Goal: Transaction & Acquisition: Purchase product/service

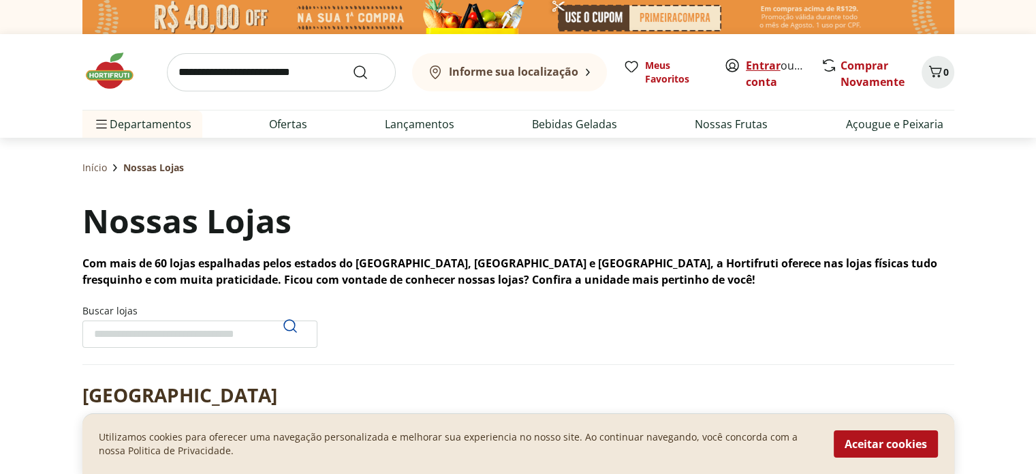
click at [756, 63] on link "Entrar" at bounding box center [763, 65] width 35 height 15
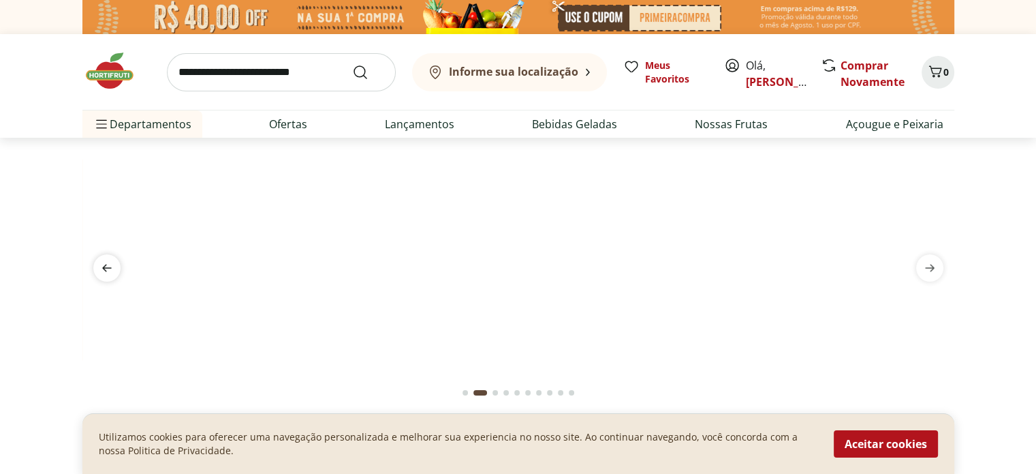
click at [110, 266] on icon "previous" at bounding box center [107, 267] width 10 height 7
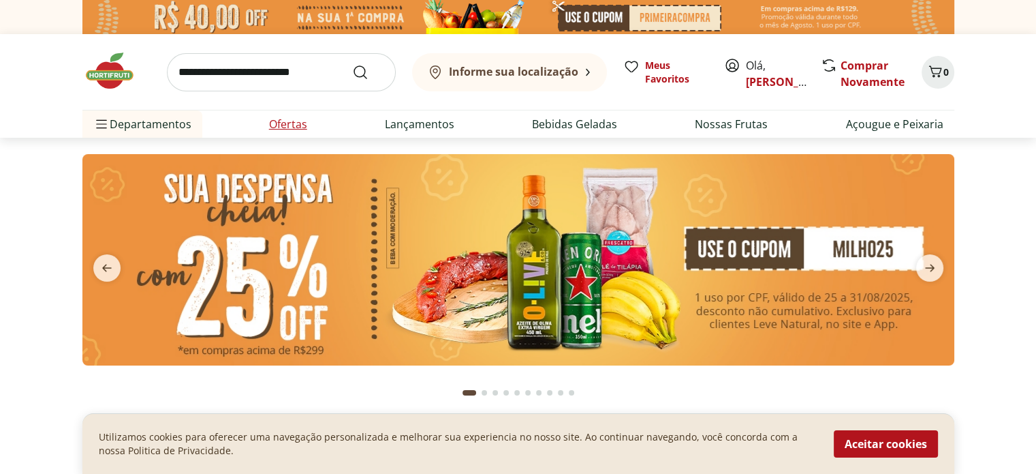
click at [297, 127] on link "Ofertas" at bounding box center [288, 124] width 38 height 16
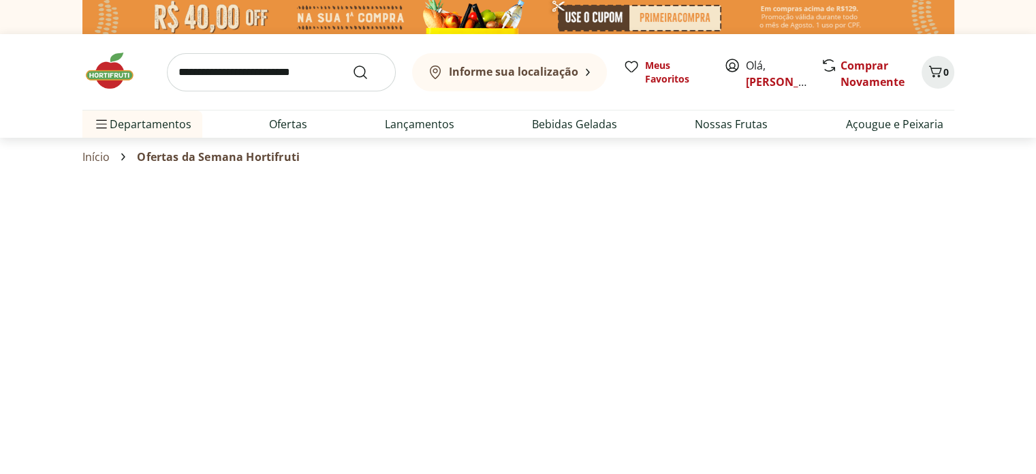
select select "**********"
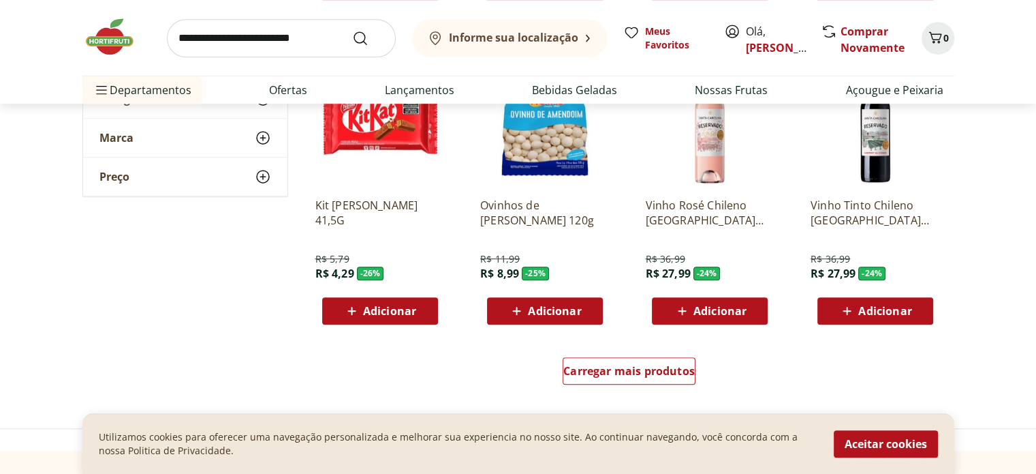
scroll to position [750, 0]
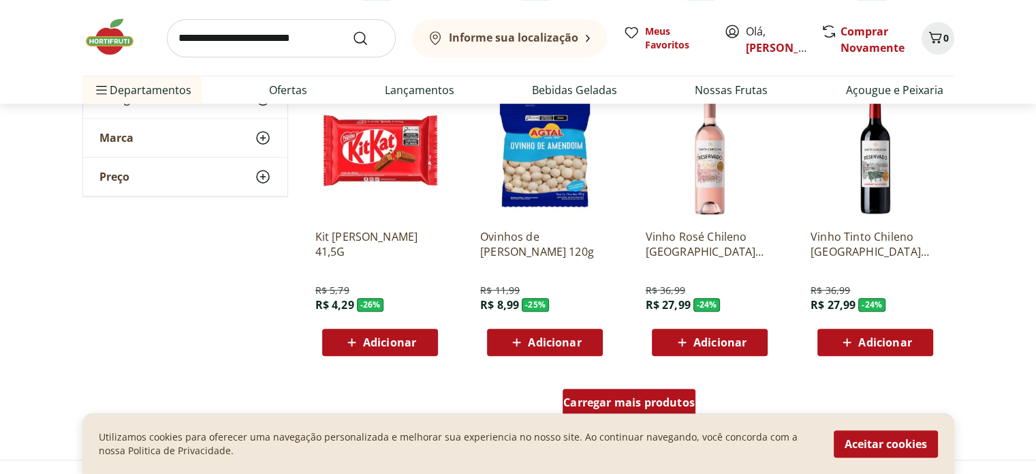
click at [679, 401] on span "Carregar mais produtos" at bounding box center [630, 402] width 132 height 11
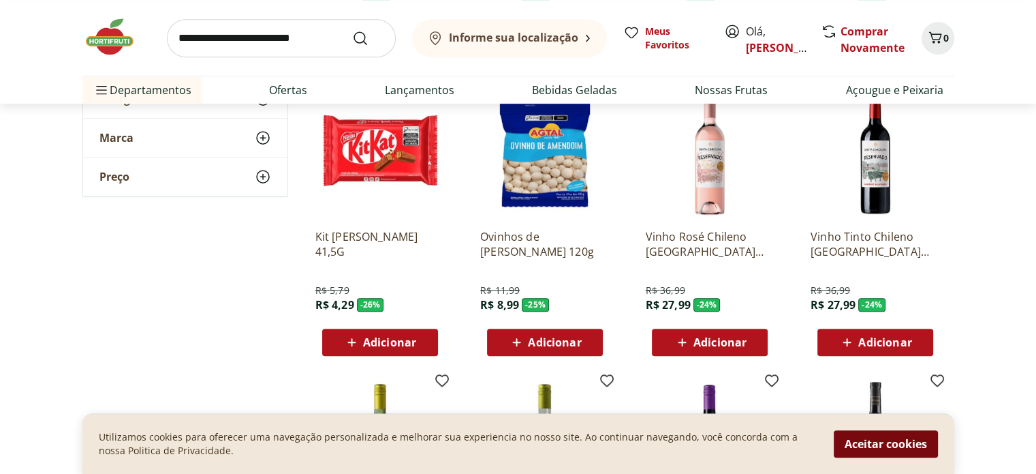
click at [912, 443] on button "Aceitar cookies" at bounding box center [886, 443] width 104 height 27
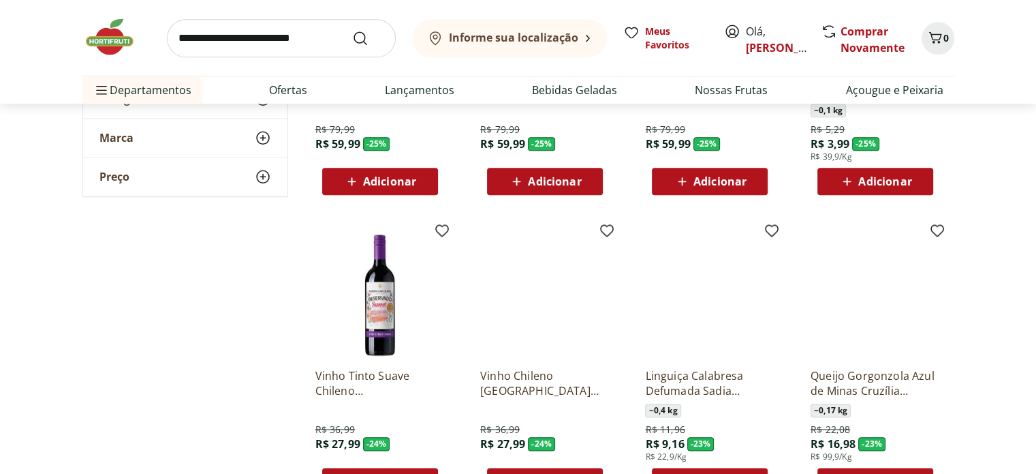
scroll to position [1703, 0]
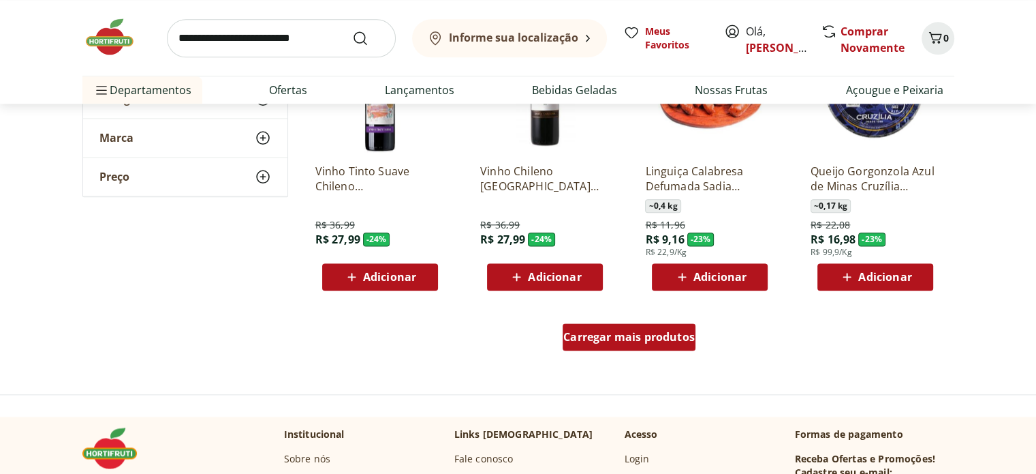
click at [656, 333] on span "Carregar mais produtos" at bounding box center [630, 336] width 132 height 11
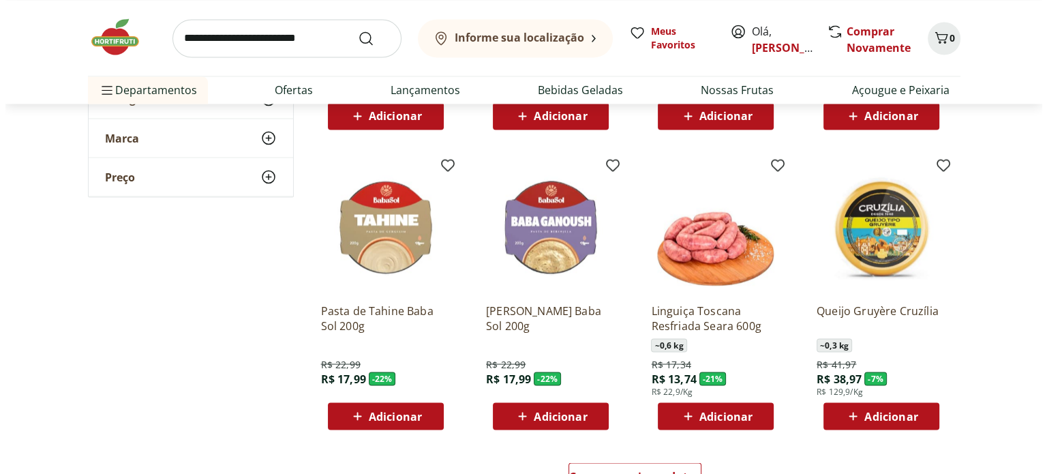
scroll to position [2521, 0]
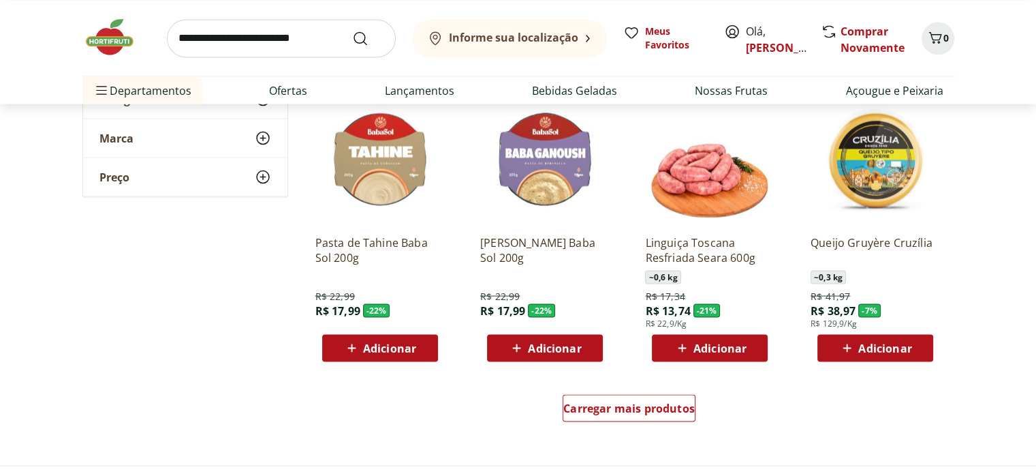
click at [750, 350] on div "Adicionar" at bounding box center [710, 347] width 94 height 25
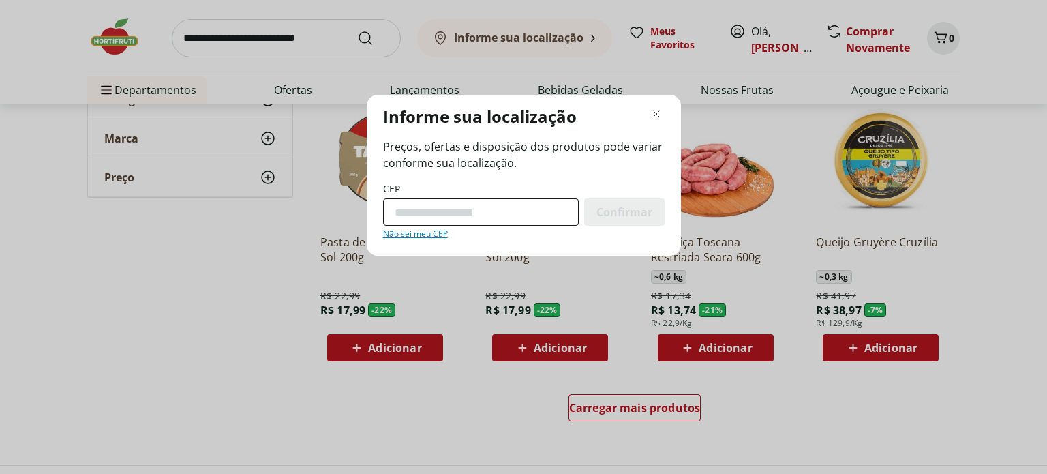
click at [548, 223] on input "CEP" at bounding box center [481, 211] width 196 height 27
type input "*********"
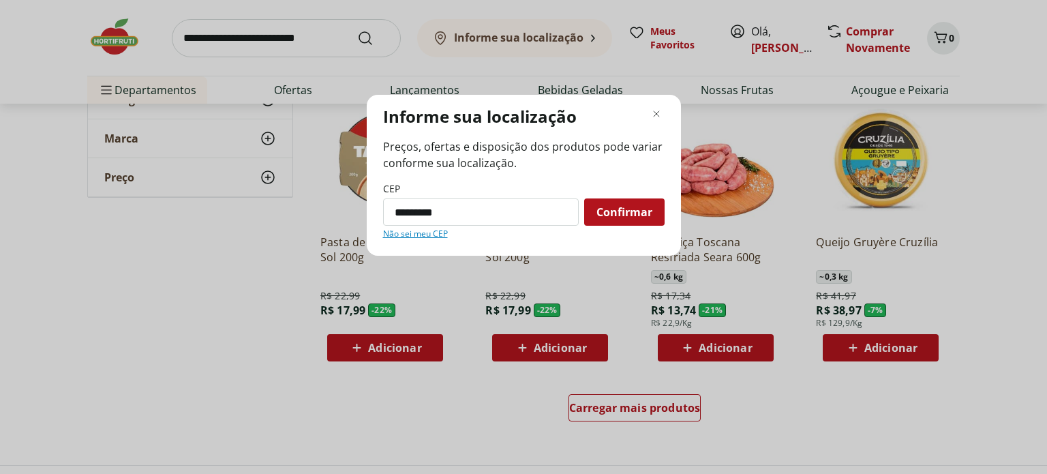
click at [651, 199] on div "Confirmar" at bounding box center [624, 211] width 80 height 27
click at [643, 206] on span "Confirmar" at bounding box center [624, 211] width 56 height 11
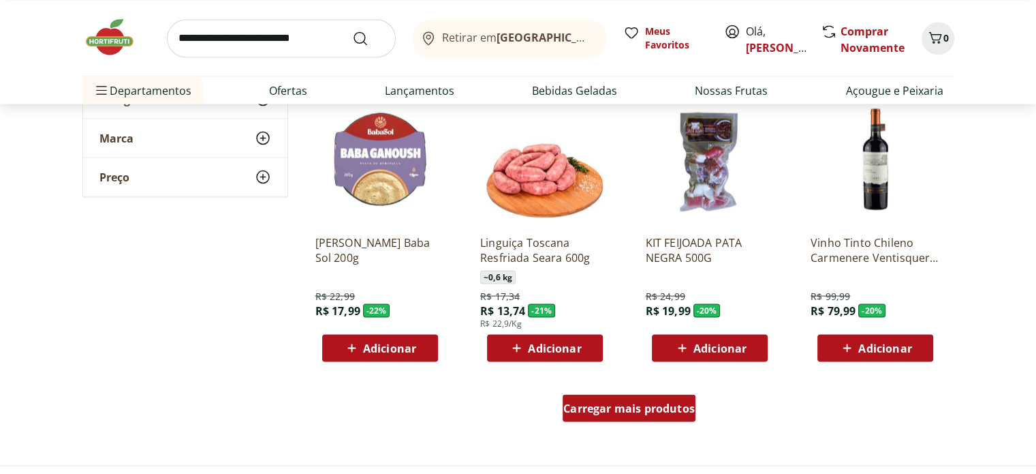
click at [583, 406] on span "Carregar mais produtos" at bounding box center [630, 407] width 132 height 11
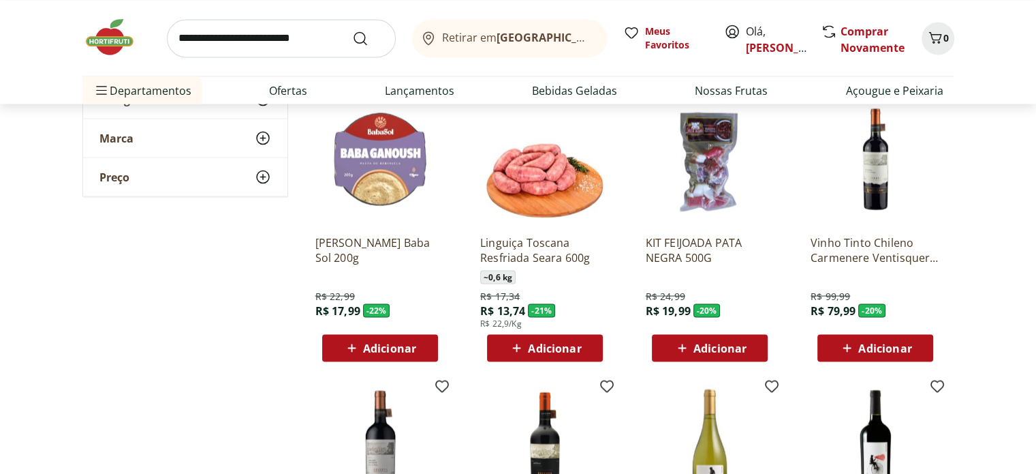
click at [537, 349] on span "Adicionar" at bounding box center [554, 347] width 53 height 11
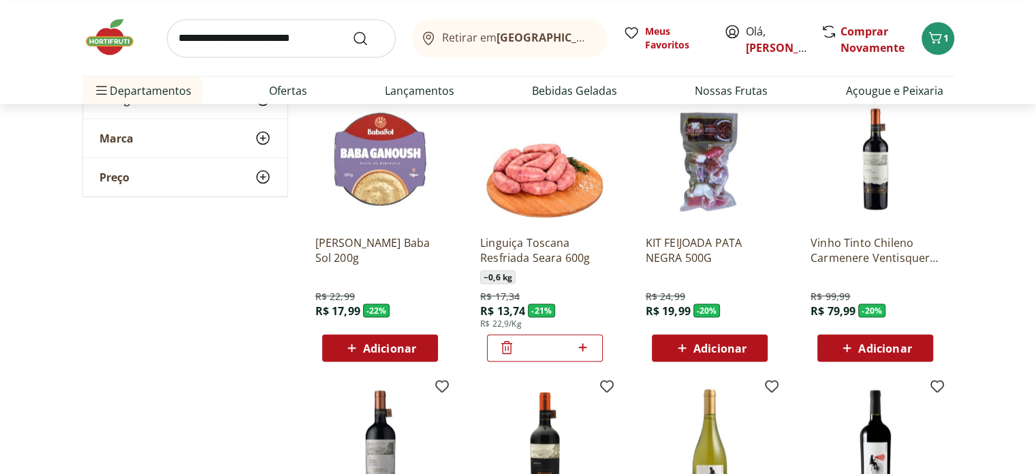
click at [705, 348] on span "Adicionar" at bounding box center [720, 347] width 53 height 11
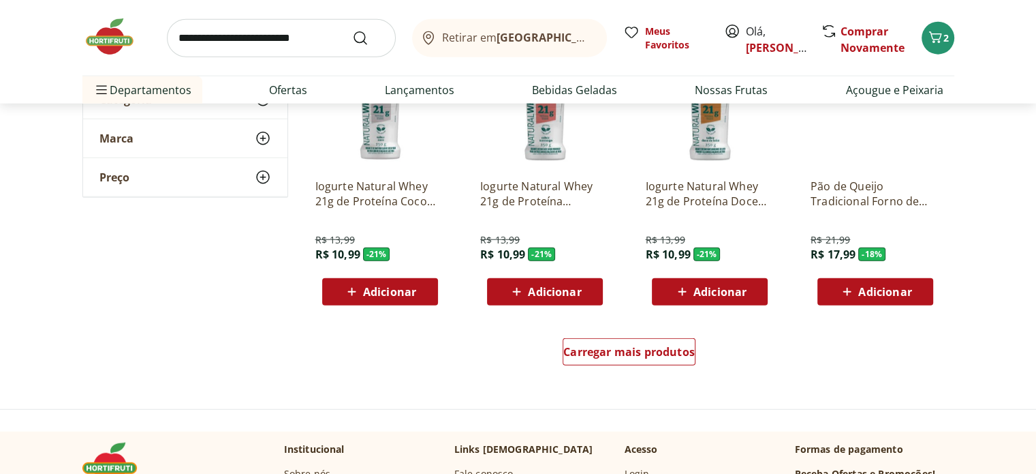
scroll to position [3611, 0]
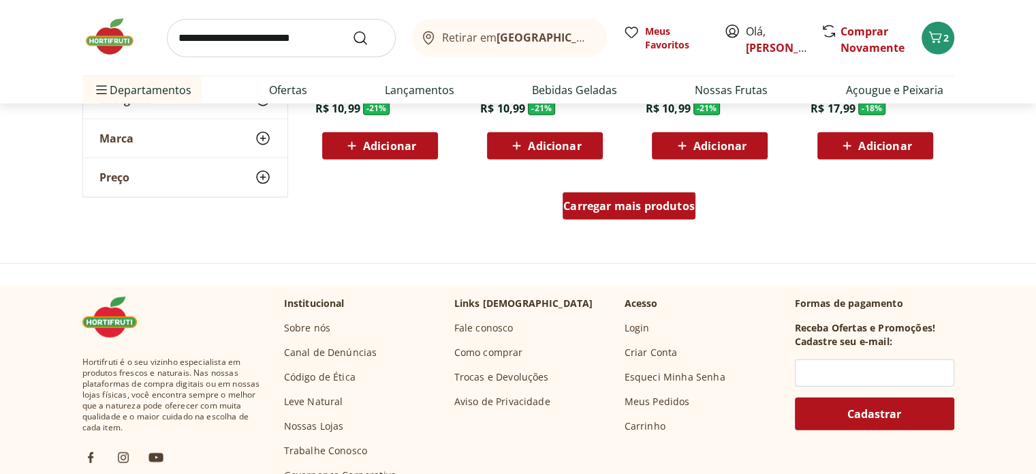
click at [630, 215] on div "Carregar mais produtos" at bounding box center [629, 205] width 133 height 27
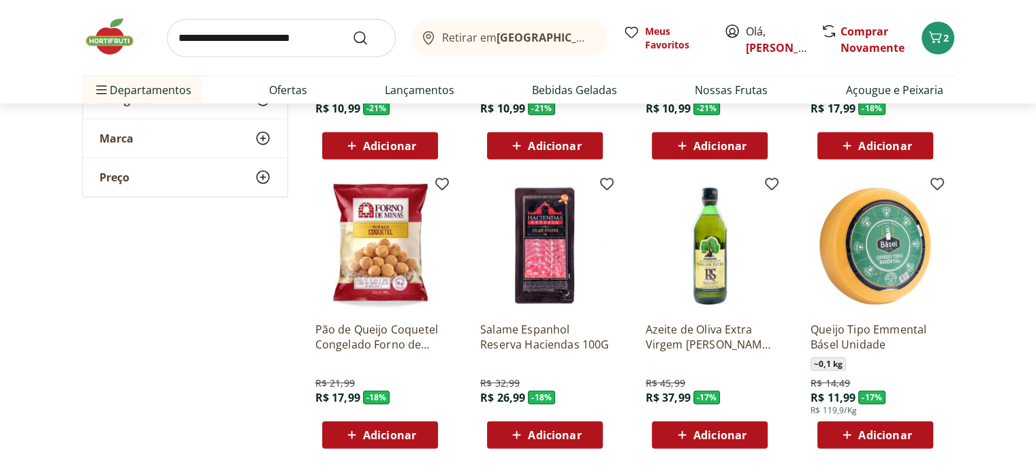
click at [713, 274] on img at bounding box center [709, 245] width 129 height 129
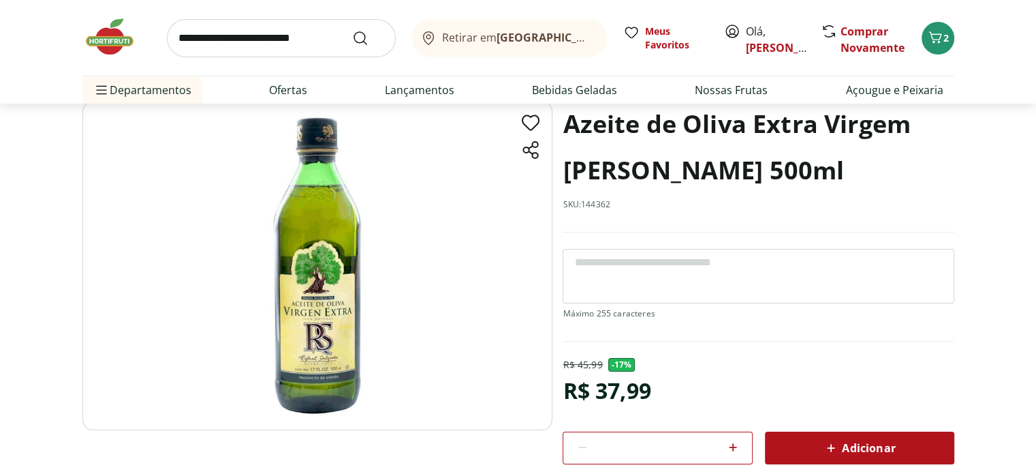
scroll to position [136, 0]
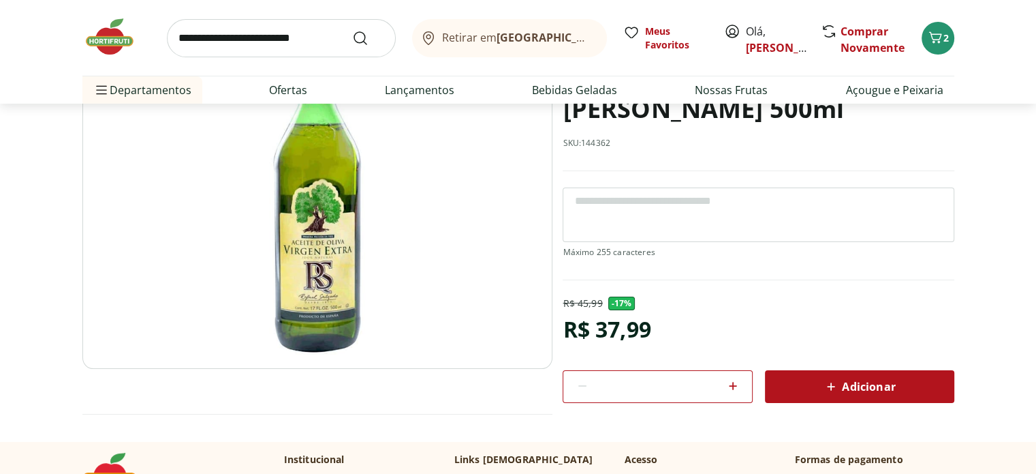
click at [839, 386] on span "Adicionar" at bounding box center [859, 386] width 72 height 16
click at [281, 97] on link "Ofertas" at bounding box center [288, 90] width 38 height 16
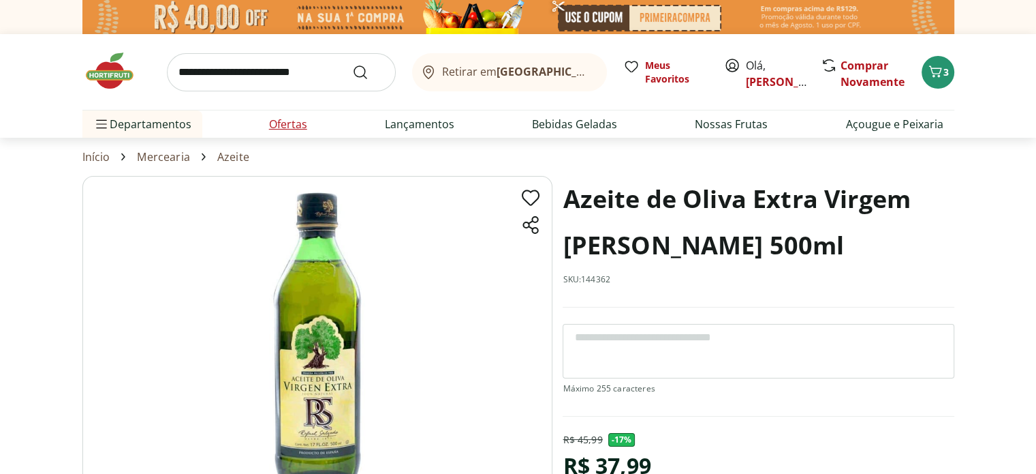
select select "**********"
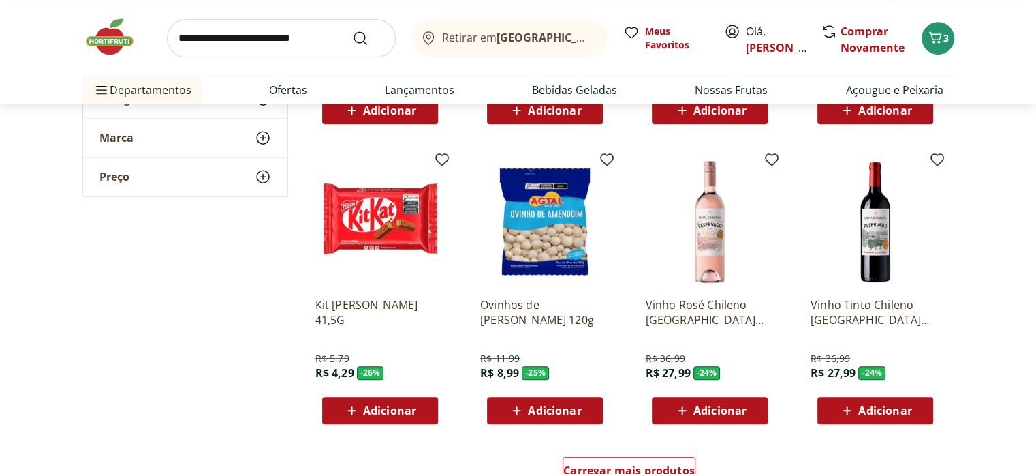
scroll to position [1022, 0]
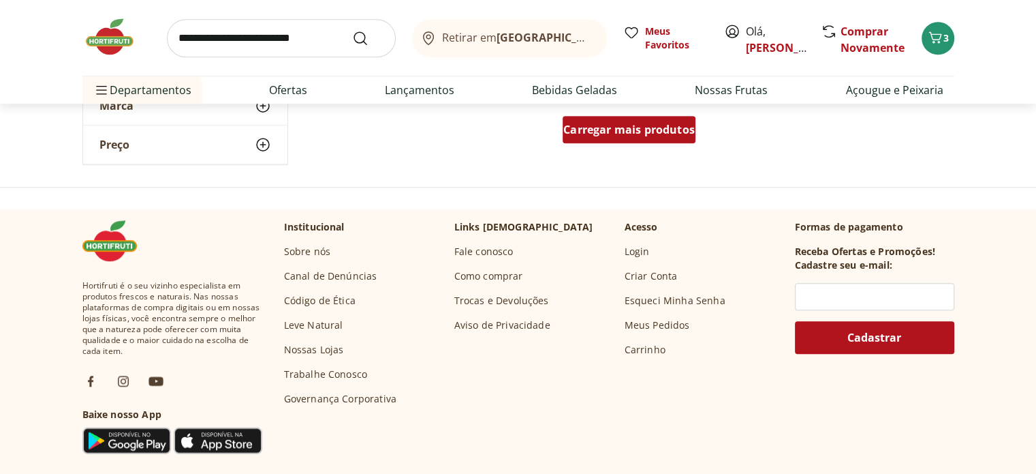
click at [630, 117] on div "Carregar mais produtos" at bounding box center [629, 129] width 133 height 27
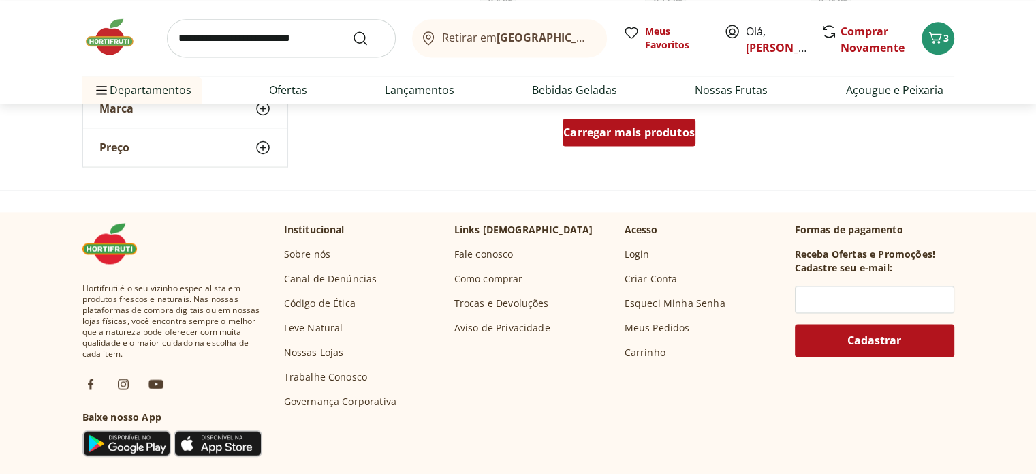
click at [646, 123] on div "Carregar mais produtos" at bounding box center [629, 132] width 133 height 27
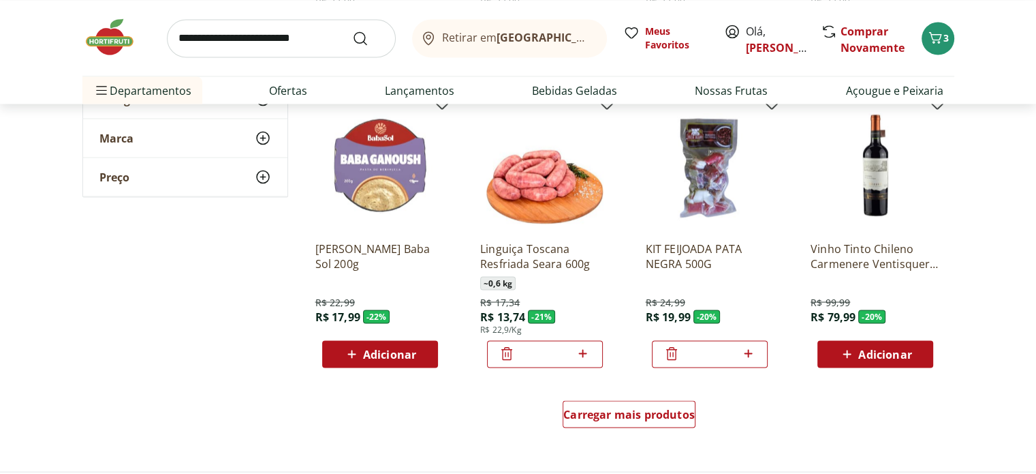
scroll to position [2589, 0]
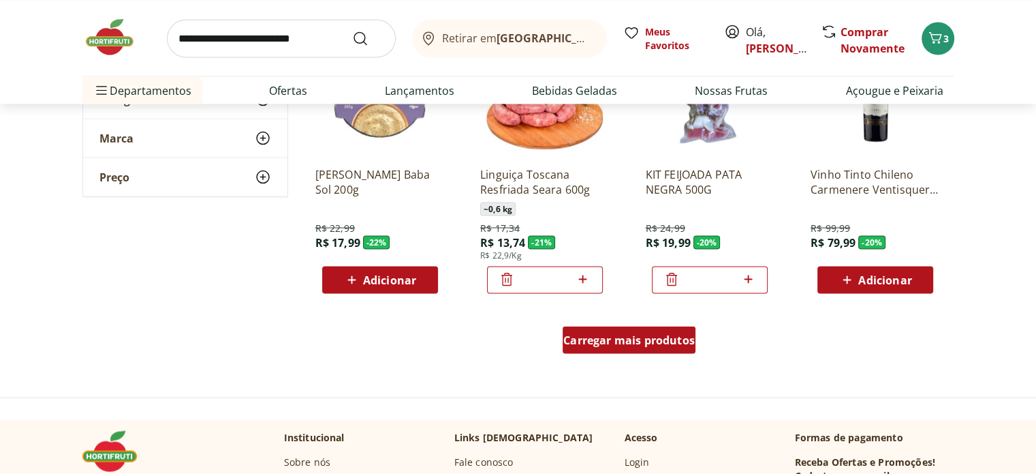
click at [635, 354] on link "Carregar mais produtos" at bounding box center [629, 342] width 133 height 33
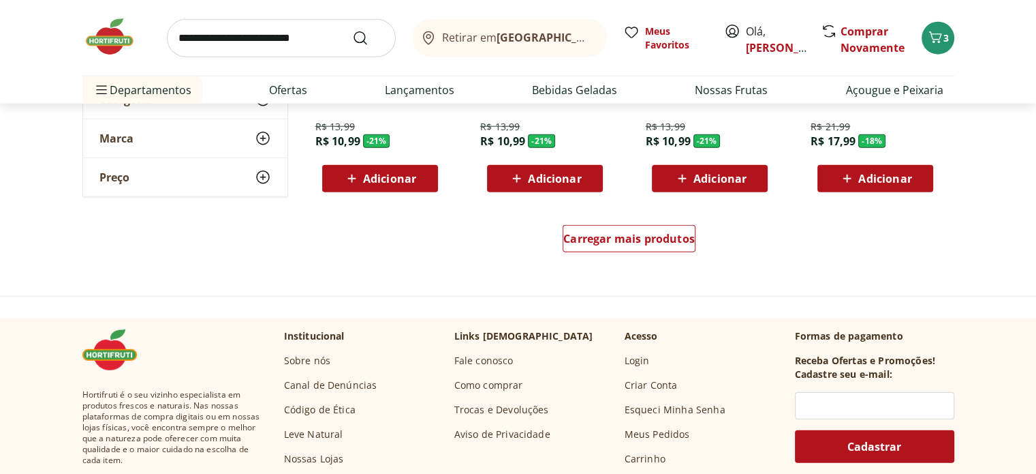
scroll to position [3611, 0]
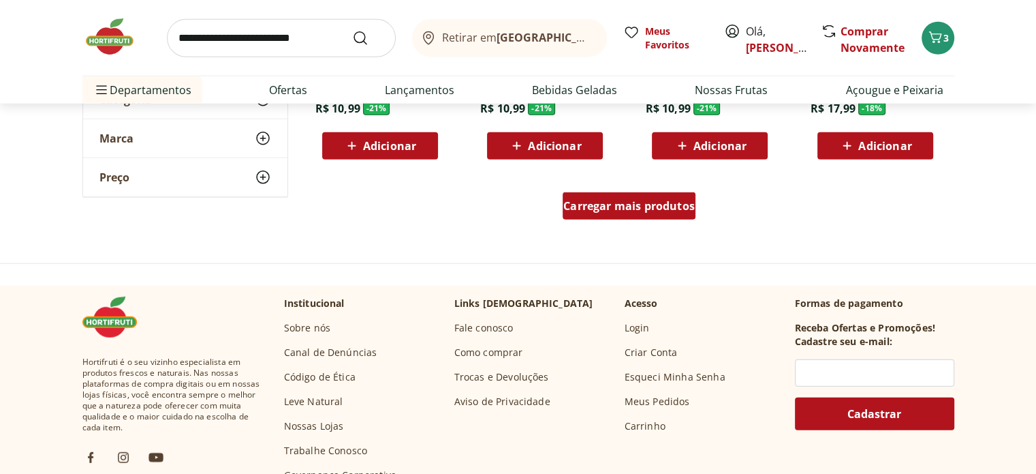
click at [646, 204] on span "Carregar mais produtos" at bounding box center [630, 205] width 132 height 11
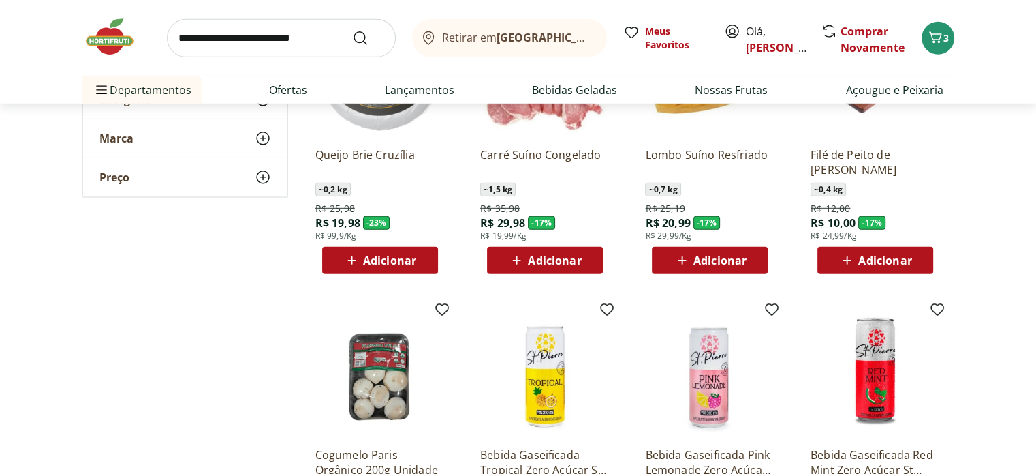
scroll to position [4088, 0]
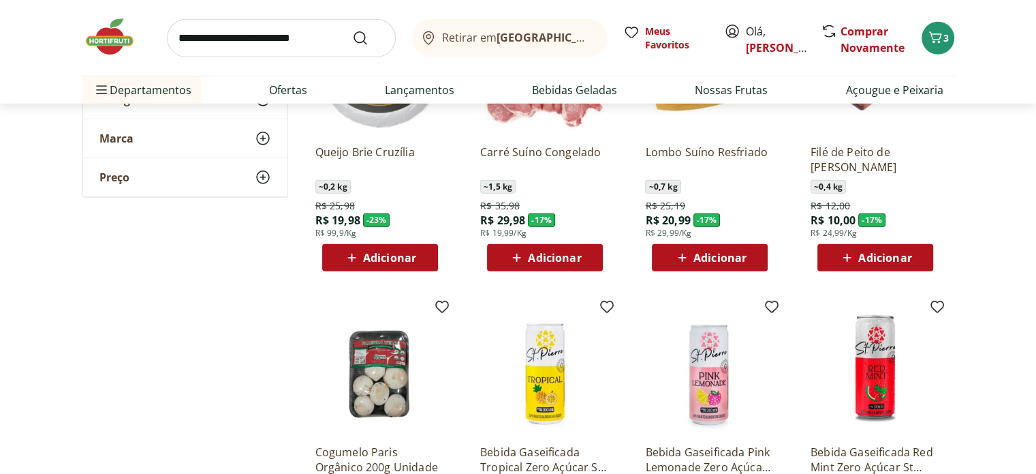
click at [714, 260] on span "Adicionar" at bounding box center [720, 257] width 53 height 11
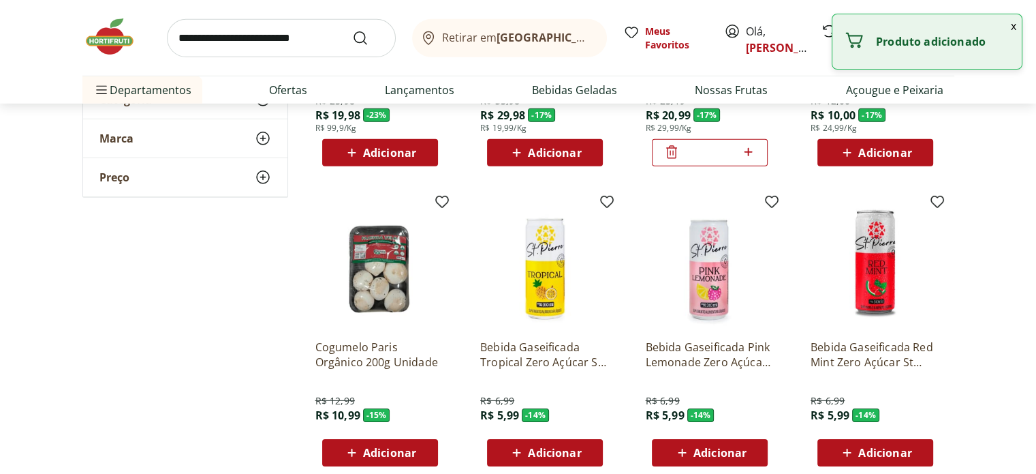
scroll to position [4293, 0]
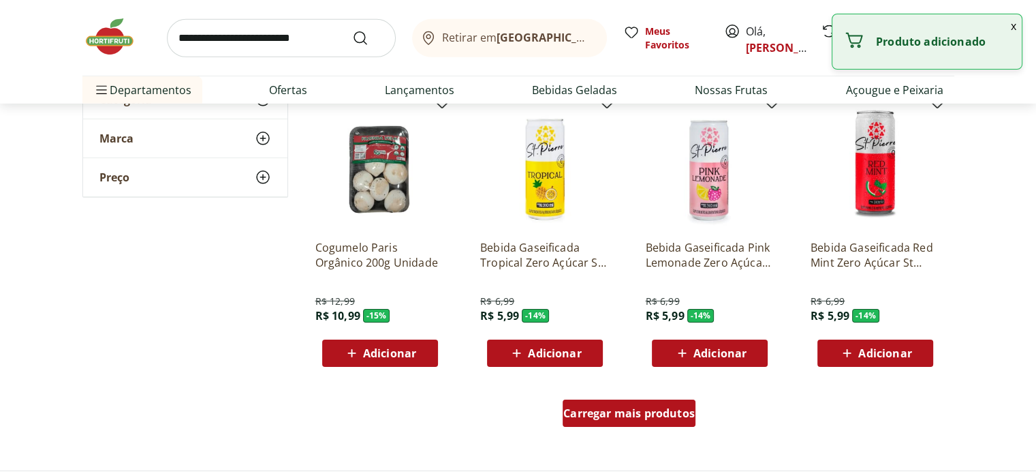
click at [675, 405] on div "Carregar mais produtos" at bounding box center [629, 412] width 133 height 27
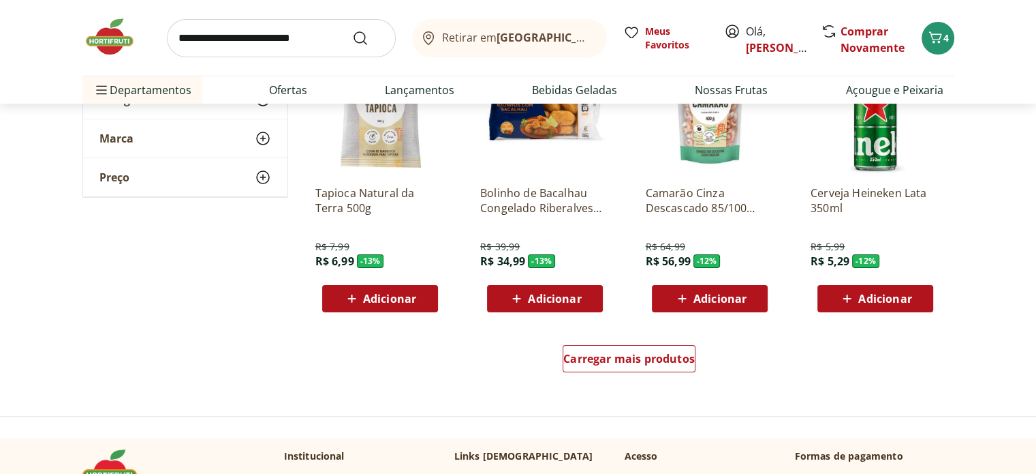
scroll to position [5247, 0]
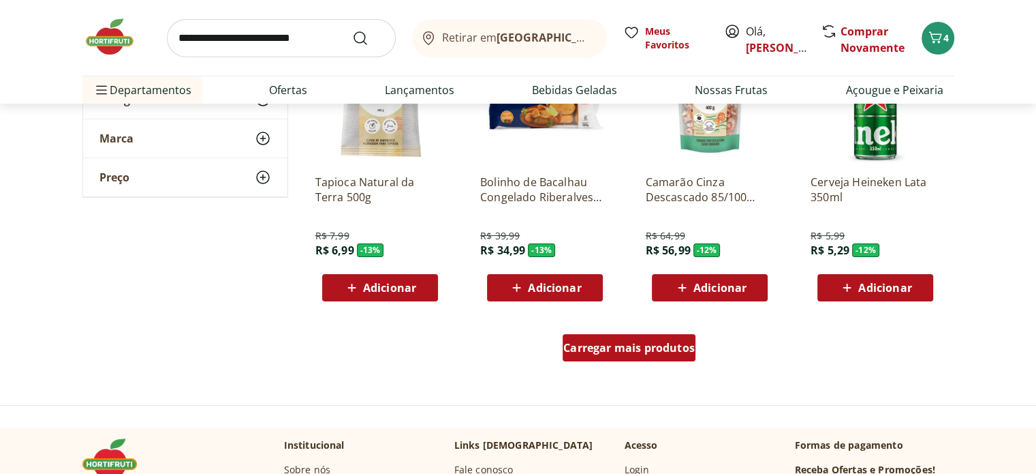
click at [633, 345] on span "Carregar mais produtos" at bounding box center [630, 347] width 132 height 11
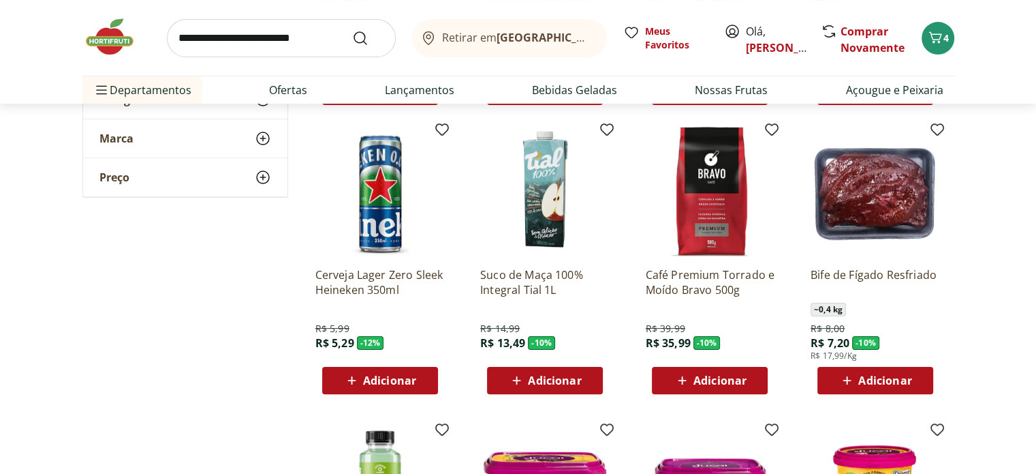
scroll to position [5451, 0]
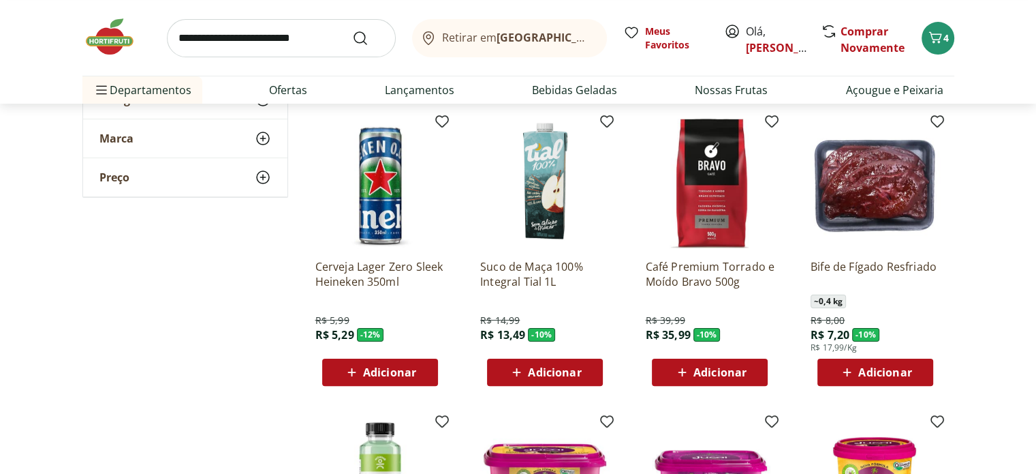
click at [730, 370] on span "Adicionar" at bounding box center [720, 372] width 53 height 11
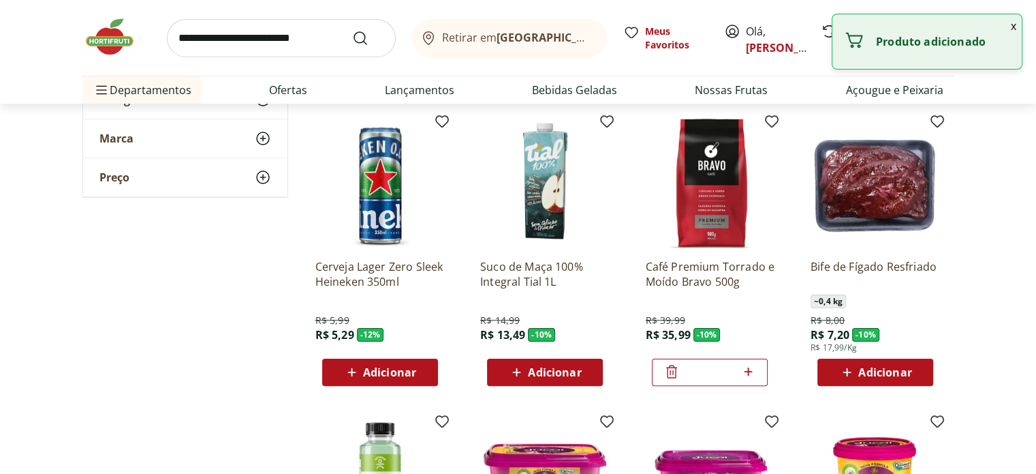
click at [680, 375] on input "*" at bounding box center [710, 372] width 60 height 15
click at [671, 367] on icon at bounding box center [672, 371] width 16 height 16
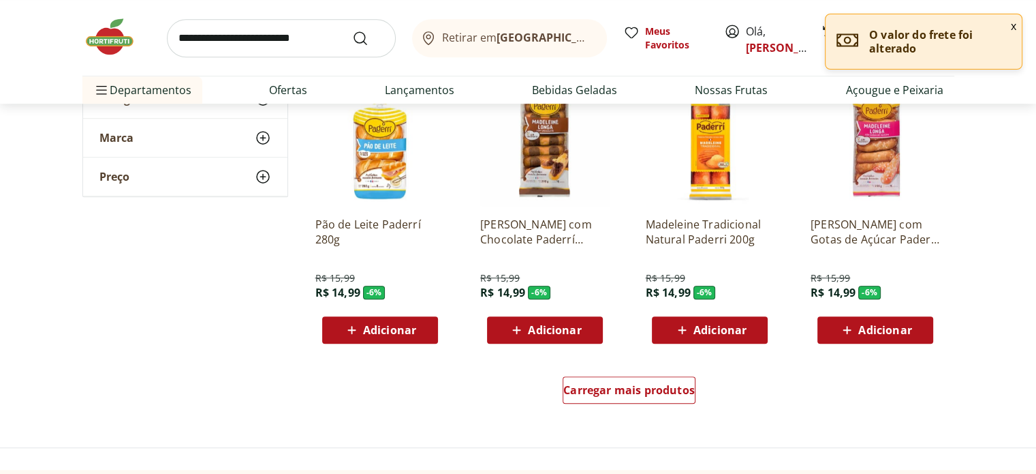
scroll to position [6201, 0]
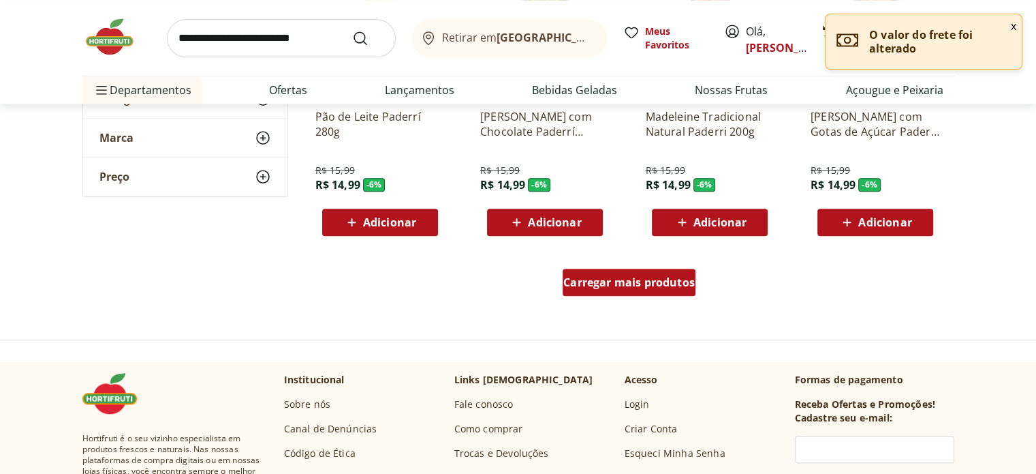
click at [566, 279] on span "Carregar mais produtos" at bounding box center [630, 282] width 132 height 11
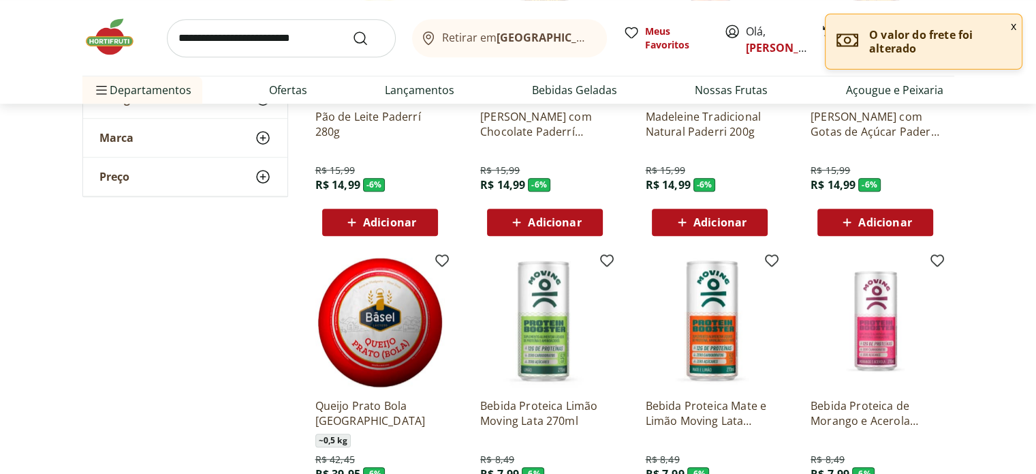
scroll to position [6269, 0]
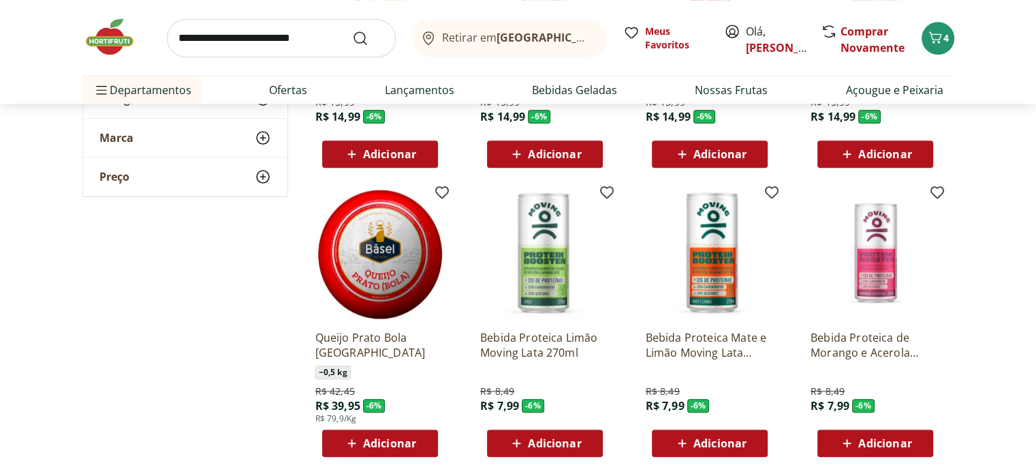
click at [348, 438] on icon at bounding box center [351, 443] width 17 height 16
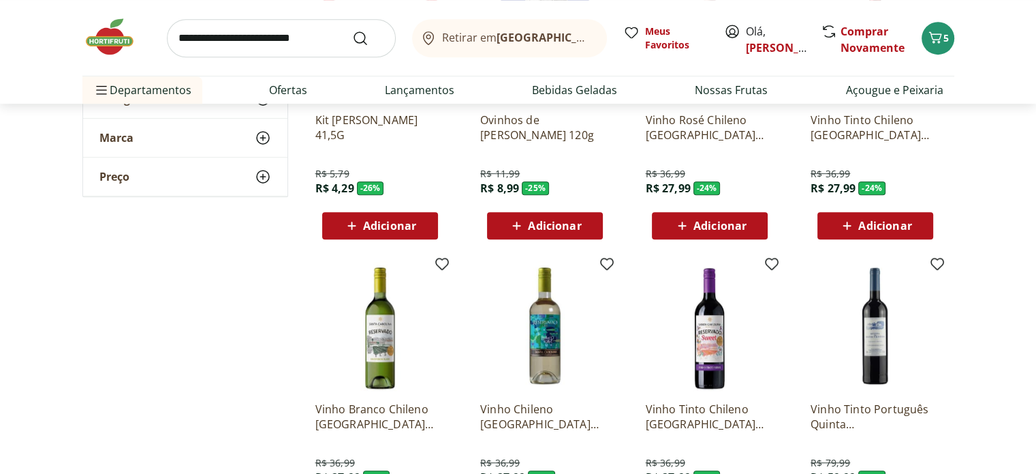
scroll to position [886, 0]
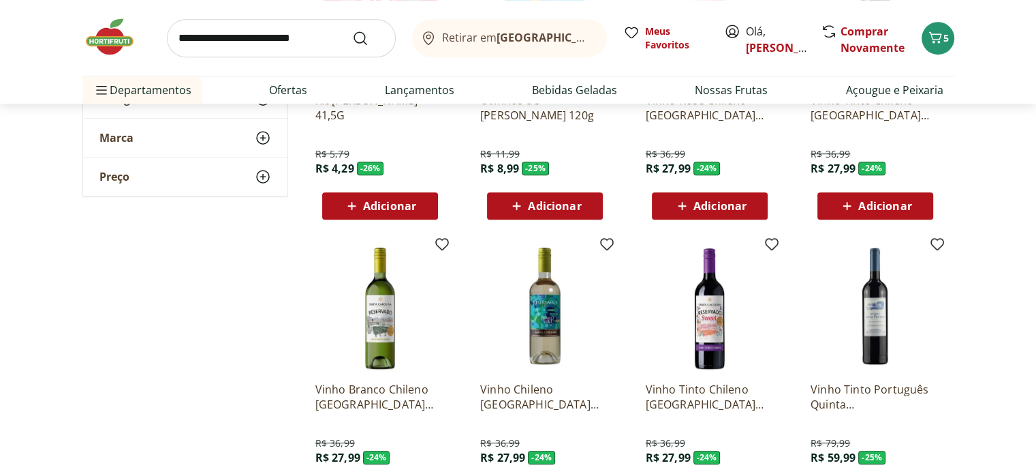
click at [845, 202] on icon at bounding box center [847, 206] width 17 height 16
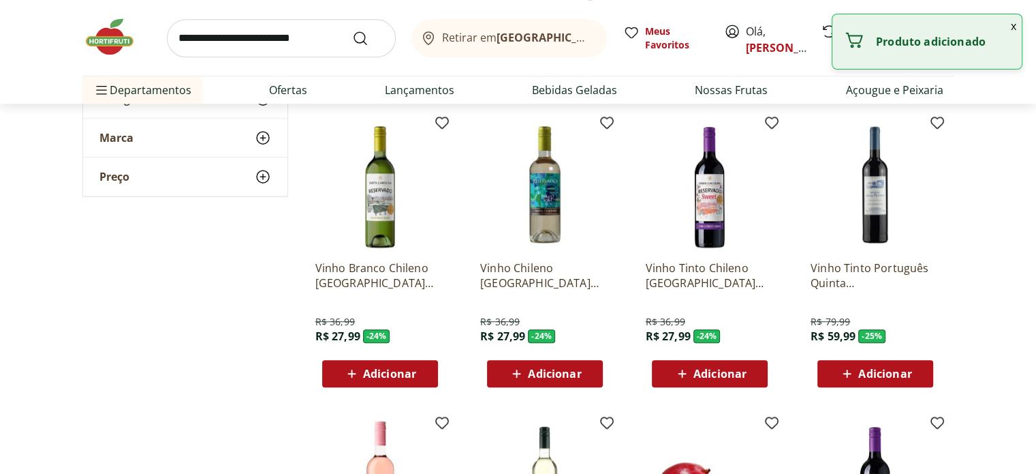
scroll to position [1022, 0]
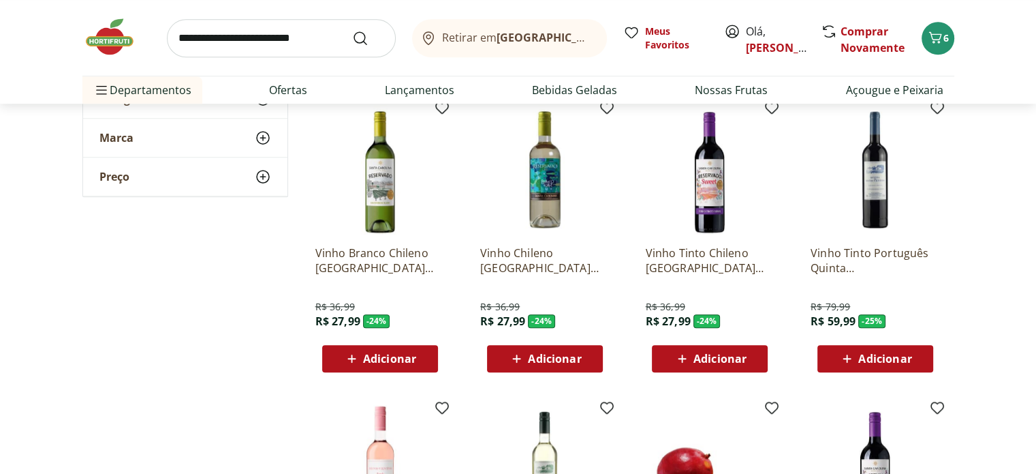
click at [363, 354] on span "Adicionar" at bounding box center [389, 358] width 53 height 11
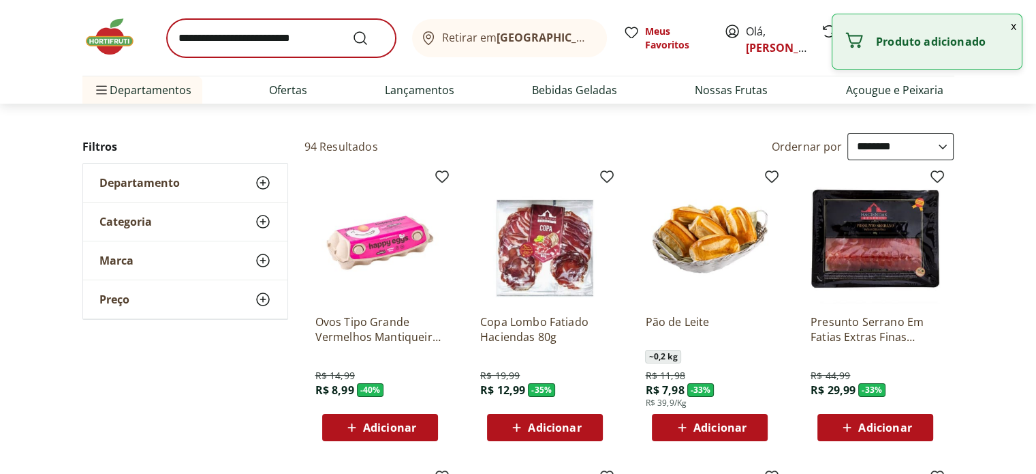
scroll to position [0, 0]
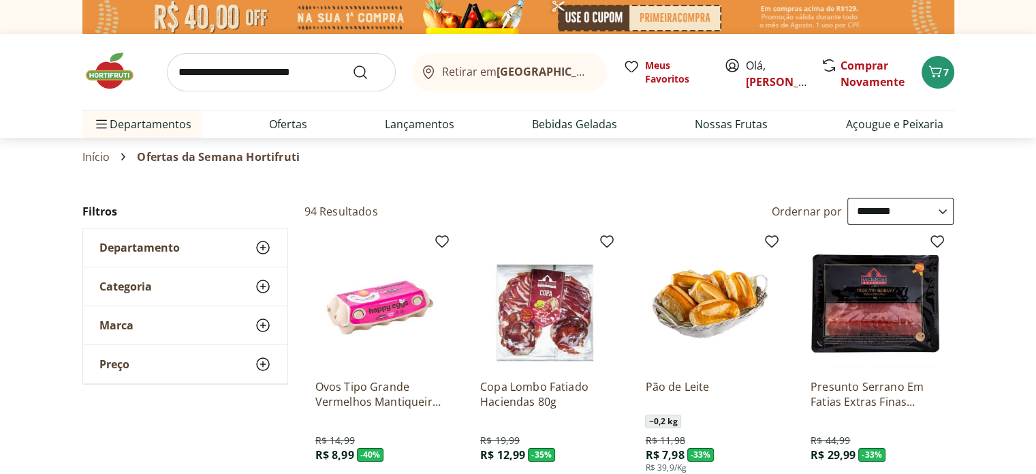
click at [156, 253] on span "Departamento" at bounding box center [139, 248] width 80 height 14
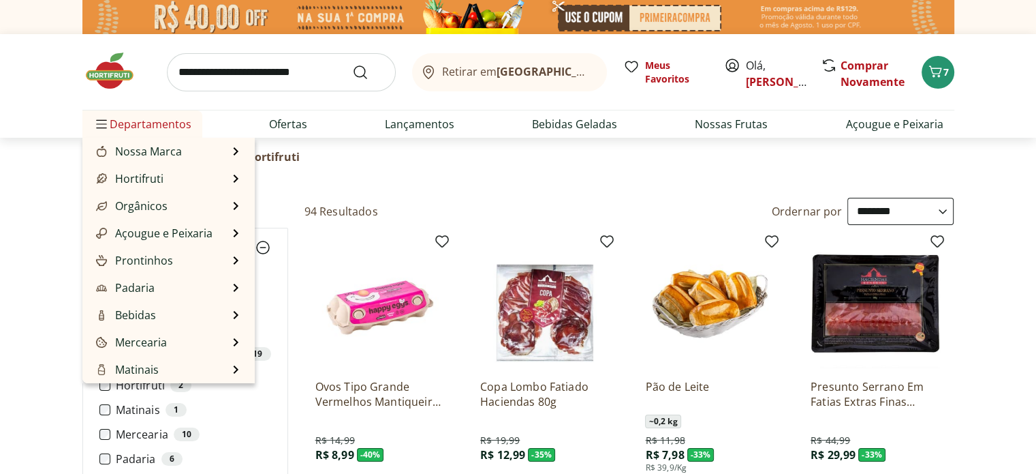
click at [126, 122] on span "Departamentos" at bounding box center [142, 124] width 98 height 33
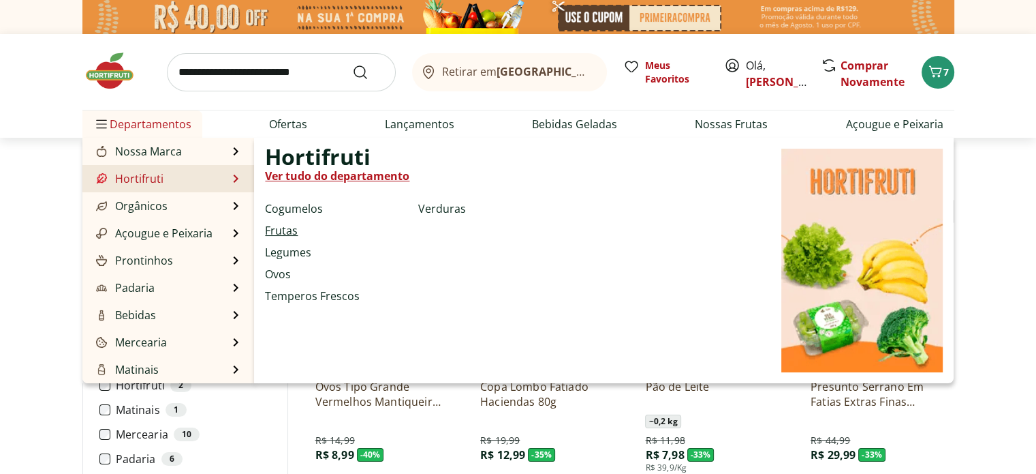
click at [281, 230] on link "Frutas" at bounding box center [281, 230] width 33 height 16
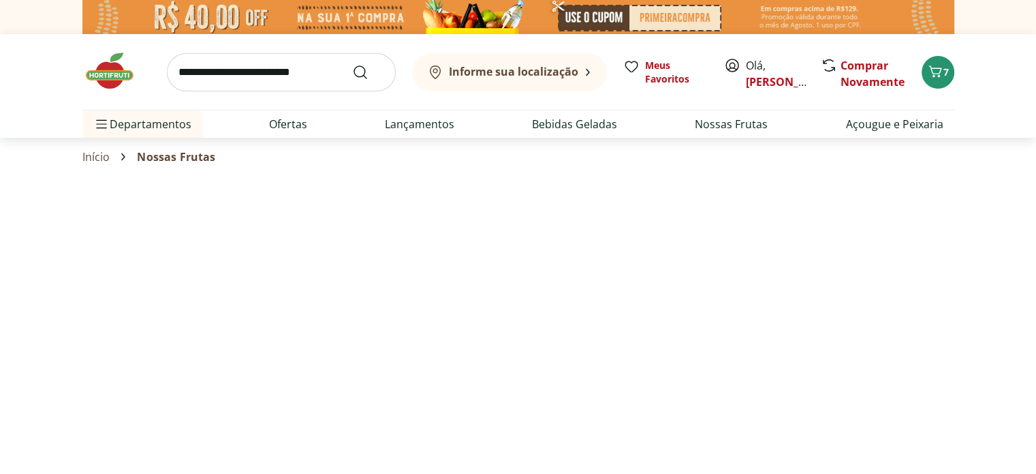
select select "**********"
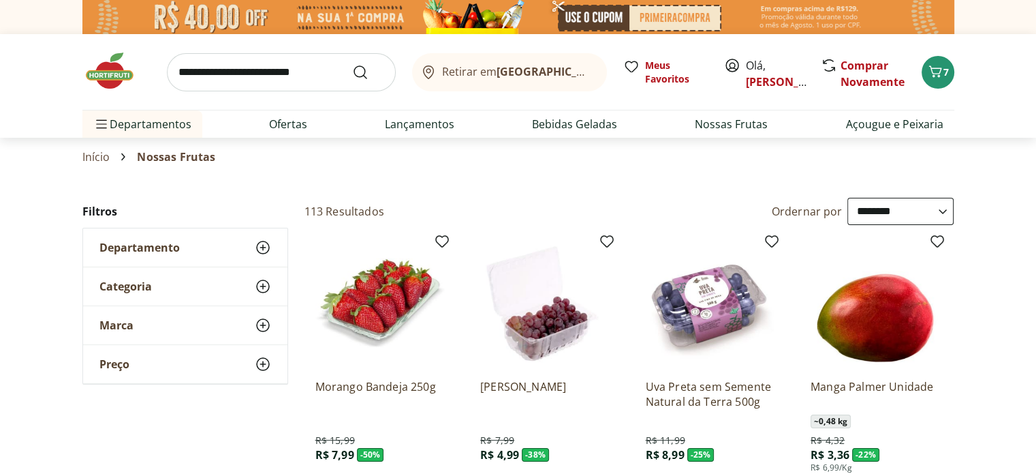
scroll to position [136, 0]
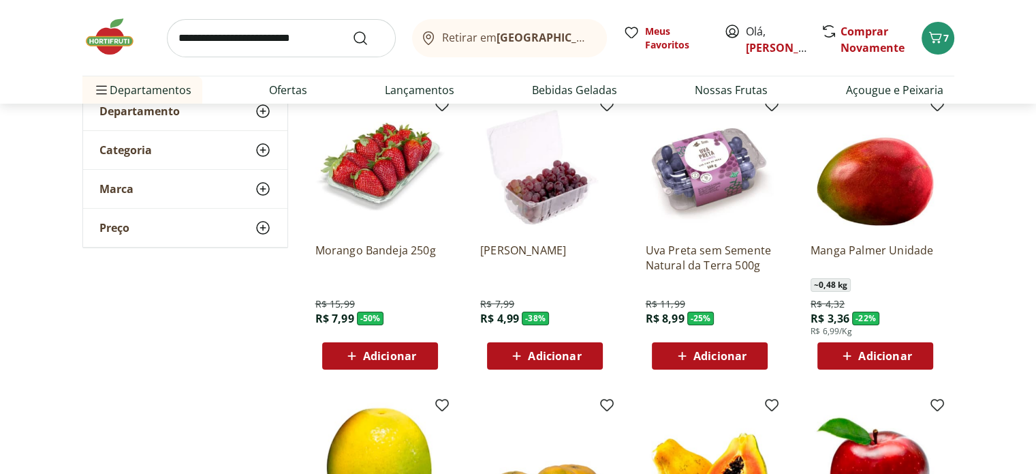
click at [544, 194] on img at bounding box center [544, 166] width 129 height 129
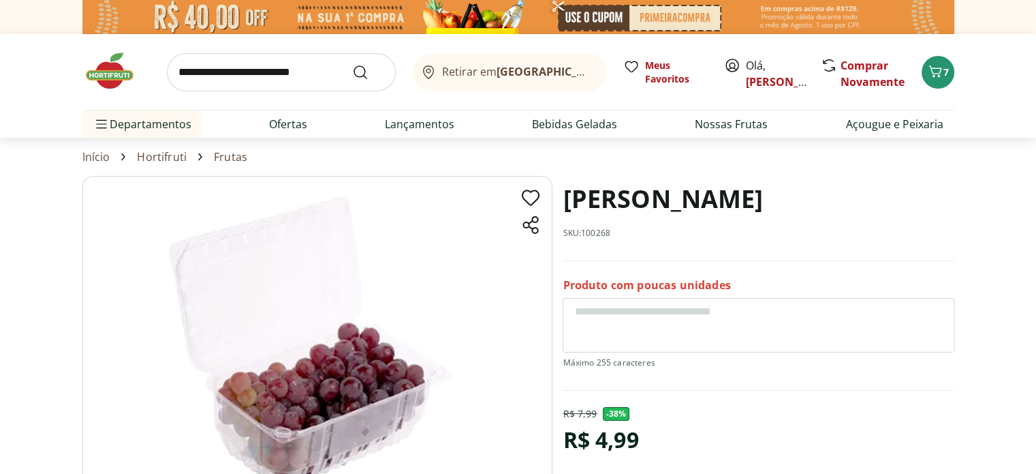
select select "**********"
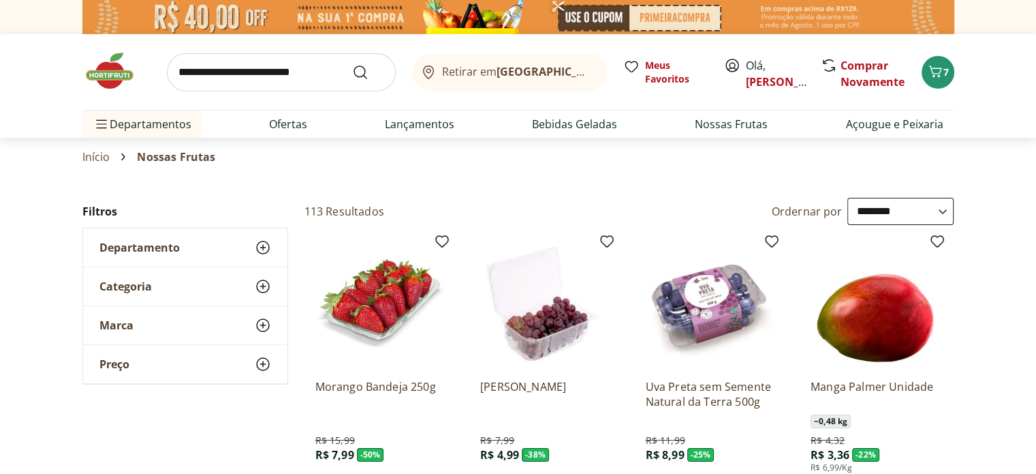
scroll to position [136, 0]
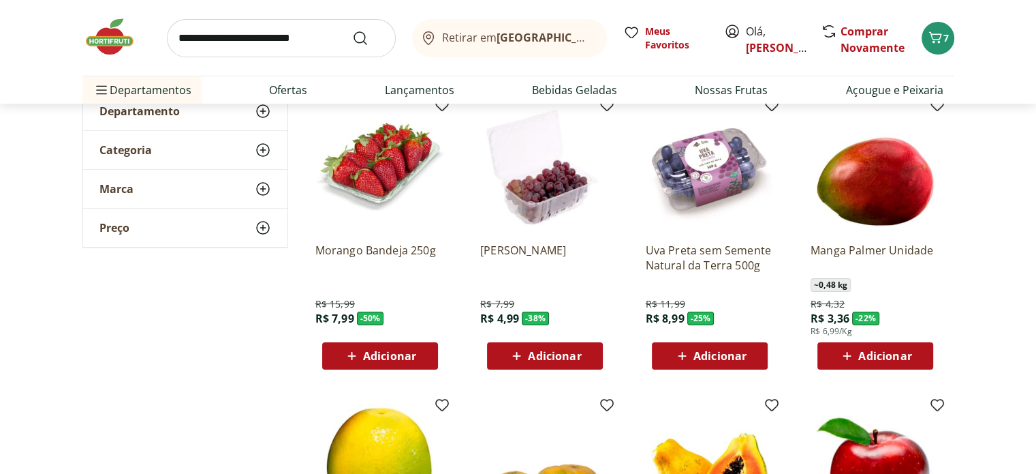
click at [360, 354] on icon at bounding box center [351, 356] width 17 height 16
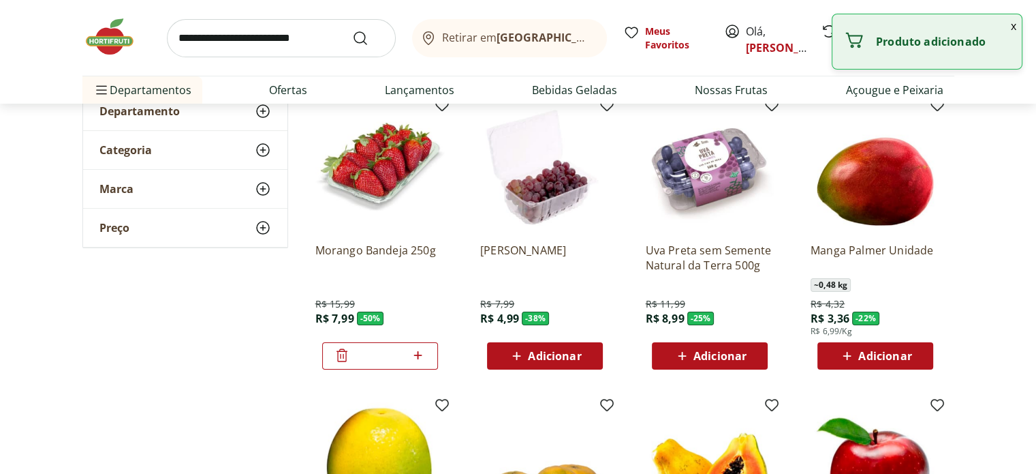
click at [545, 350] on span "Adicionar" at bounding box center [554, 355] width 53 height 11
click at [589, 358] on icon at bounding box center [582, 355] width 17 height 16
type input "*"
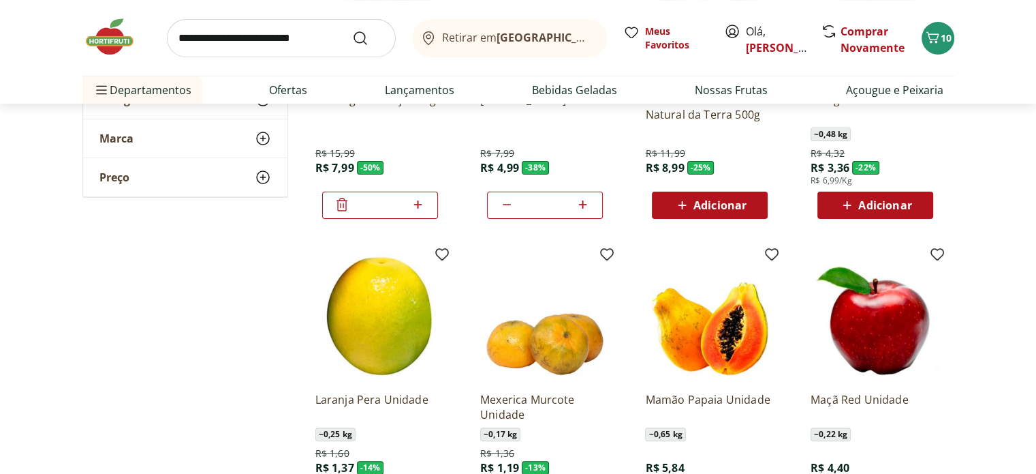
scroll to position [273, 0]
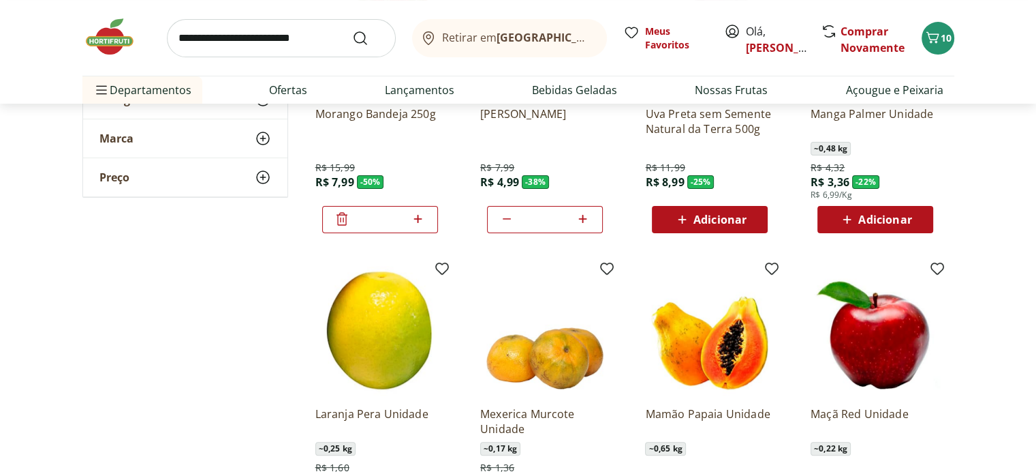
click at [916, 222] on div "Adicionar" at bounding box center [876, 219] width 94 height 25
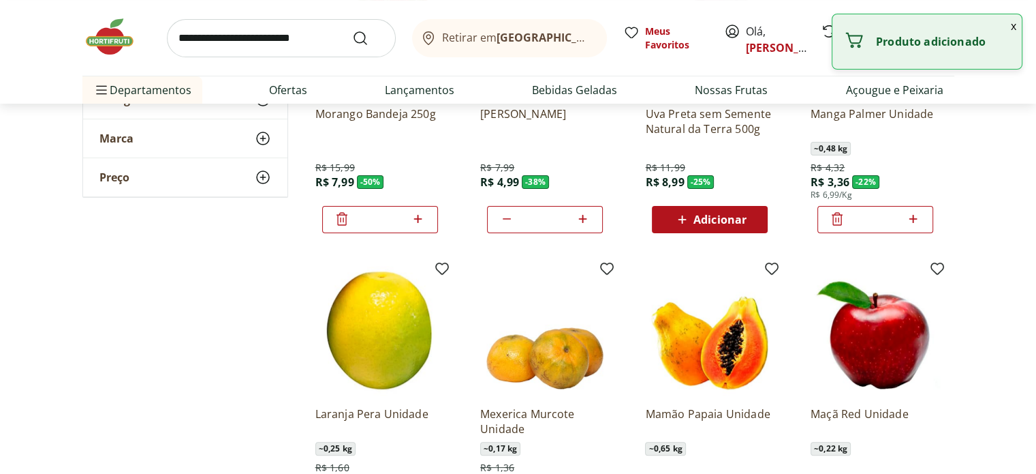
click at [915, 217] on icon at bounding box center [913, 219] width 17 height 16
type input "*"
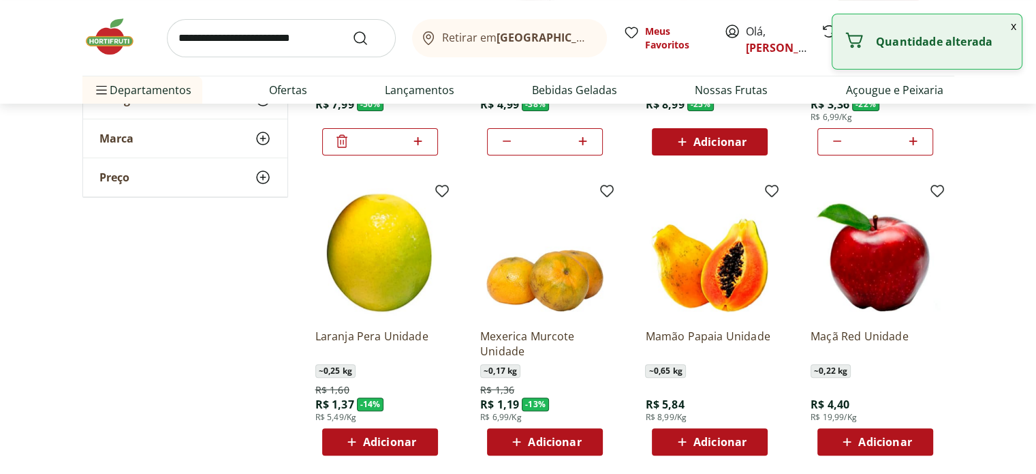
scroll to position [409, 0]
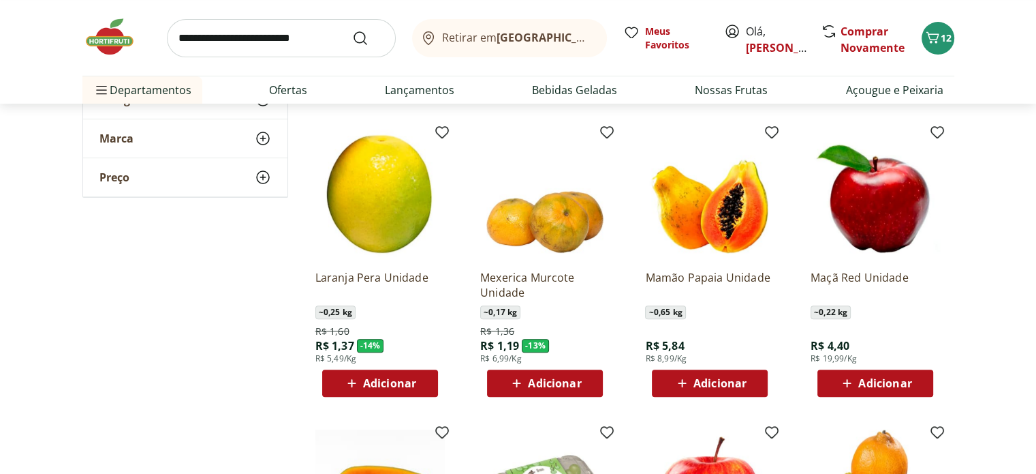
click at [402, 386] on span "Adicionar" at bounding box center [389, 382] width 53 height 11
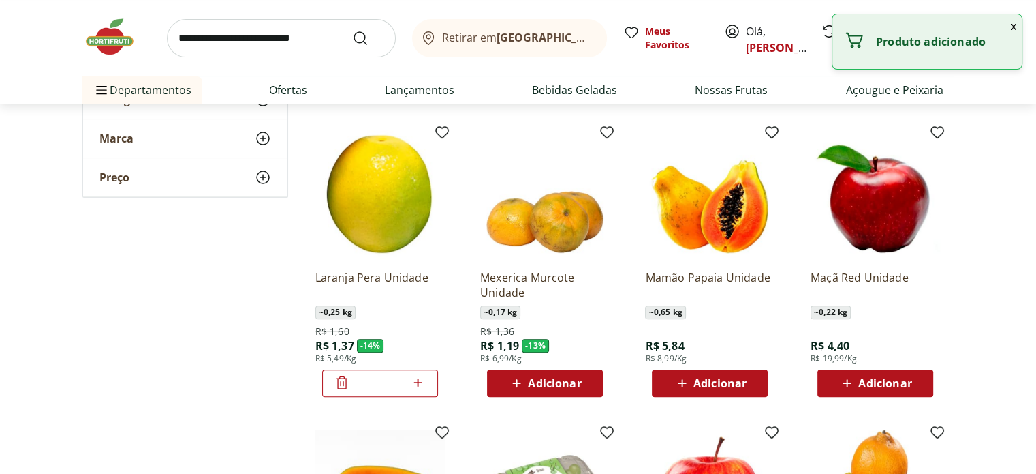
drag, startPoint x: 401, startPoint y: 385, endPoint x: 352, endPoint y: 384, distance: 49.7
click at [352, 384] on input "*" at bounding box center [380, 382] width 60 height 15
type input "**"
click at [295, 389] on div "**********" at bounding box center [518, 283] width 872 height 989
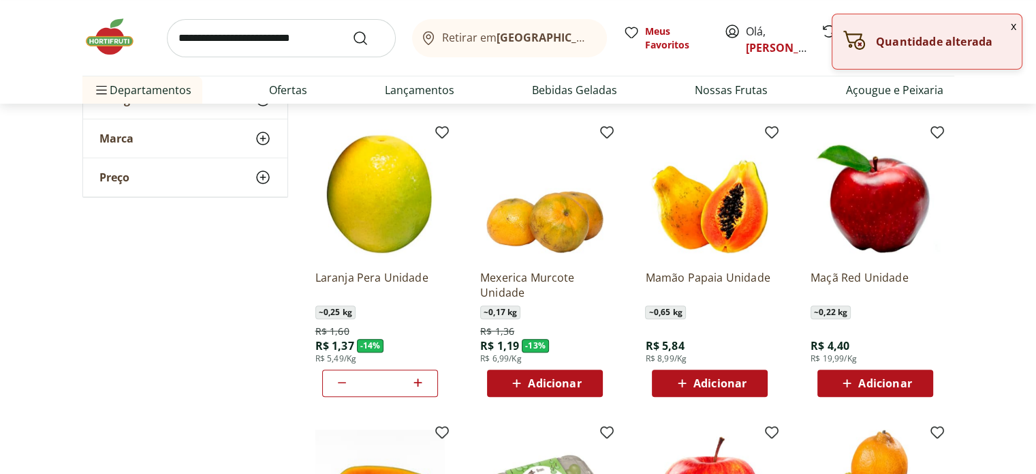
click at [698, 383] on span "Adicionar" at bounding box center [720, 382] width 53 height 11
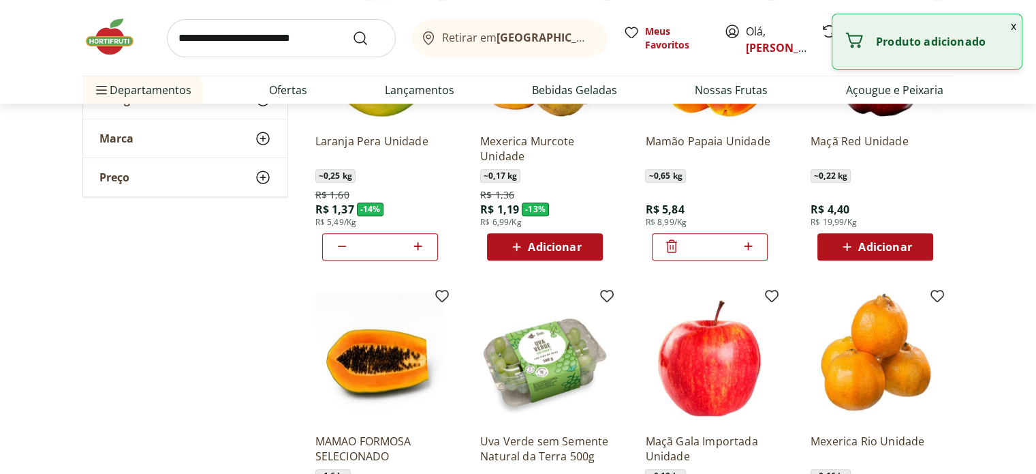
scroll to position [750, 0]
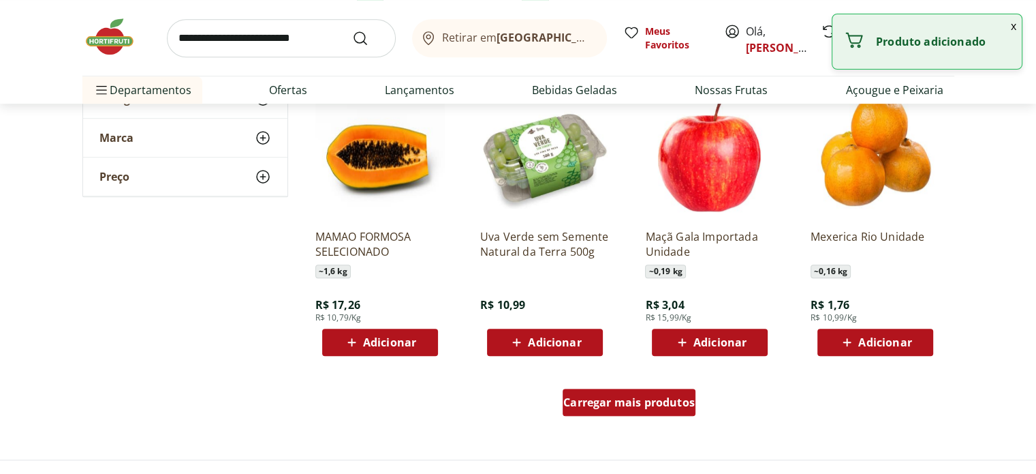
click at [640, 411] on div "Carregar mais produtos" at bounding box center [629, 401] width 133 height 27
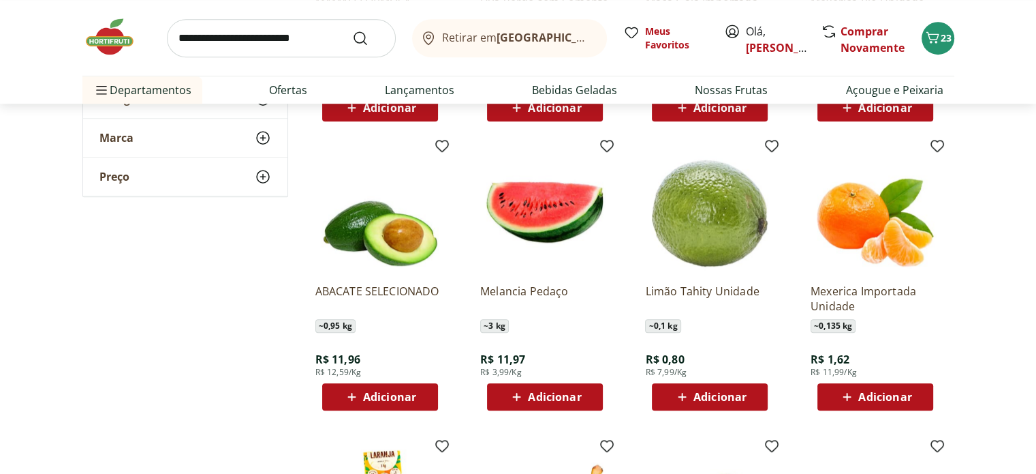
scroll to position [1090, 0]
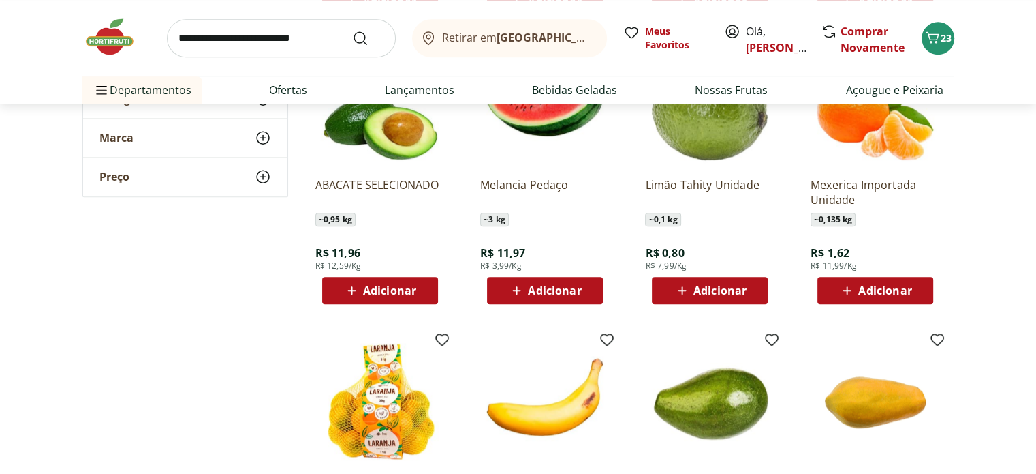
click at [572, 296] on span "Adicionar" at bounding box center [554, 290] width 53 height 11
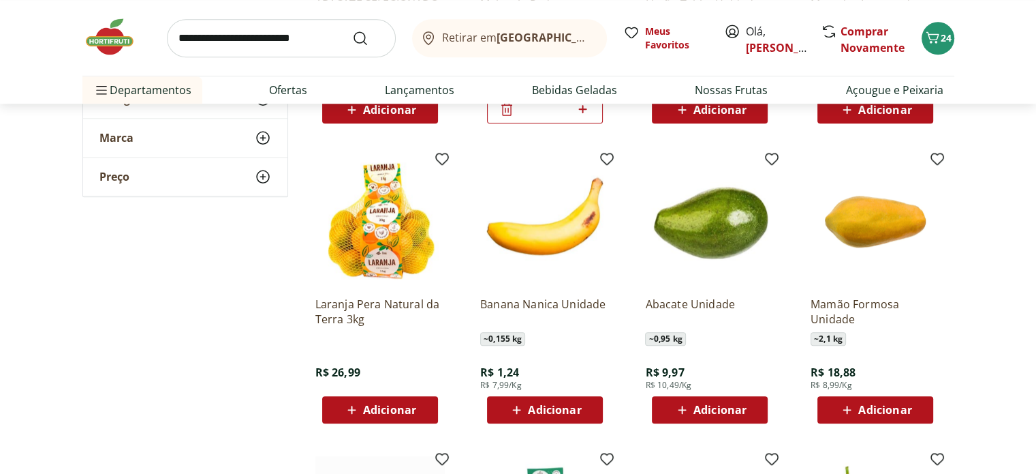
scroll to position [1295, 0]
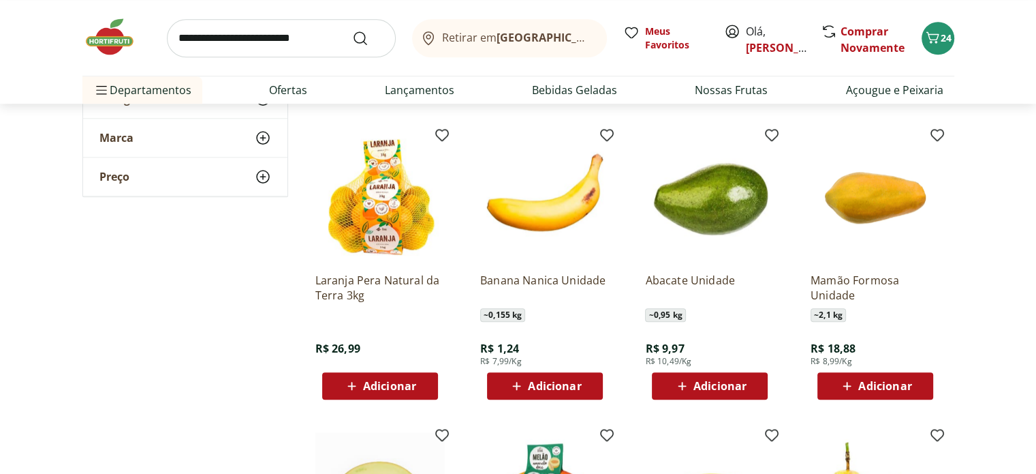
click at [569, 385] on span "Adicionar" at bounding box center [554, 385] width 53 height 11
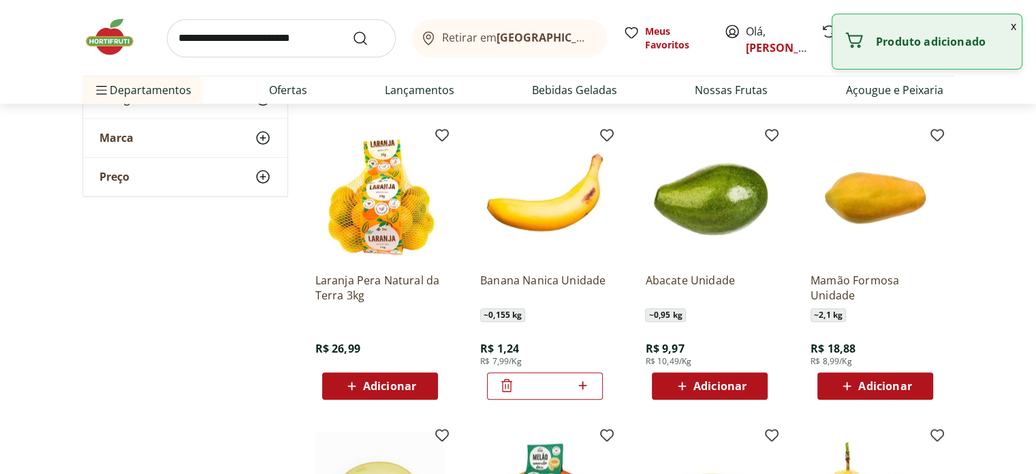
click at [585, 384] on icon at bounding box center [582, 385] width 17 height 16
click at [585, 383] on icon at bounding box center [582, 385] width 17 height 16
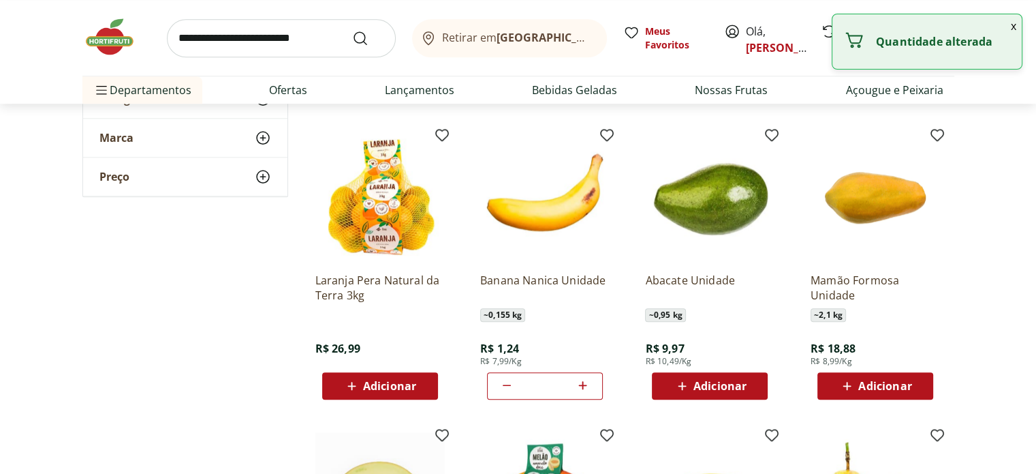
type input "*"
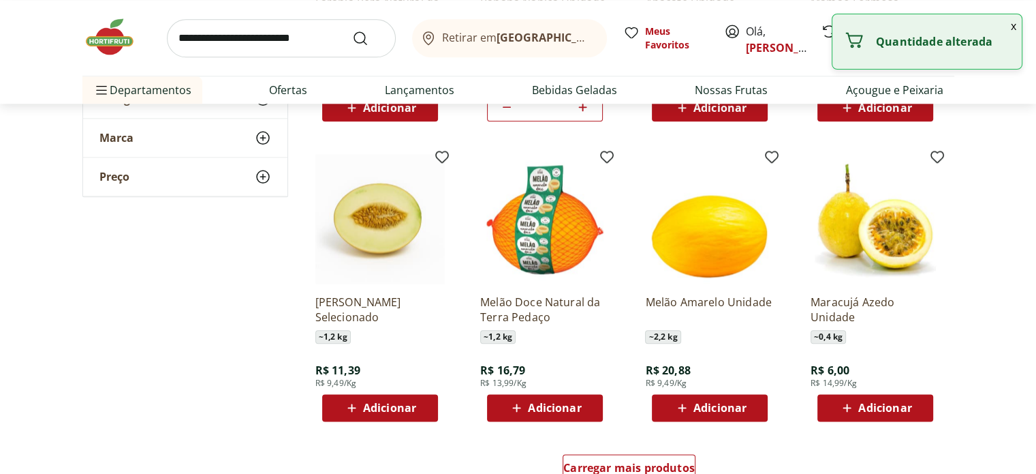
scroll to position [1635, 0]
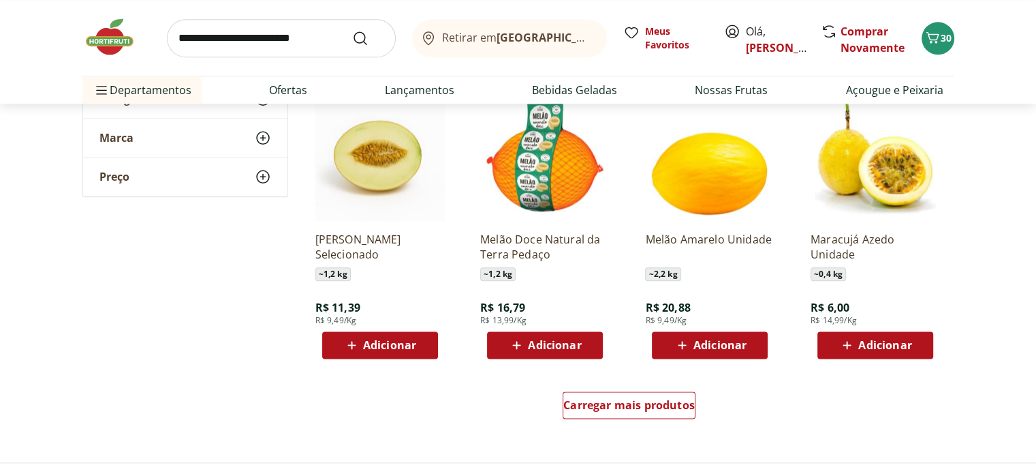
click at [598, 390] on div "Carregar mais produtos" at bounding box center [629, 407] width 661 height 65
click at [586, 416] on div "Carregar mais produtos" at bounding box center [629, 404] width 133 height 27
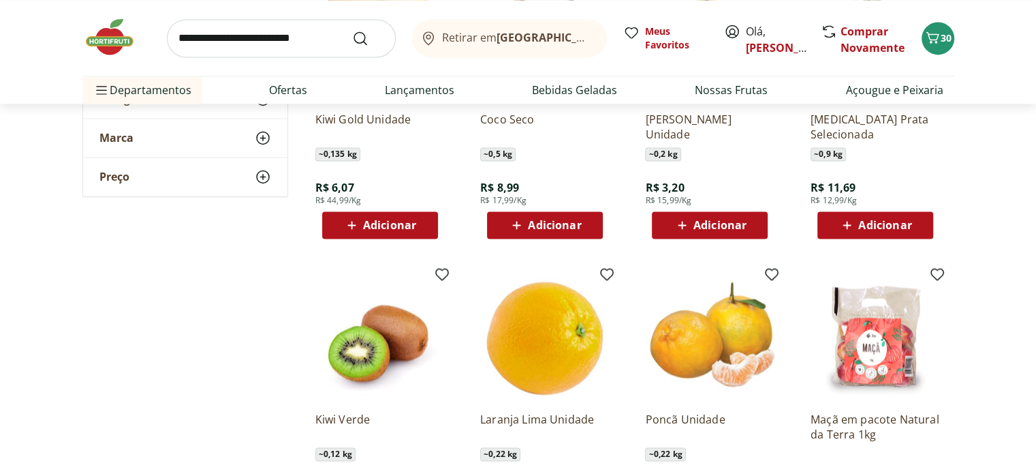
scroll to position [2180, 0]
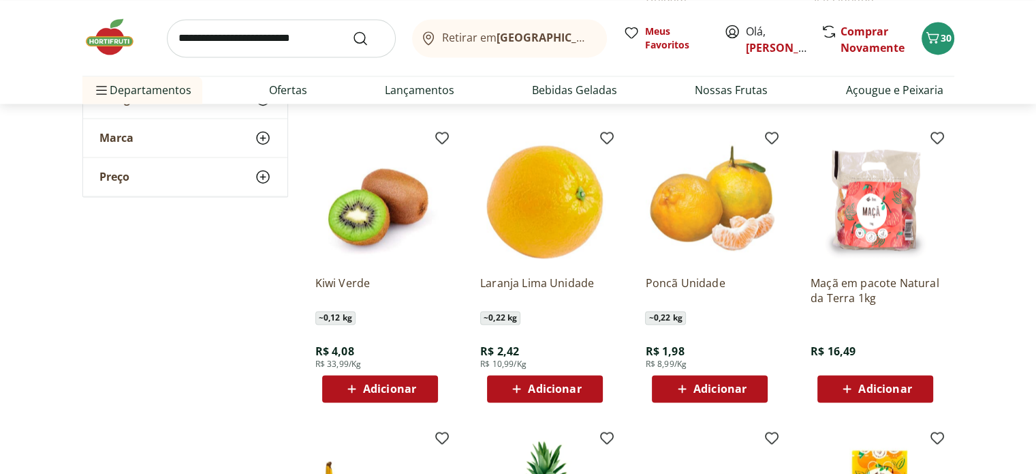
click at [707, 393] on span "Adicionar" at bounding box center [720, 388] width 53 height 11
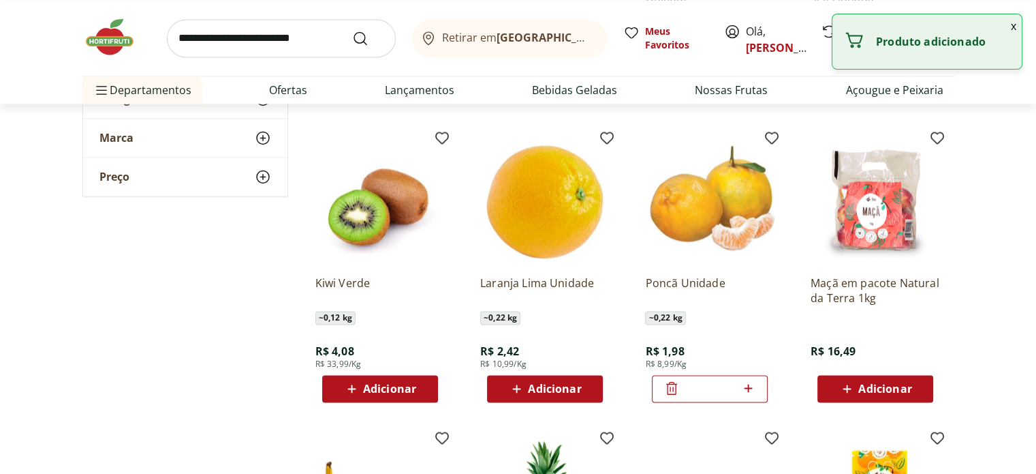
click at [753, 397] on span at bounding box center [748, 389] width 17 height 18
click at [753, 396] on span at bounding box center [748, 389] width 17 height 18
click at [753, 395] on icon at bounding box center [748, 388] width 17 height 16
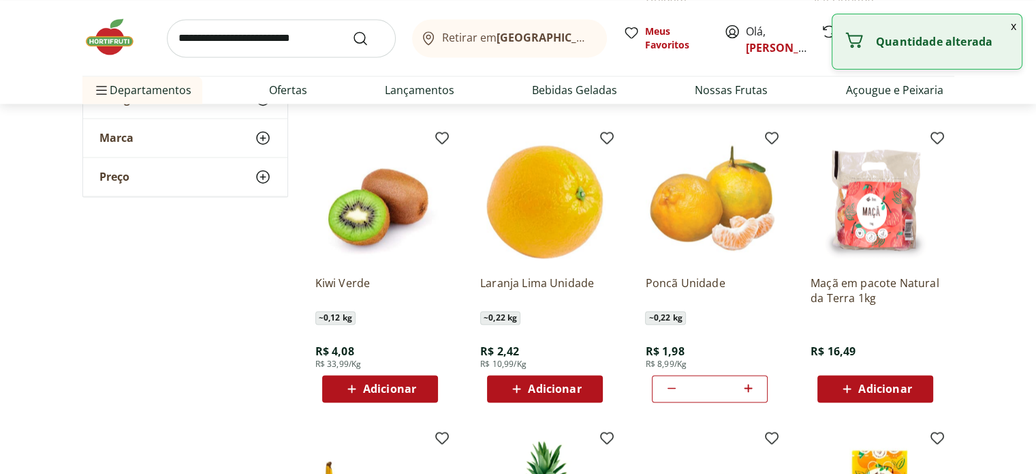
type input "*"
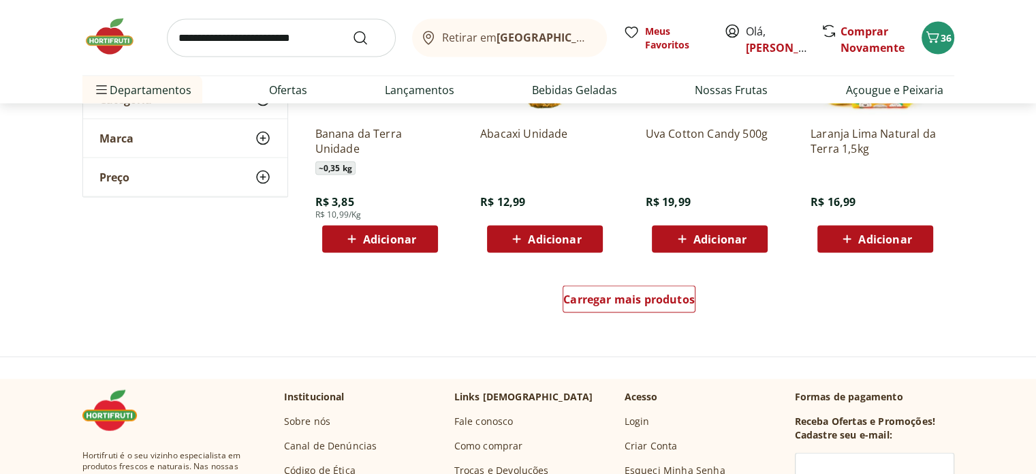
scroll to position [2726, 0]
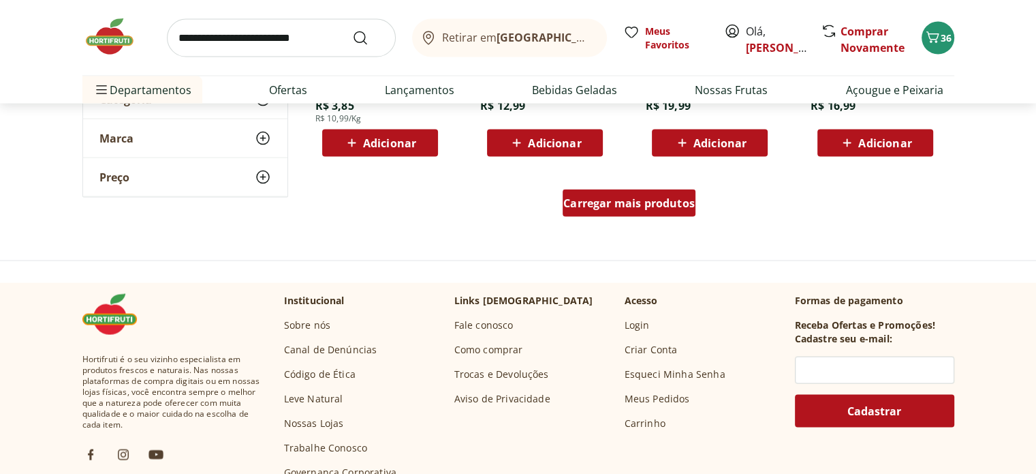
click at [630, 198] on span "Carregar mais produtos" at bounding box center [630, 203] width 132 height 11
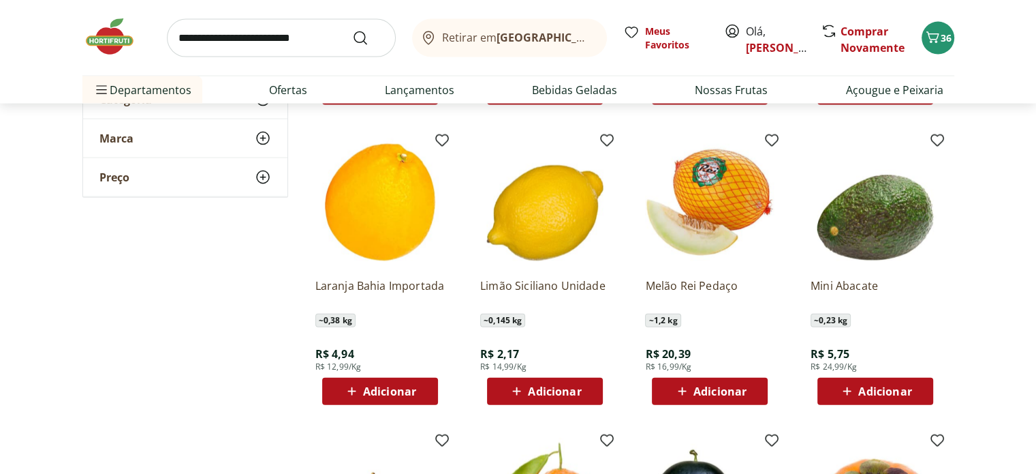
scroll to position [3339, 0]
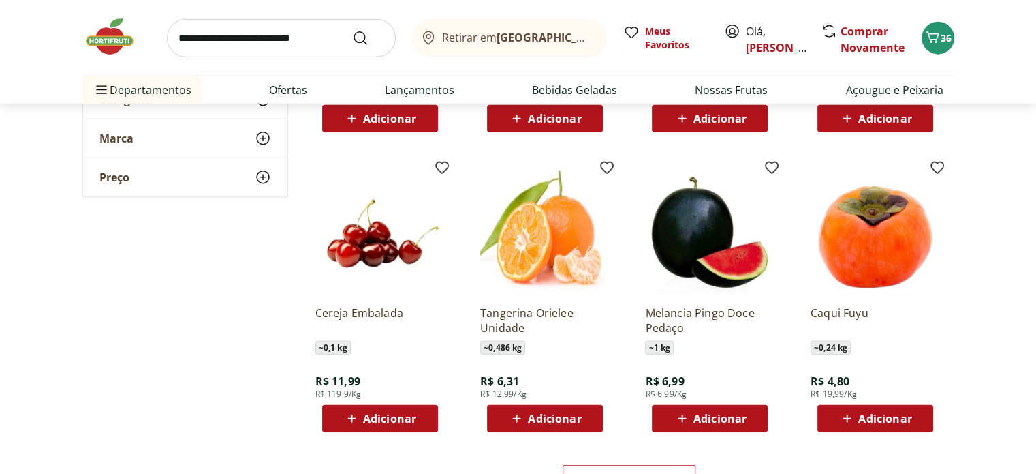
click at [839, 425] on icon at bounding box center [847, 418] width 17 height 16
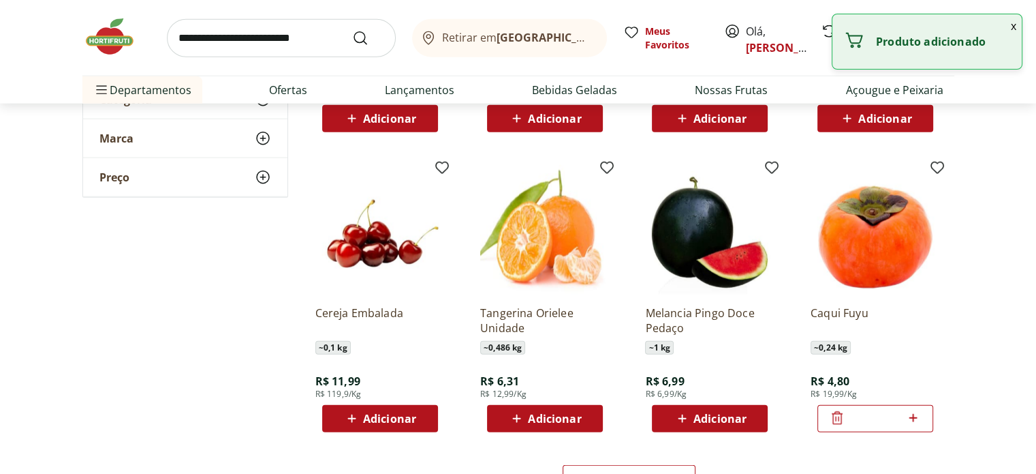
click at [908, 418] on icon at bounding box center [913, 418] width 17 height 16
type input "*"
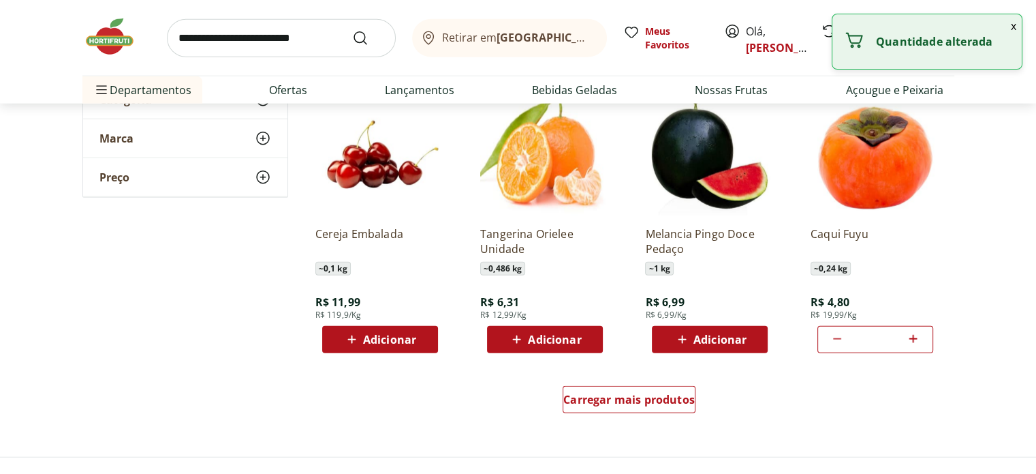
scroll to position [3475, 0]
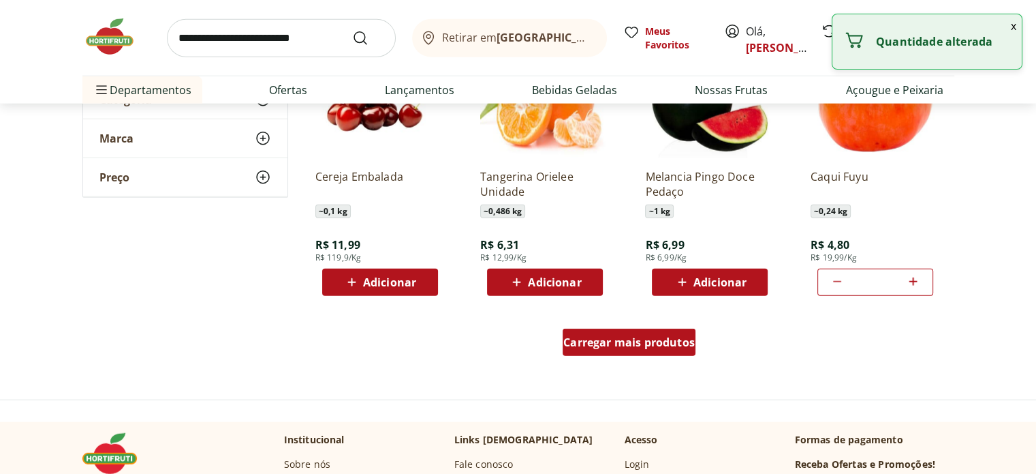
click at [633, 348] on span "Carregar mais produtos" at bounding box center [630, 342] width 132 height 11
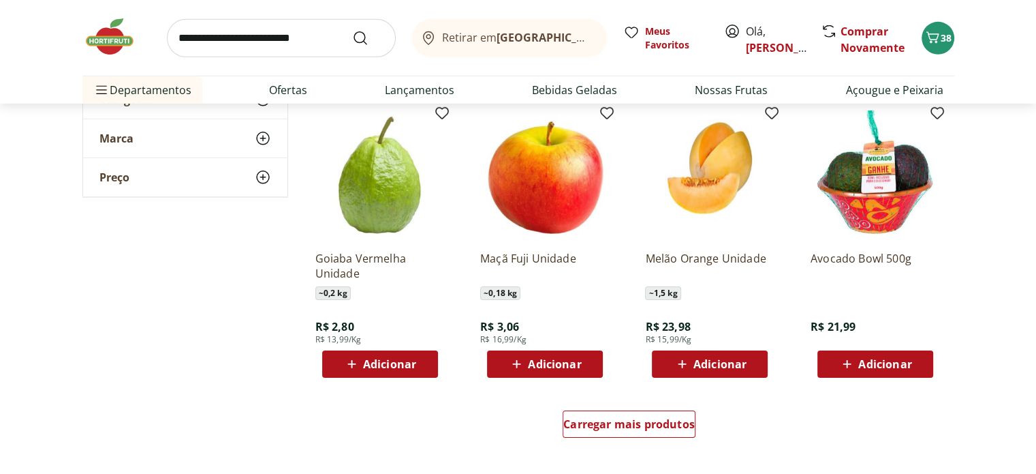
scroll to position [4429, 0]
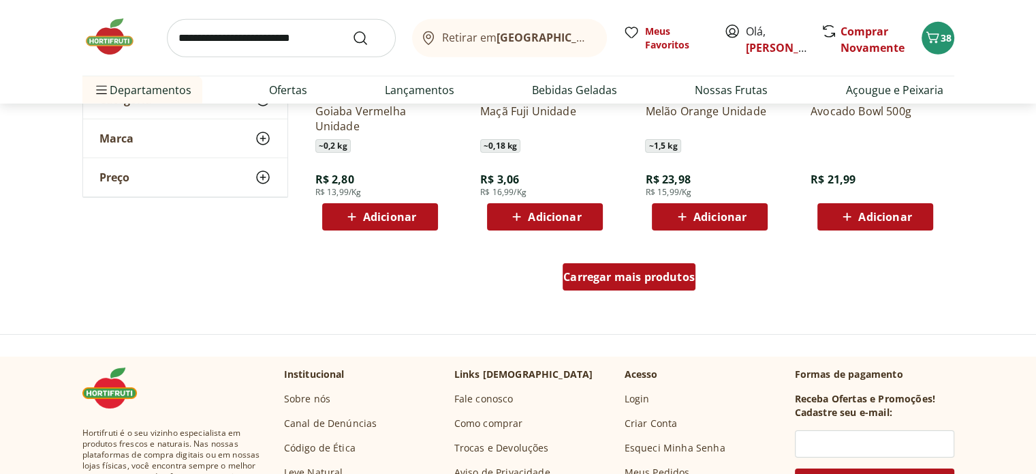
click at [605, 288] on div "Carregar mais produtos" at bounding box center [629, 276] width 133 height 27
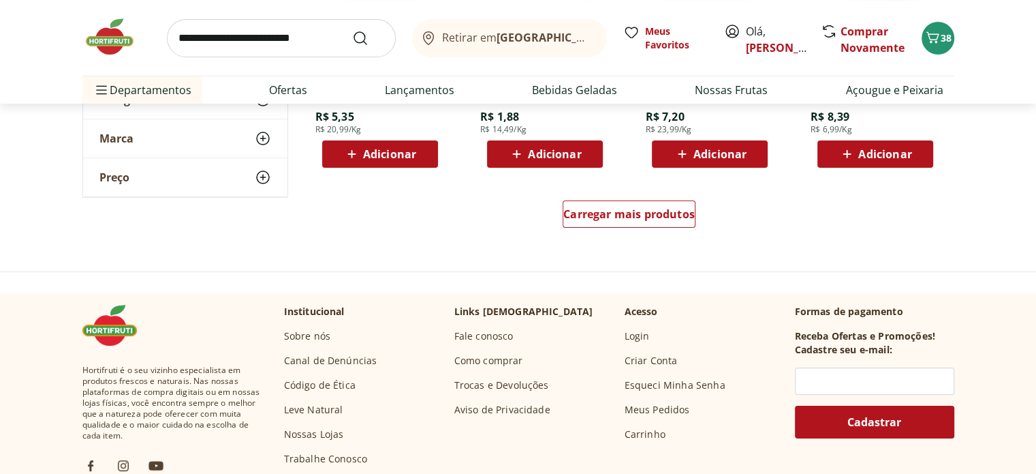
scroll to position [5383, 0]
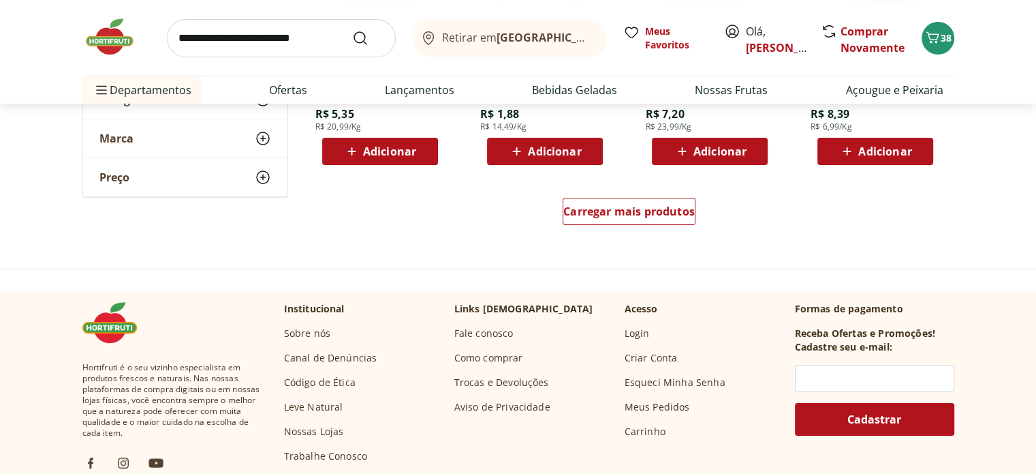
click at [643, 188] on div "Carregar mais produtos" at bounding box center [629, 213] width 661 height 65
click at [625, 212] on span "Carregar mais produtos" at bounding box center [630, 211] width 132 height 11
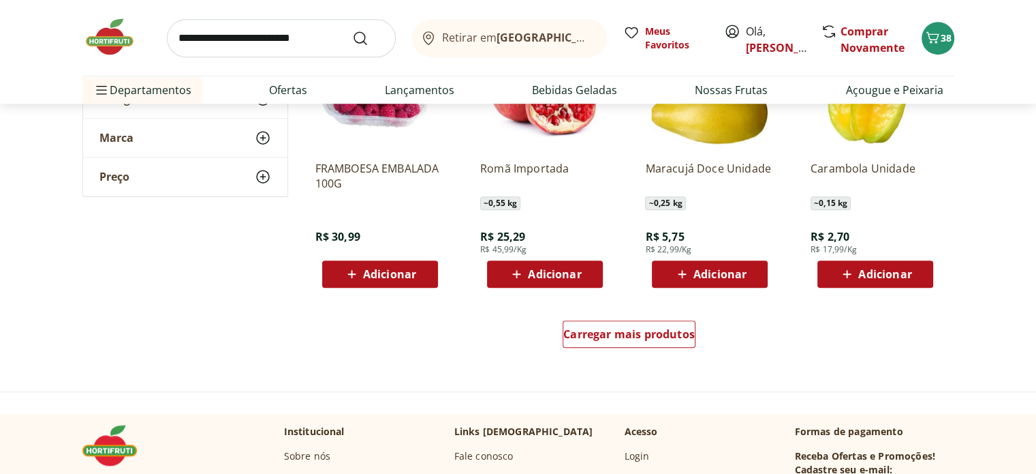
scroll to position [6201, 0]
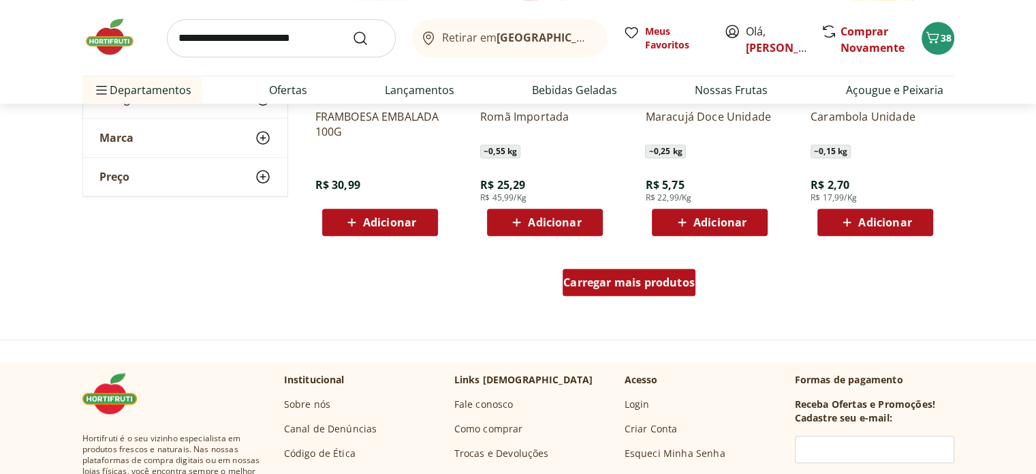
click at [586, 291] on div "Carregar mais produtos" at bounding box center [629, 281] width 133 height 27
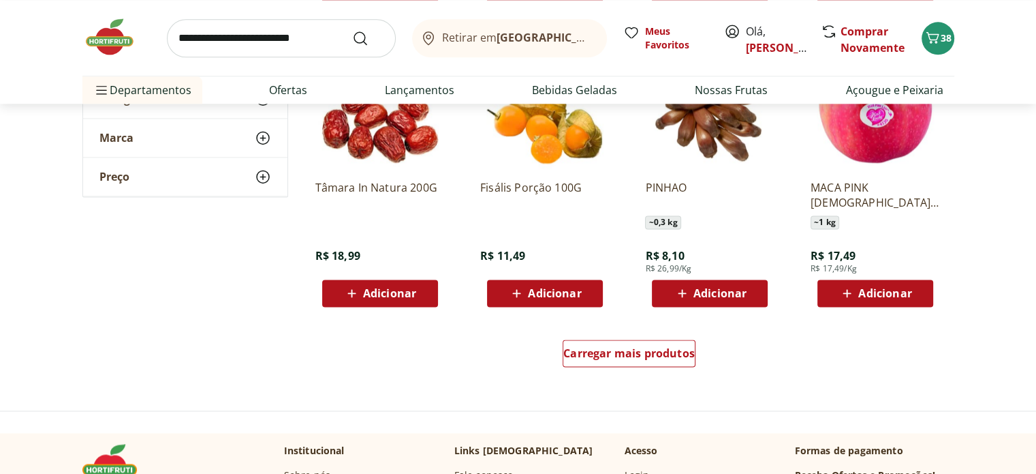
scroll to position [7155, 0]
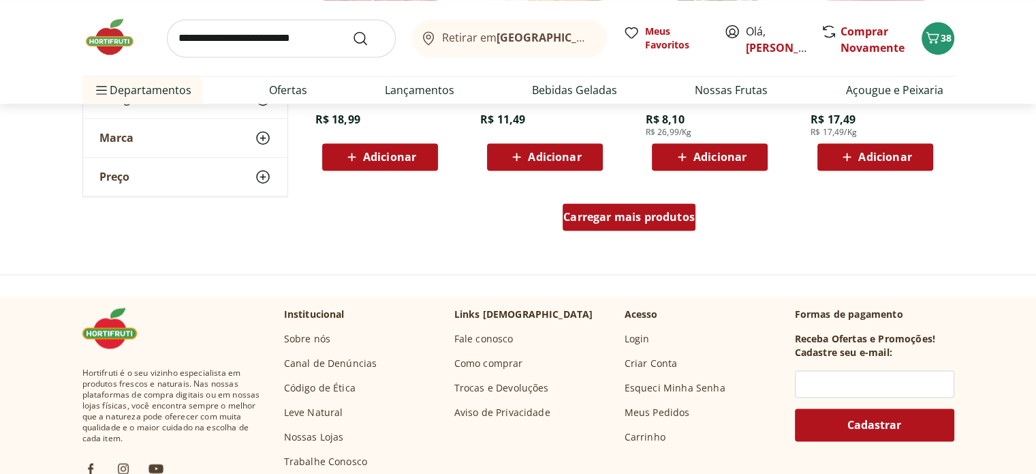
click at [659, 216] on span "Carregar mais produtos" at bounding box center [630, 216] width 132 height 11
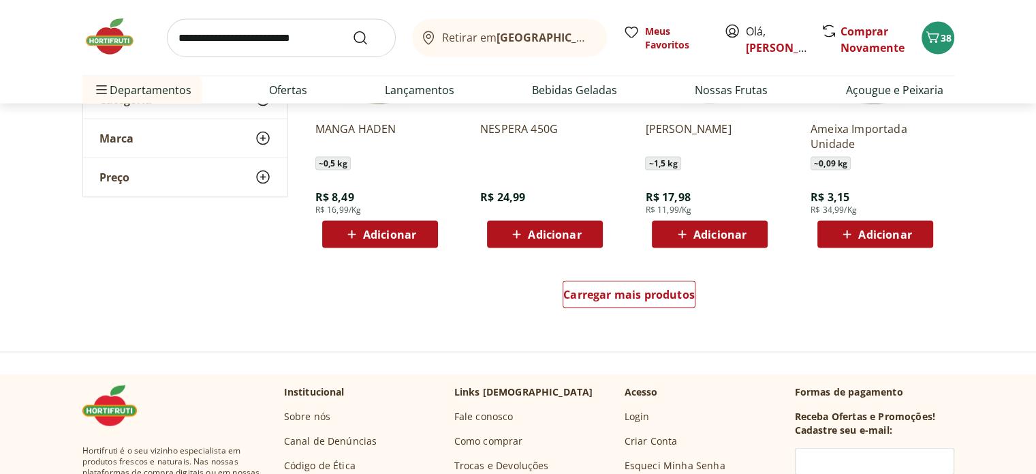
scroll to position [7972, 0]
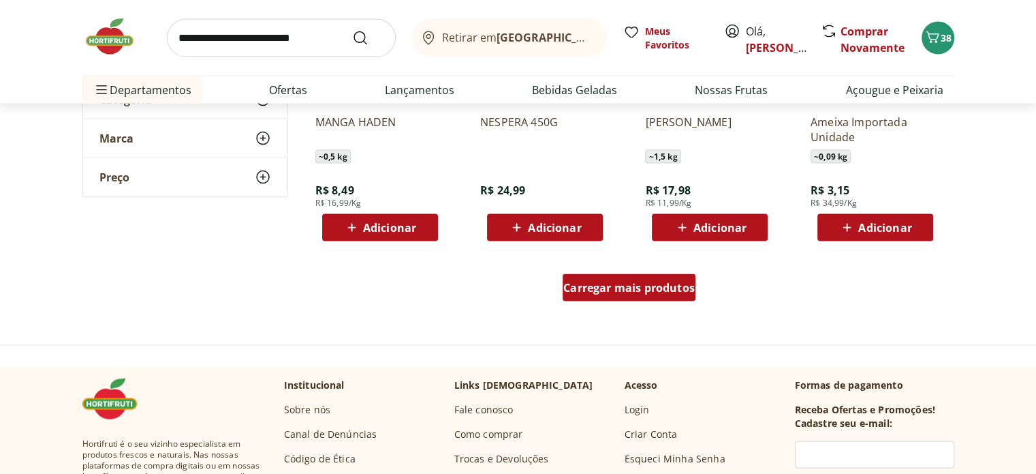
click at [684, 295] on div "Carregar mais produtos" at bounding box center [629, 287] width 133 height 27
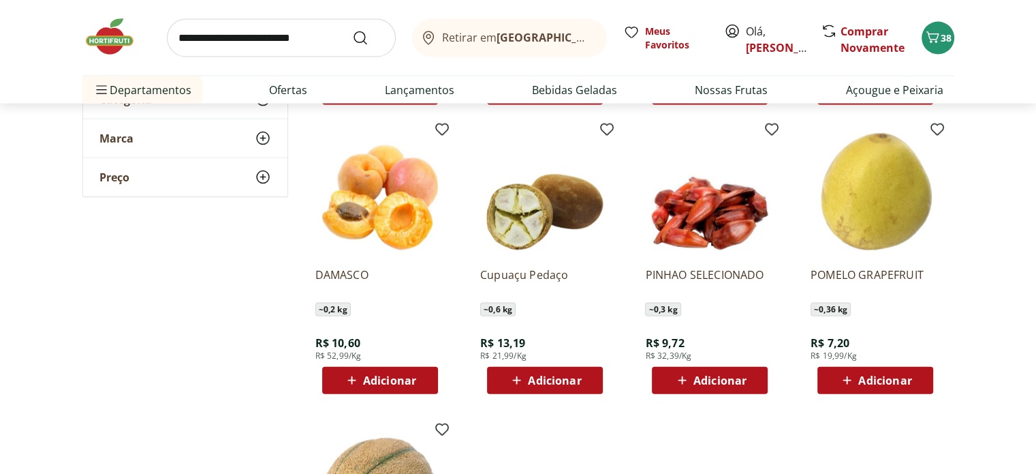
scroll to position [8245, 0]
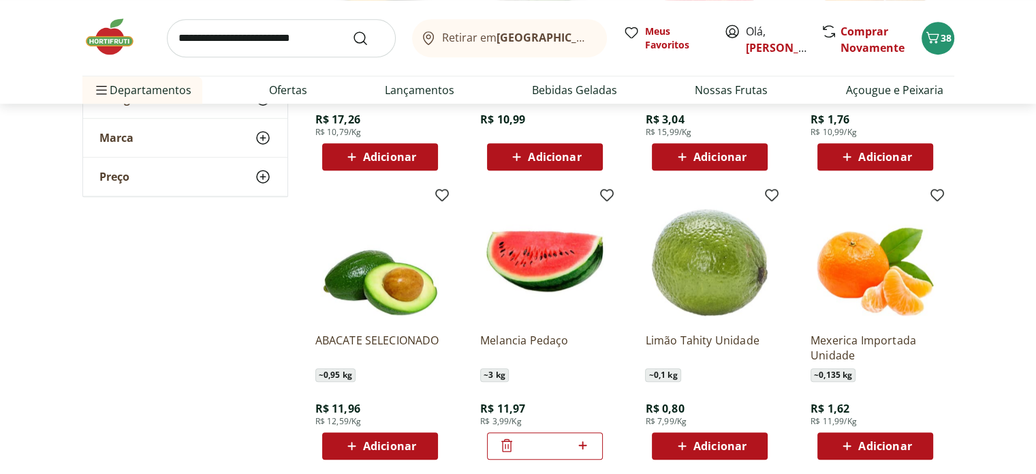
scroll to position [1022, 0]
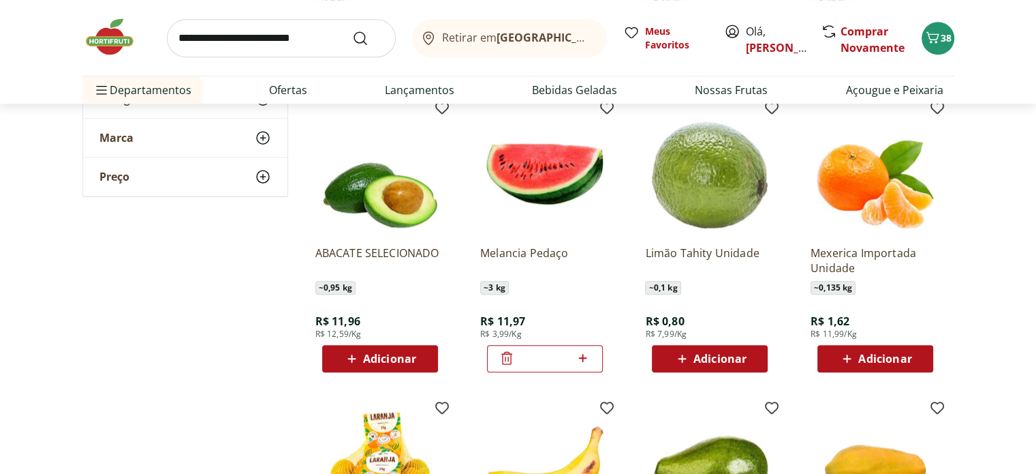
click at [695, 359] on span "Adicionar" at bounding box center [720, 358] width 53 height 11
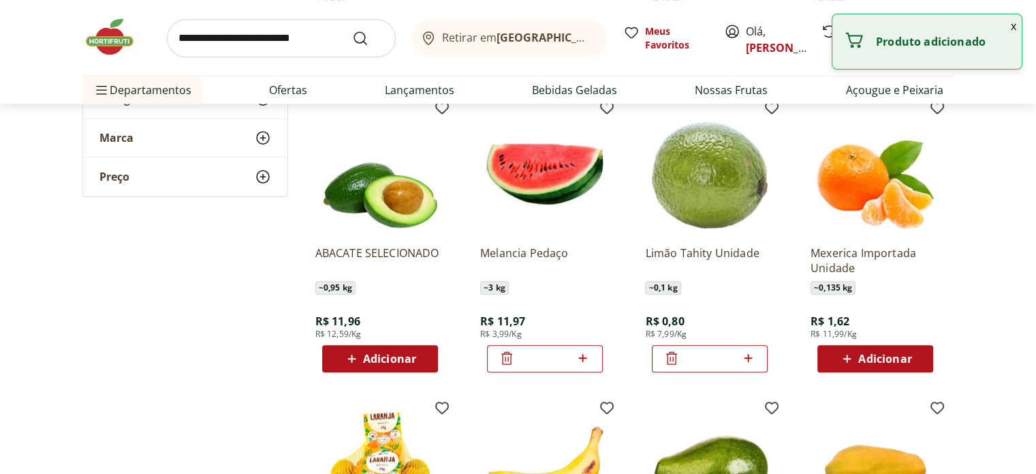
click at [752, 358] on icon at bounding box center [748, 358] width 17 height 16
type input "*"
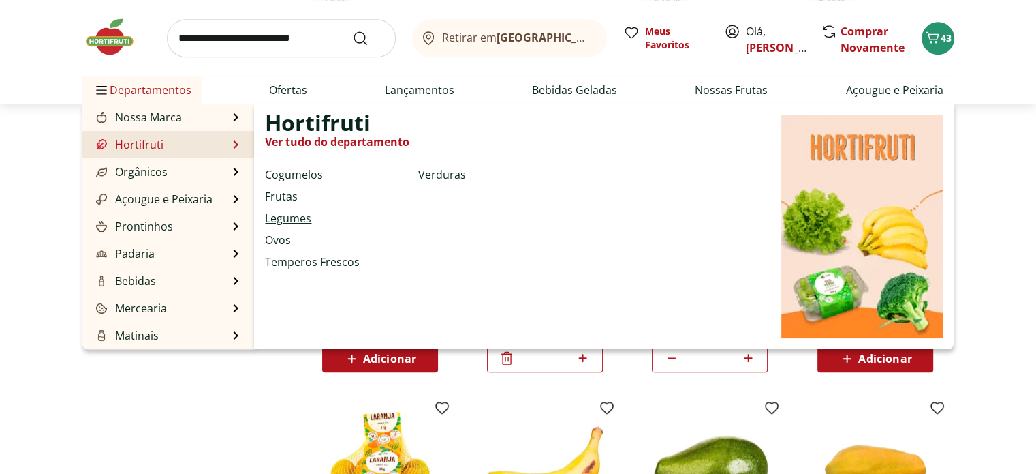
click at [283, 223] on link "Legumes" at bounding box center [288, 218] width 46 height 16
select select "**********"
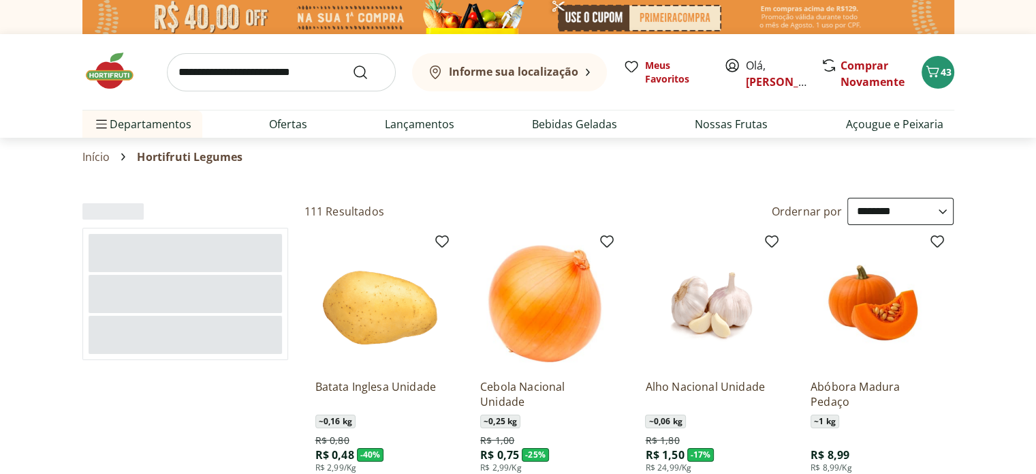
scroll to position [136, 0]
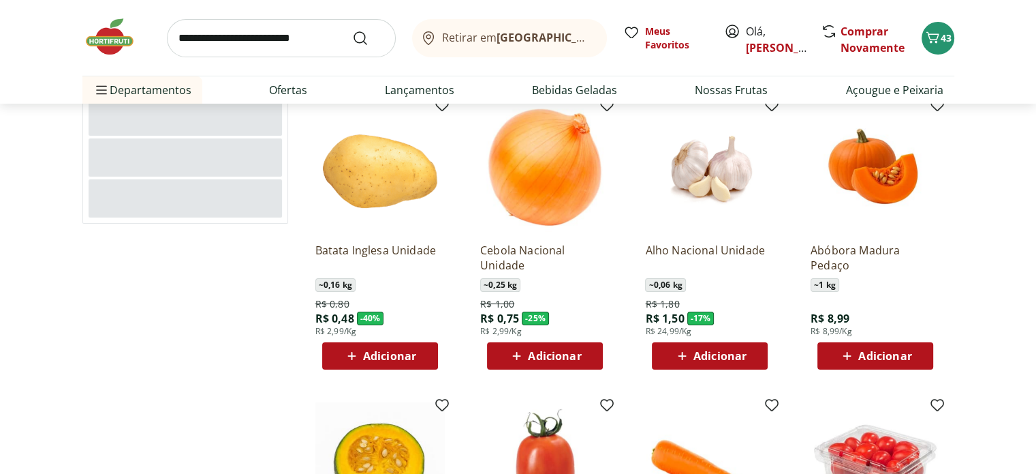
click at [543, 351] on span "Adicionar" at bounding box center [554, 355] width 53 height 11
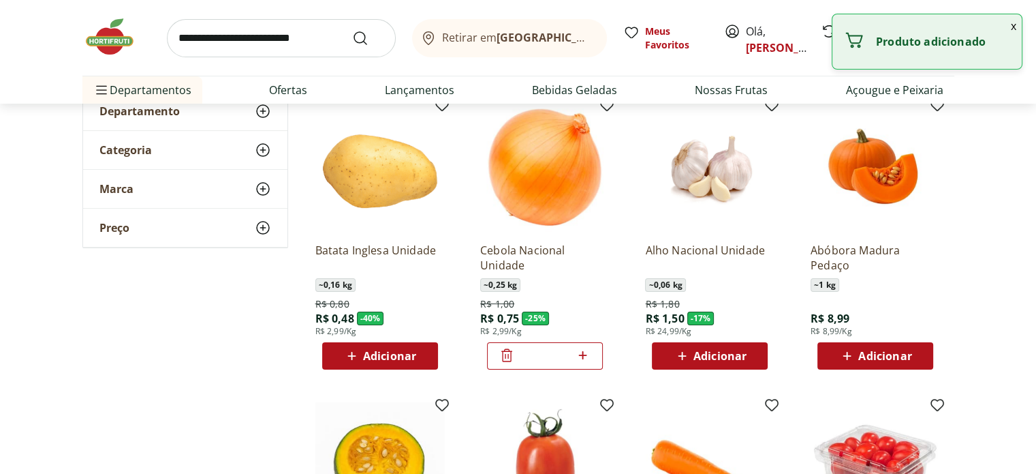
click at [583, 356] on icon at bounding box center [583, 355] width 8 height 8
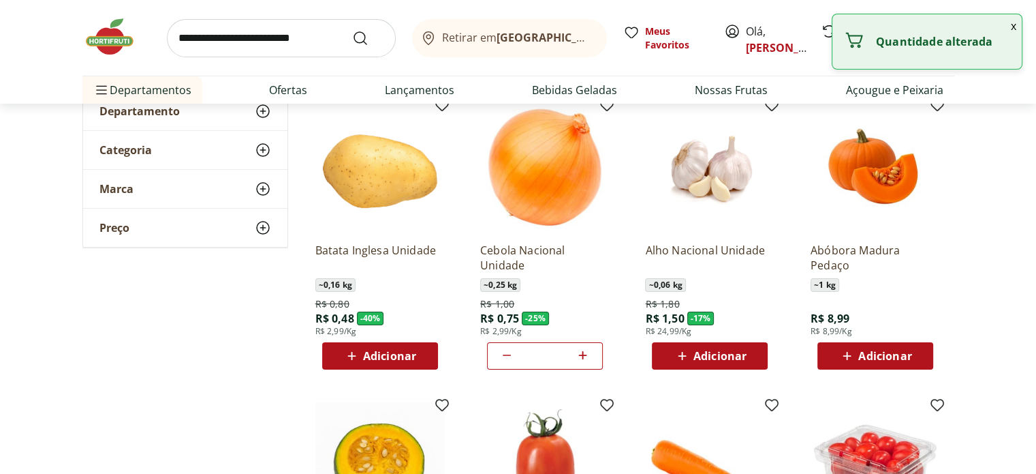
click at [583, 356] on icon at bounding box center [583, 355] width 8 height 8
click at [507, 359] on icon at bounding box center [507, 355] width 16 height 16
type input "*"
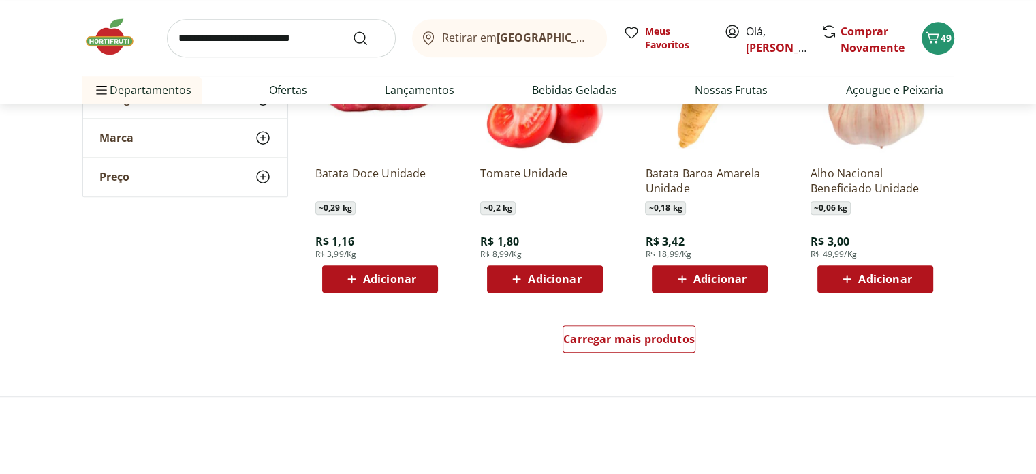
scroll to position [818, 0]
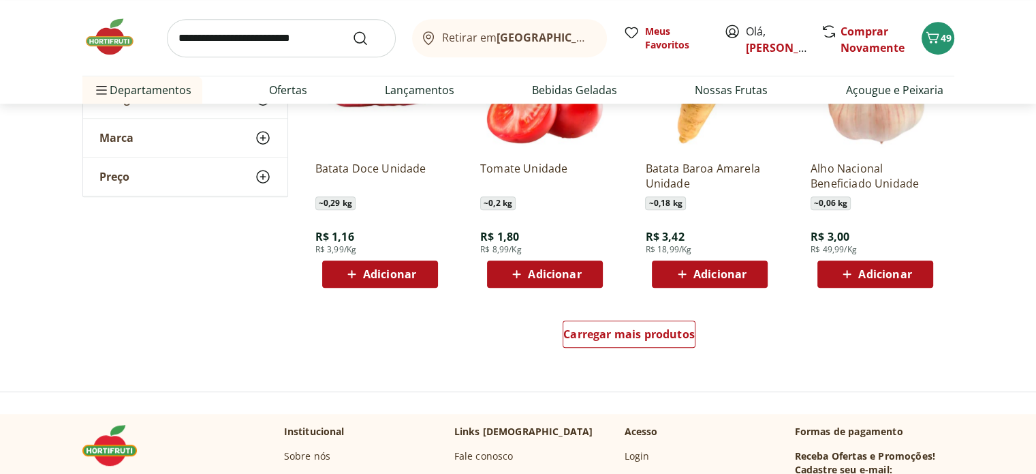
click at [630, 319] on div "Carregar mais produtos" at bounding box center [629, 336] width 661 height 65
click at [595, 345] on div "Carregar mais produtos" at bounding box center [629, 333] width 133 height 27
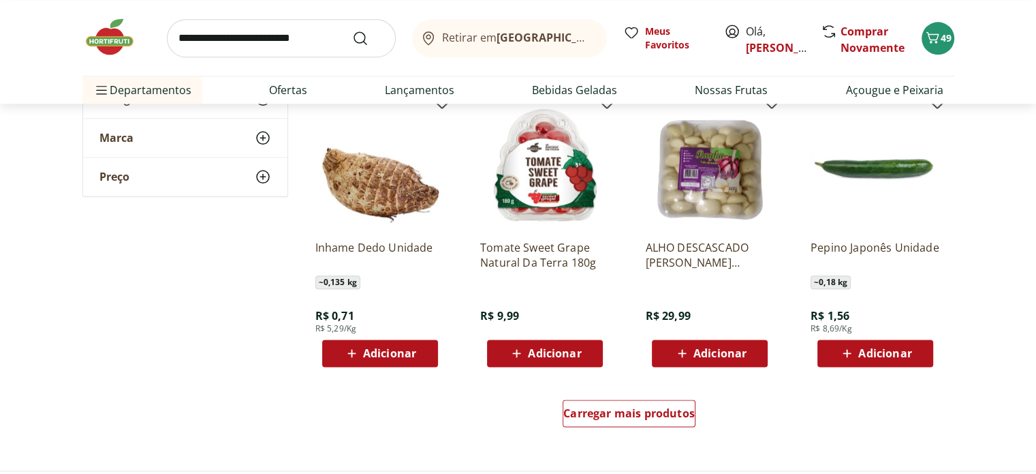
scroll to position [1635, 0]
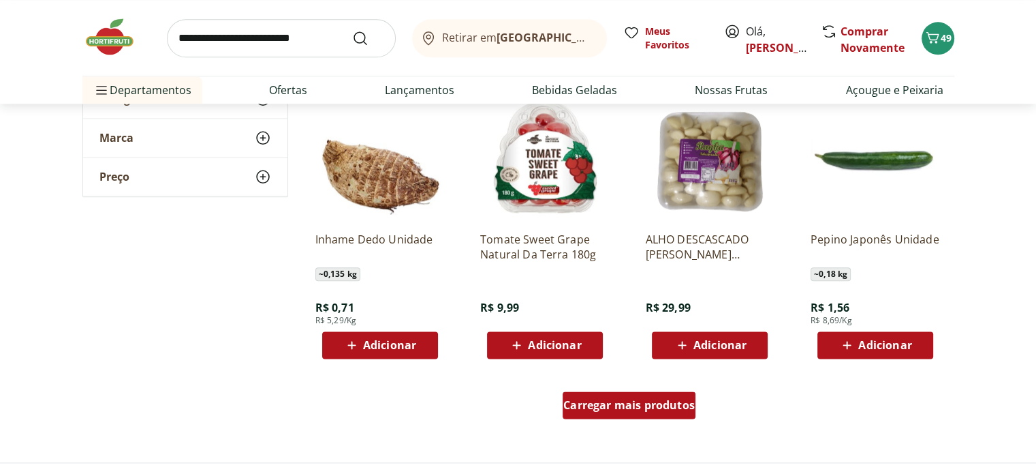
click at [675, 418] on link "Carregar mais produtos" at bounding box center [629, 407] width 133 height 33
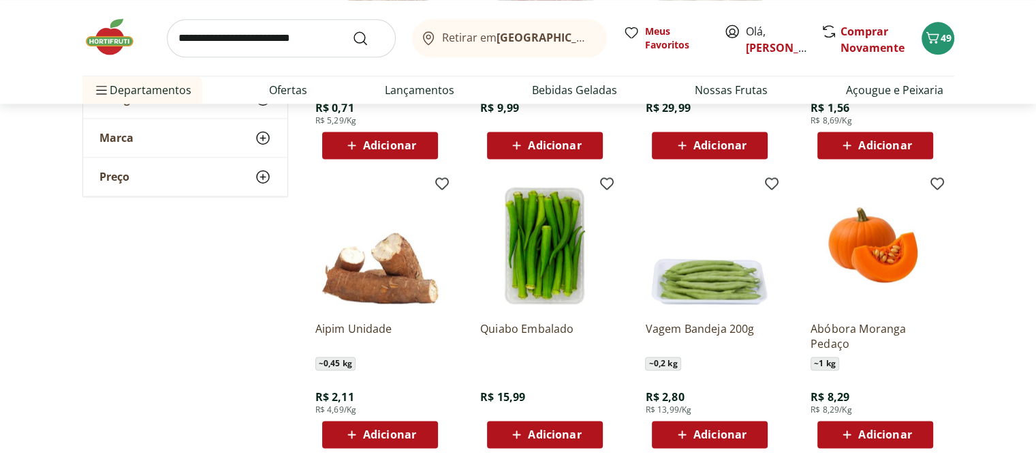
scroll to position [1840, 0]
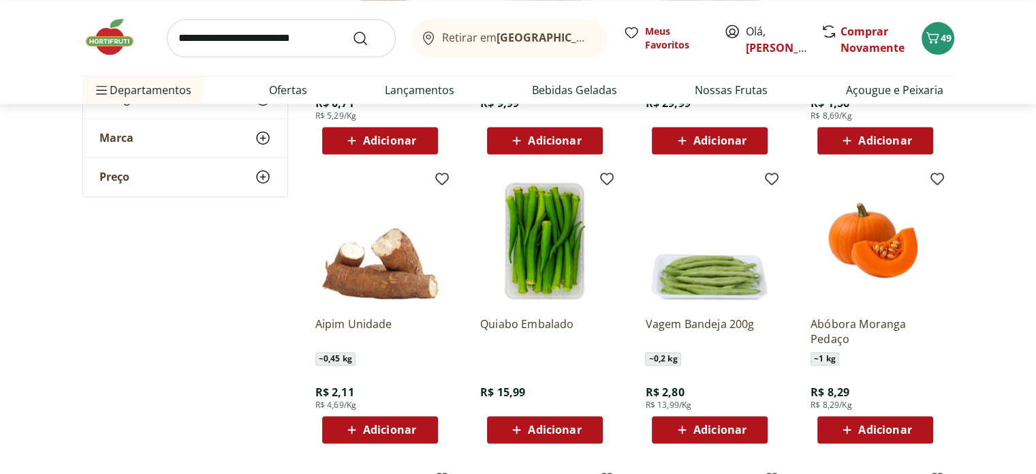
click at [683, 426] on icon at bounding box center [682, 429] width 17 height 16
click at [371, 432] on span "Adicionar" at bounding box center [389, 429] width 53 height 11
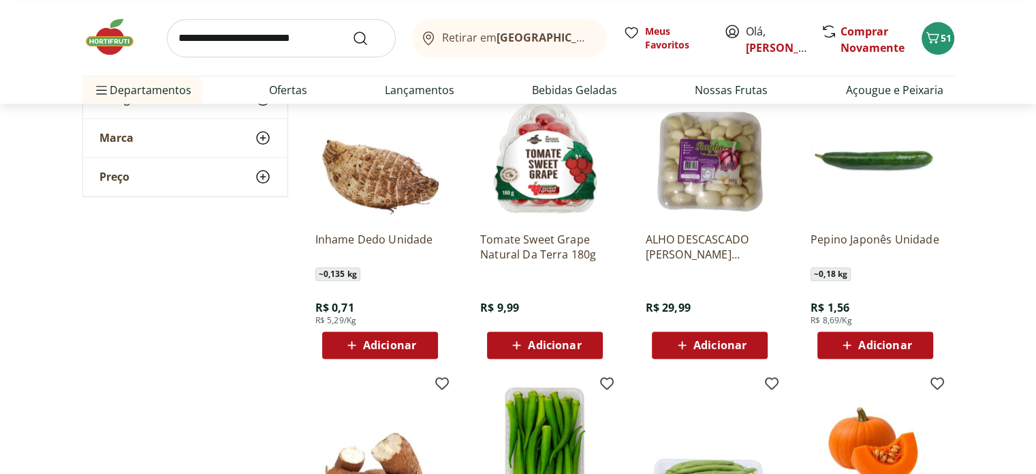
scroll to position [1567, 0]
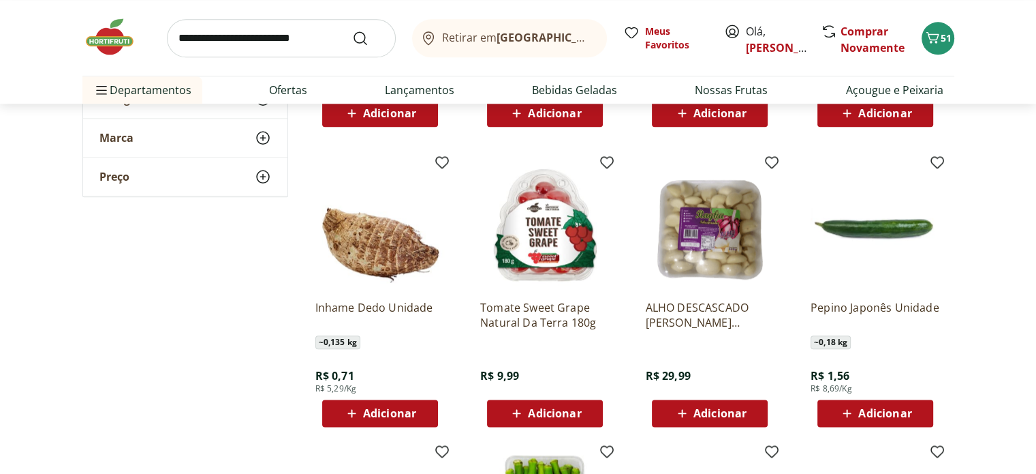
click at [884, 405] on span "Adicionar" at bounding box center [875, 413] width 73 height 16
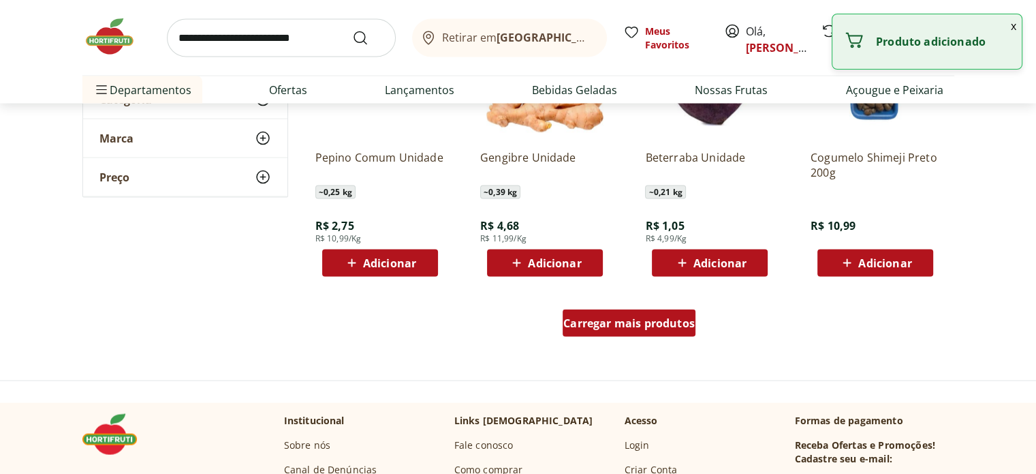
scroll to position [2657, 0]
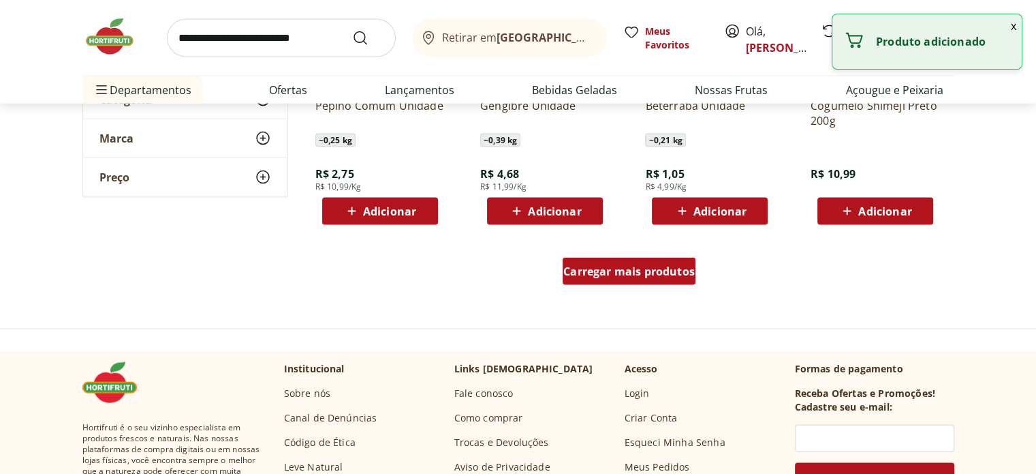
click at [585, 280] on div "Carregar mais produtos" at bounding box center [629, 271] width 133 height 27
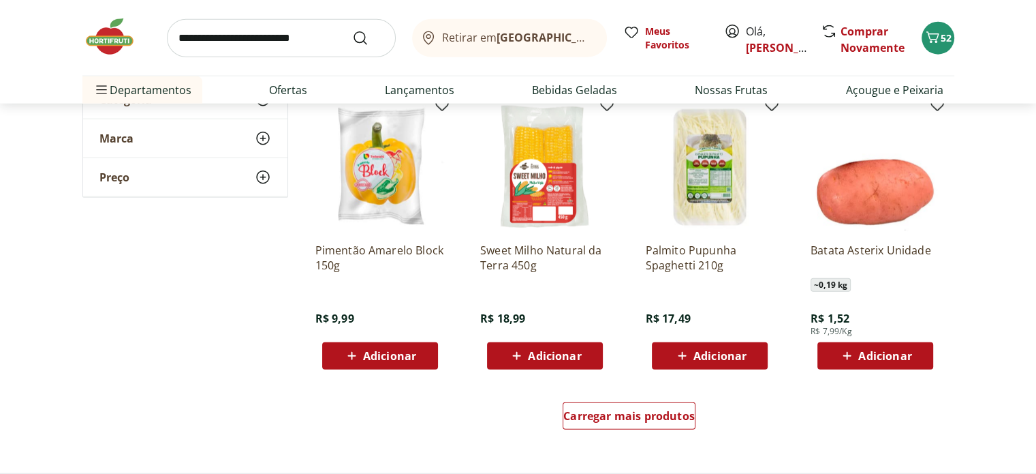
scroll to position [3407, 0]
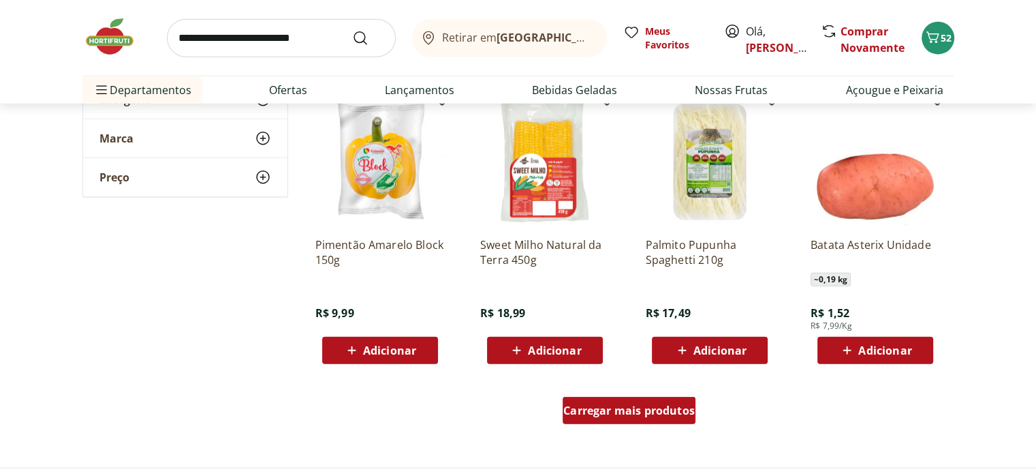
click at [690, 412] on span "Carregar mais produtos" at bounding box center [630, 410] width 132 height 11
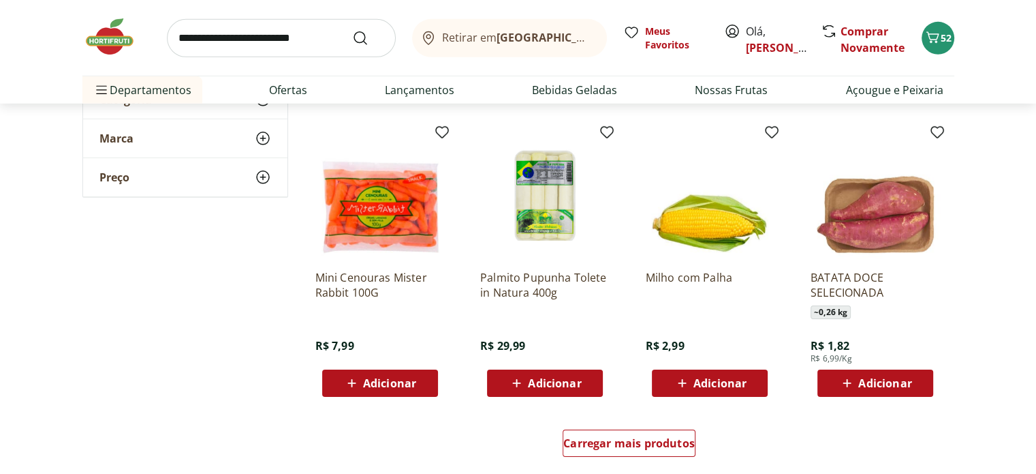
scroll to position [4361, 0]
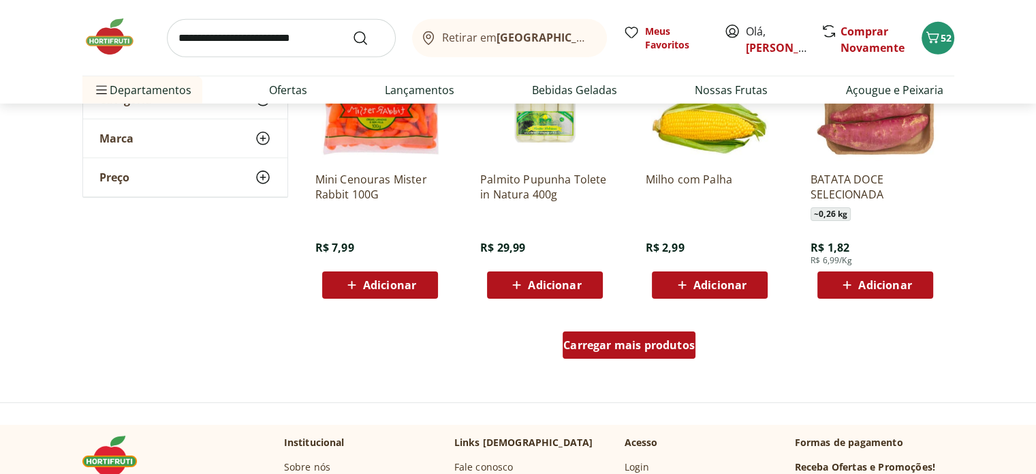
click at [648, 352] on div "Carregar mais produtos" at bounding box center [629, 344] width 133 height 27
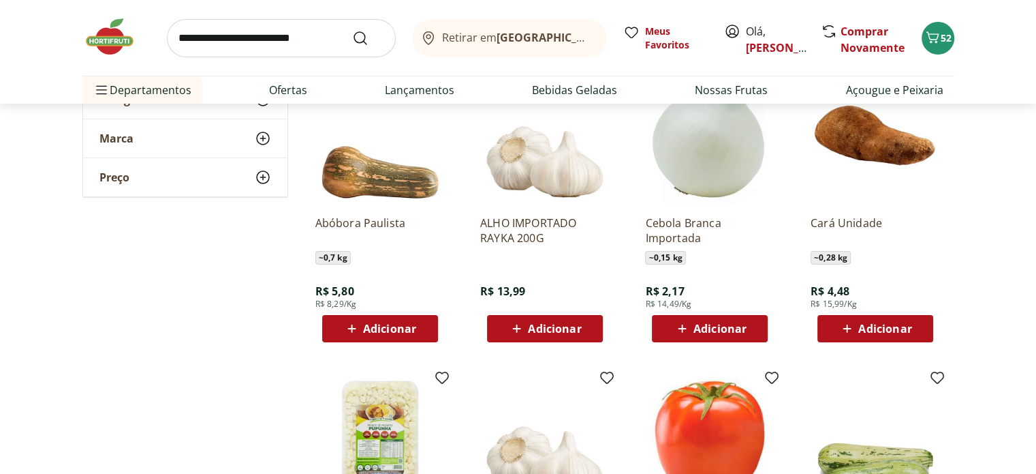
scroll to position [5179, 0]
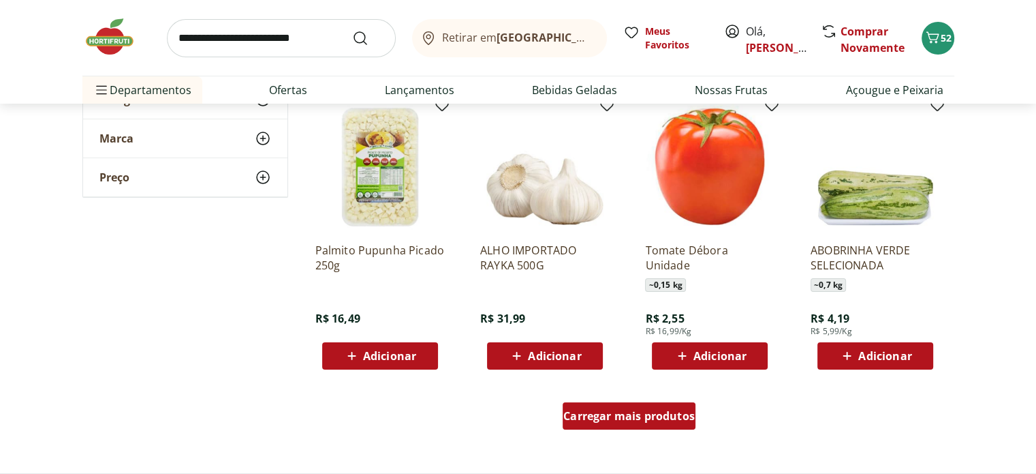
click at [613, 417] on span "Carregar mais produtos" at bounding box center [630, 415] width 132 height 11
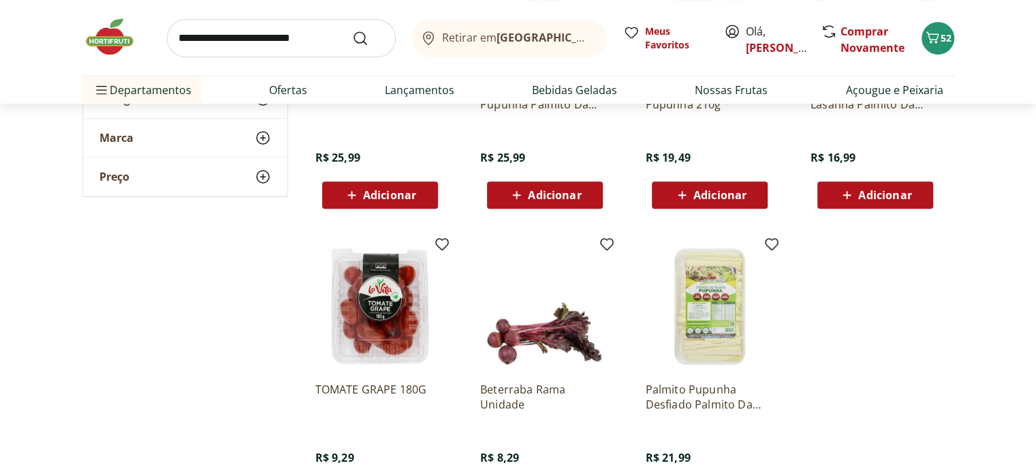
scroll to position [5996, 0]
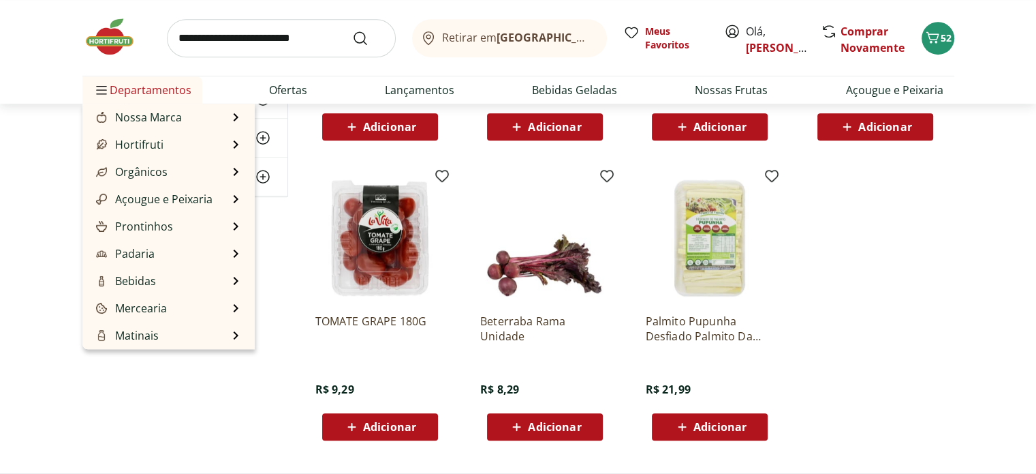
click at [152, 90] on span "Departamentos" at bounding box center [142, 90] width 98 height 33
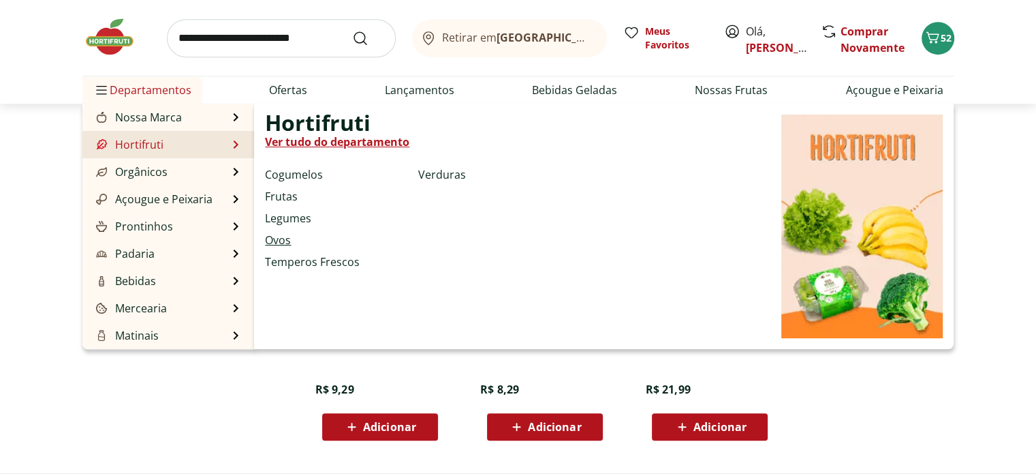
click at [280, 245] on link "Ovos" at bounding box center [278, 240] width 26 height 16
select select "**********"
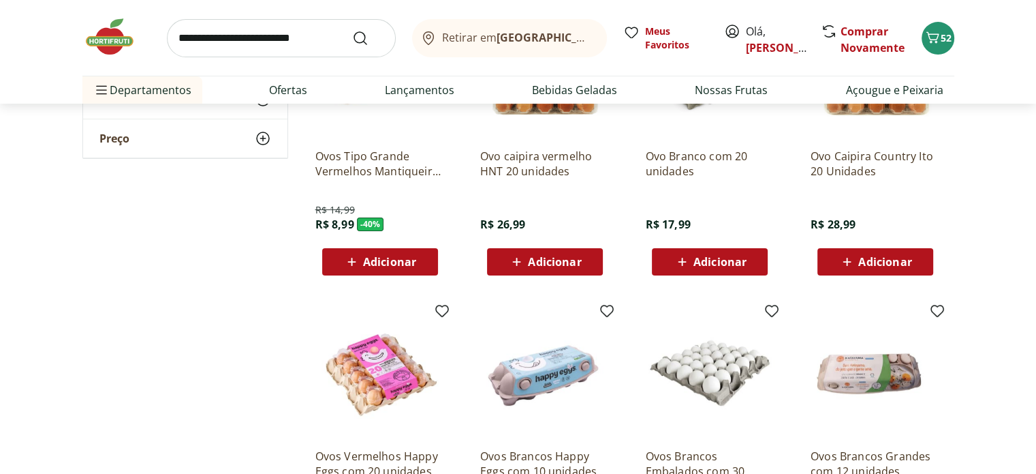
scroll to position [341, 0]
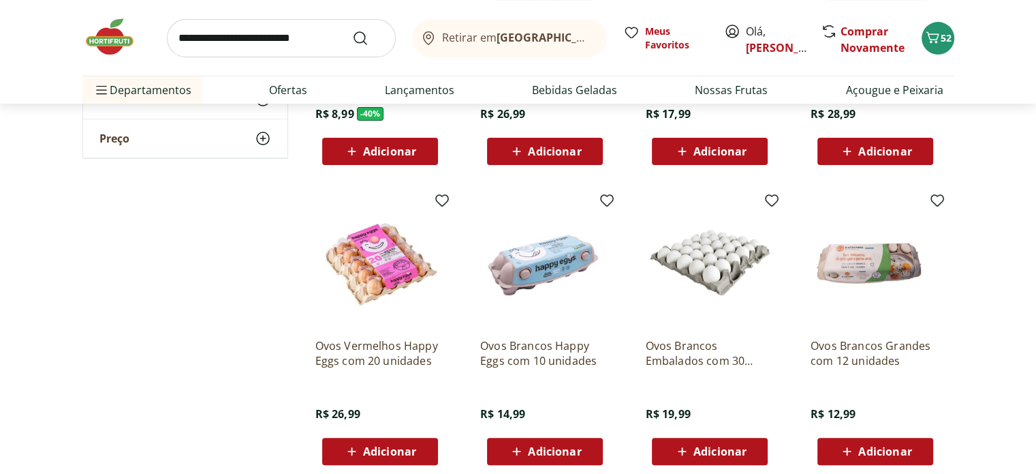
click at [715, 448] on span "Adicionar" at bounding box center [720, 451] width 53 height 11
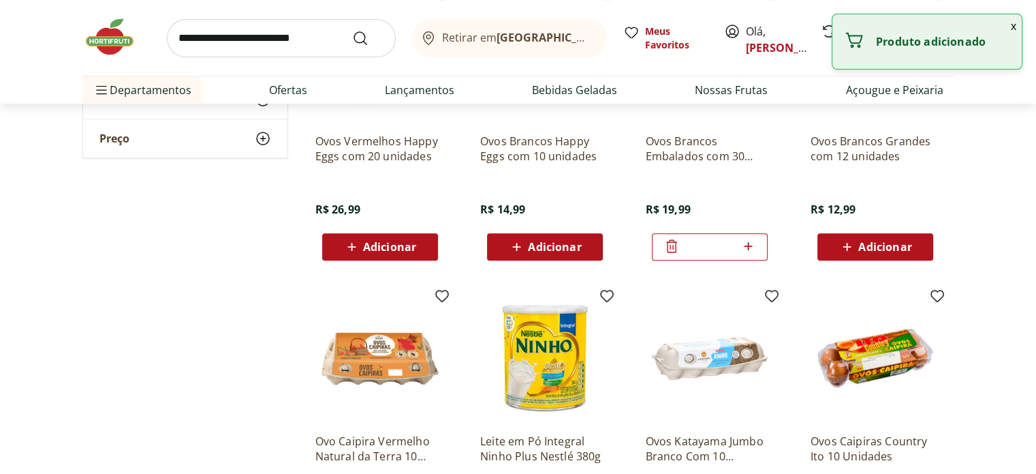
scroll to position [204, 0]
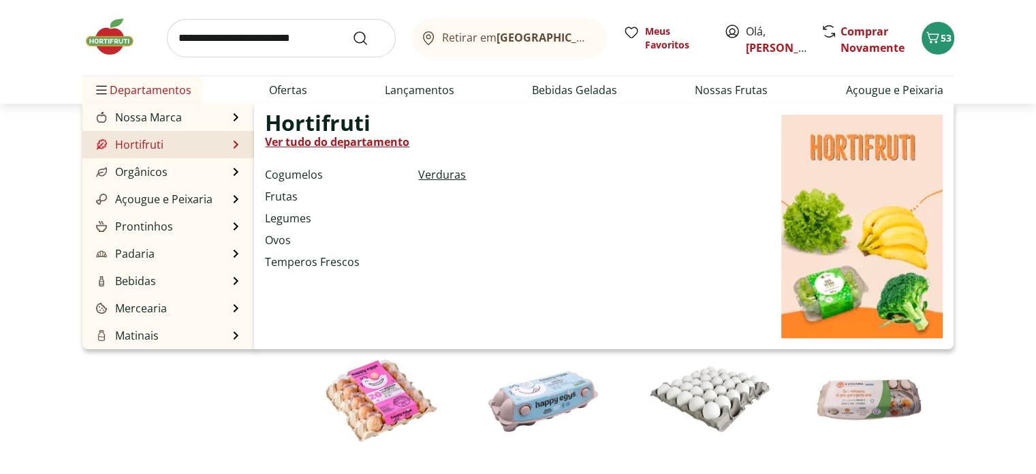
click at [459, 174] on link "Verduras" at bounding box center [442, 174] width 48 height 16
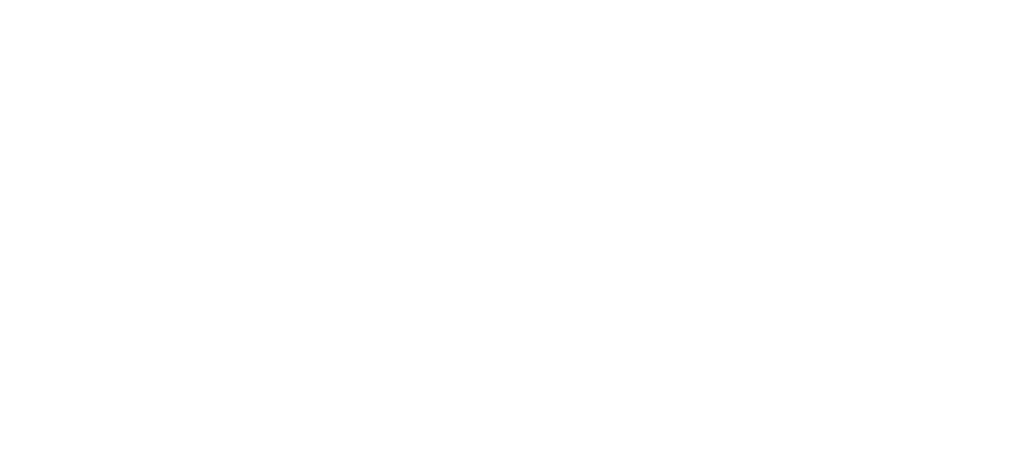
select select "**********"
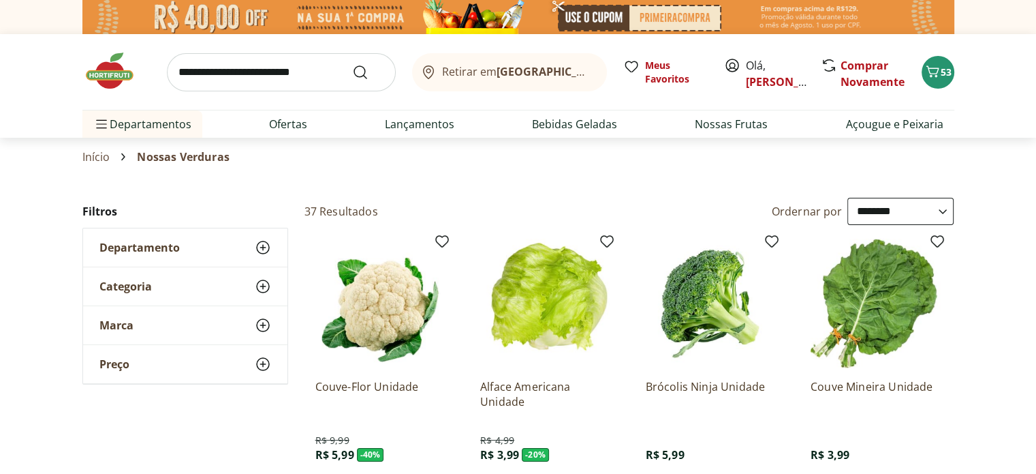
scroll to position [68, 0]
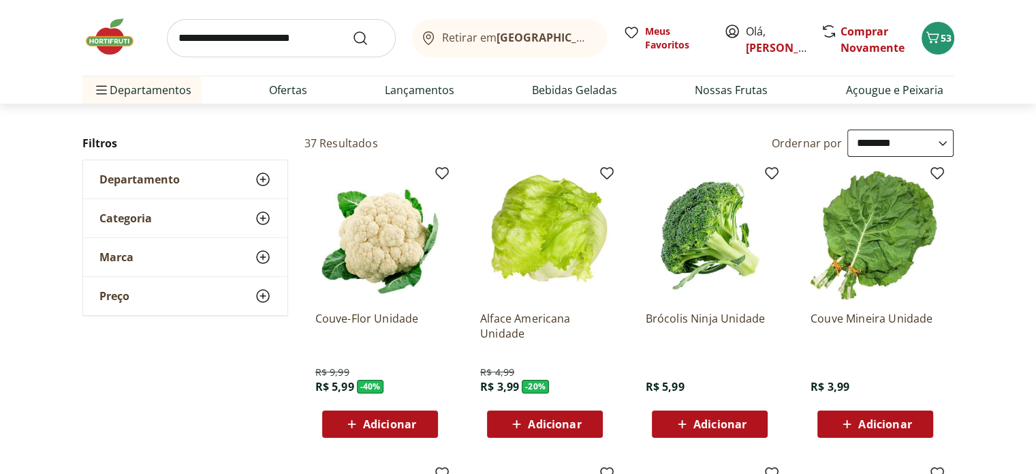
click at [533, 426] on span "Adicionar" at bounding box center [554, 423] width 53 height 11
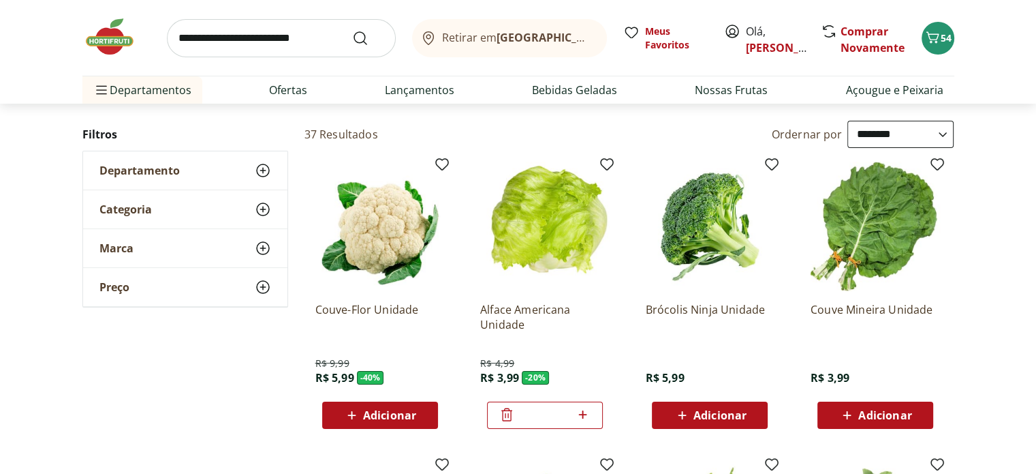
scroll to position [0, 0]
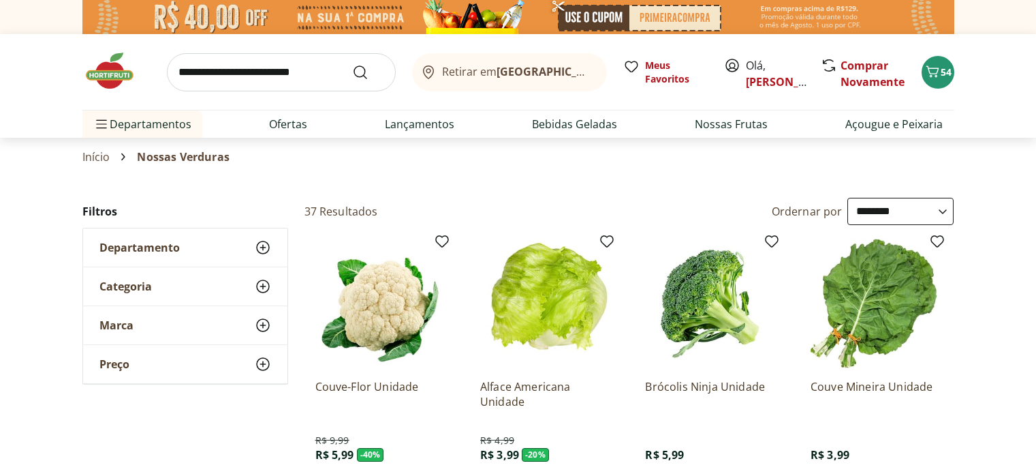
select select "**********"
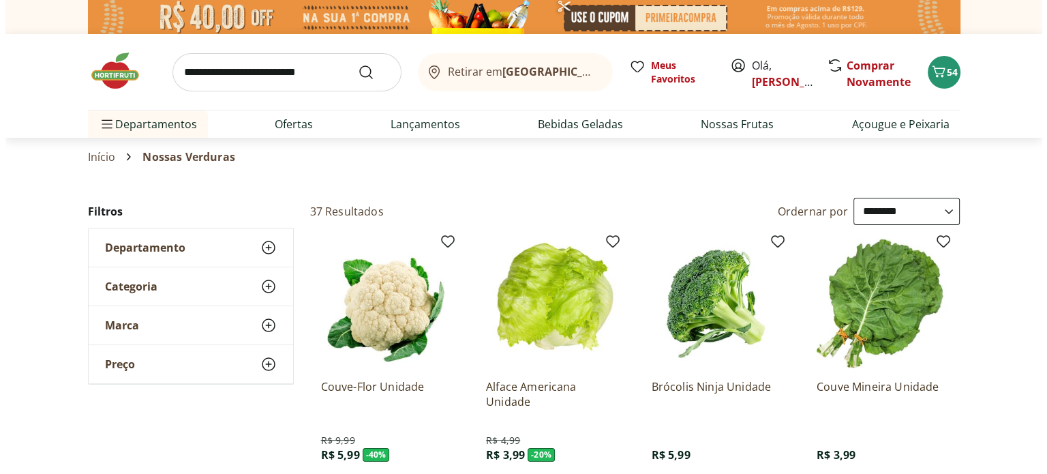
scroll to position [68, 0]
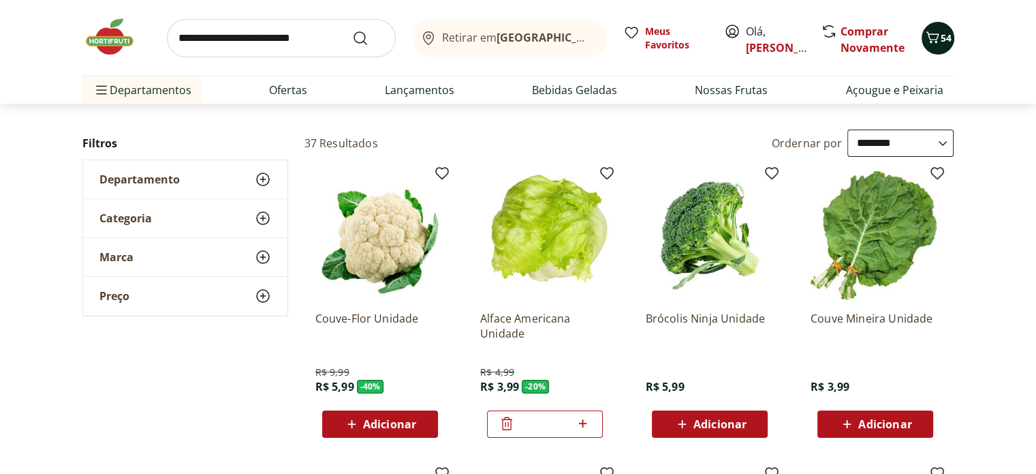
click at [944, 25] on button "54" at bounding box center [938, 38] width 33 height 33
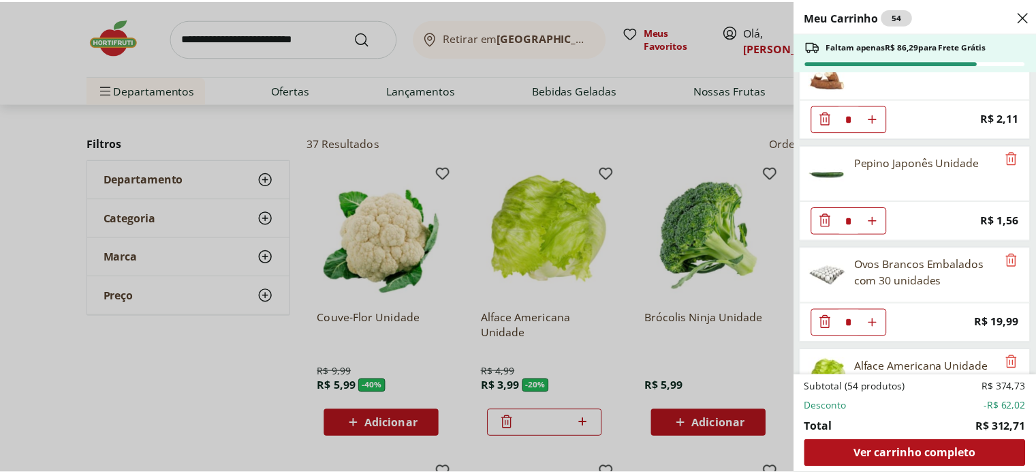
scroll to position [2033, 0]
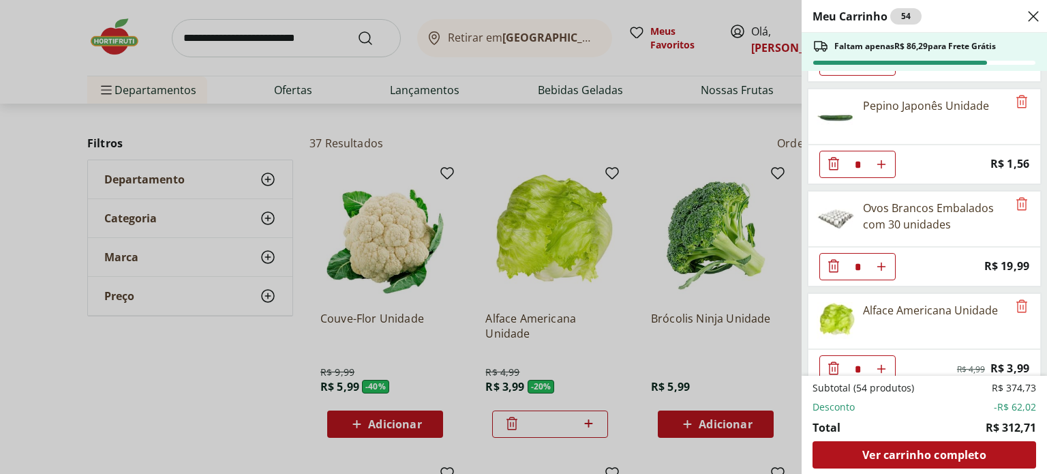
click at [259, 375] on div "Meu Carrinho 54 Faltam apenas R$ 86,29 para Frete Grátis Linguiça Toscana Resfr…" at bounding box center [523, 237] width 1047 height 474
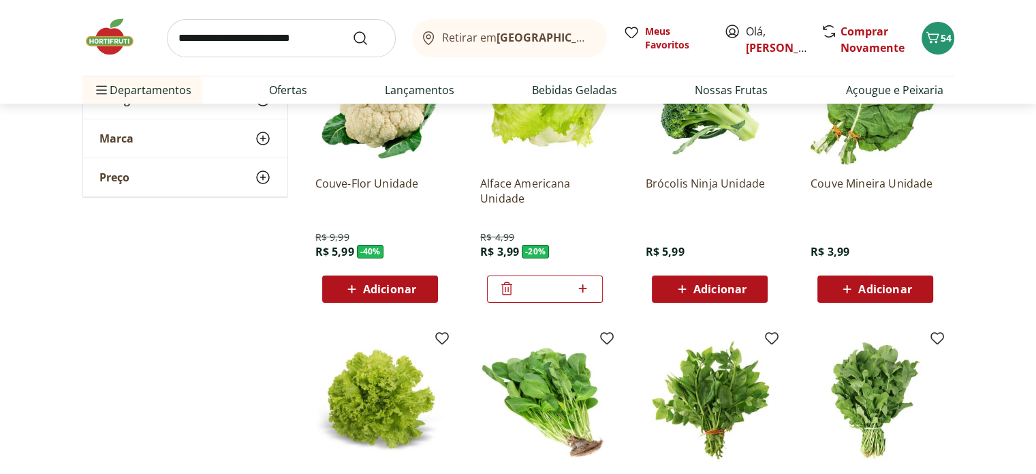
scroll to position [204, 0]
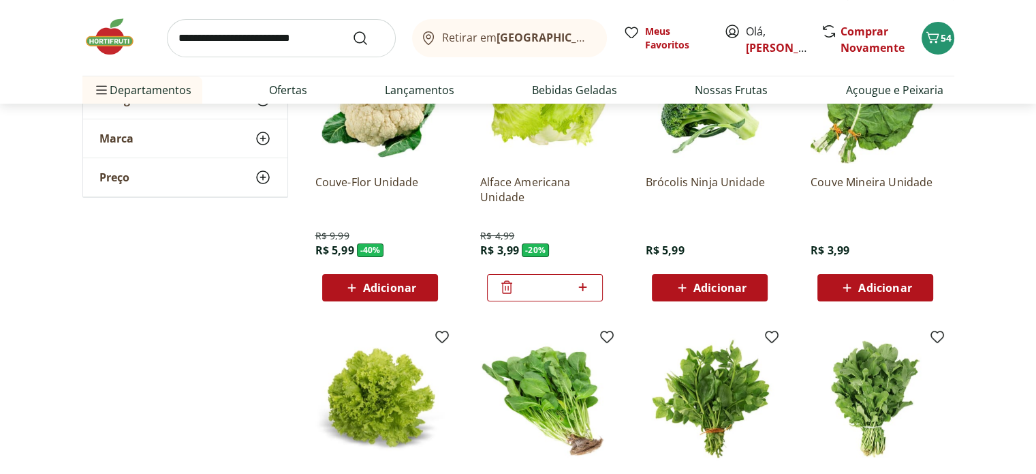
click at [744, 282] on span "Adicionar" at bounding box center [720, 287] width 53 height 11
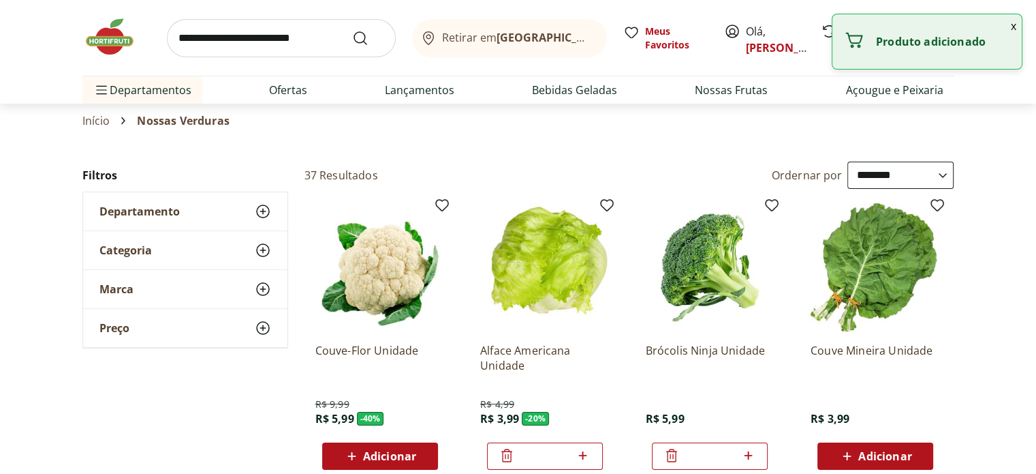
scroll to position [0, 0]
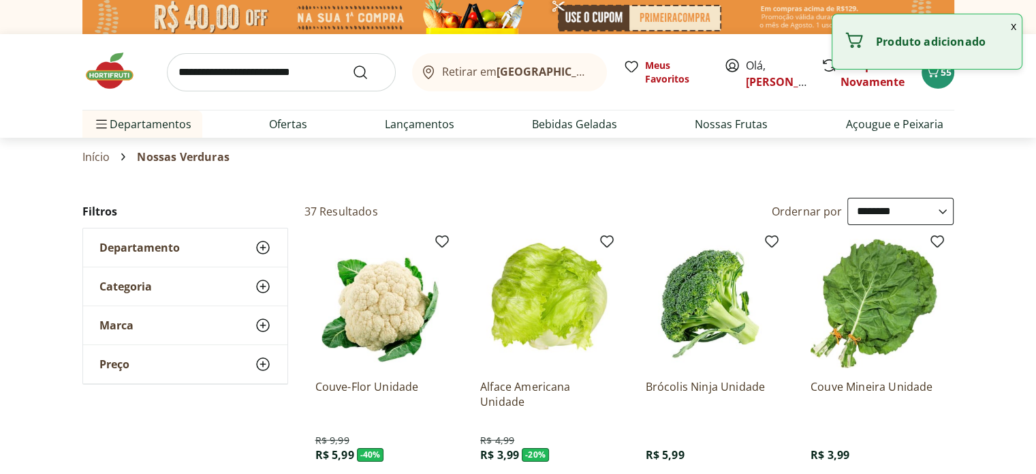
click at [154, 247] on span "Departamento" at bounding box center [139, 248] width 80 height 14
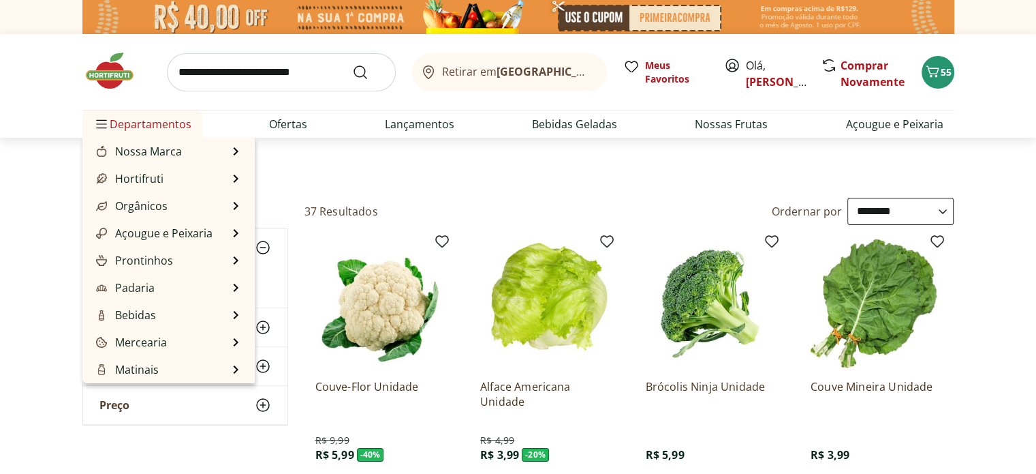
click at [124, 132] on span "Departamentos" at bounding box center [142, 124] width 98 height 33
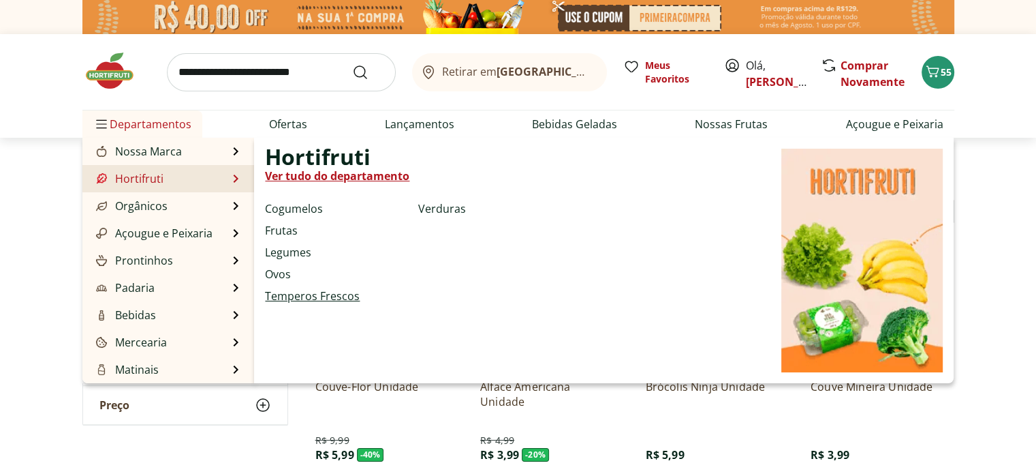
click at [313, 300] on link "Temperos Frescos" at bounding box center [312, 296] width 95 height 16
select select "**********"
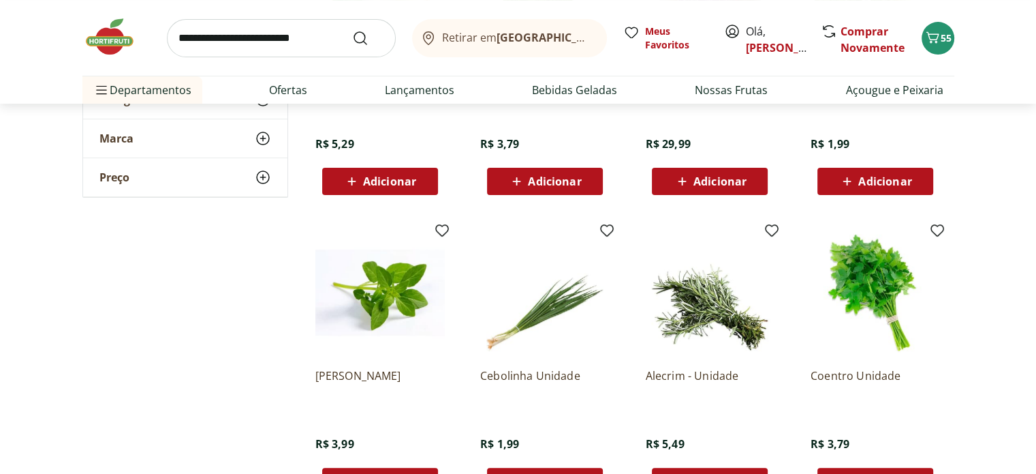
scroll to position [409, 0]
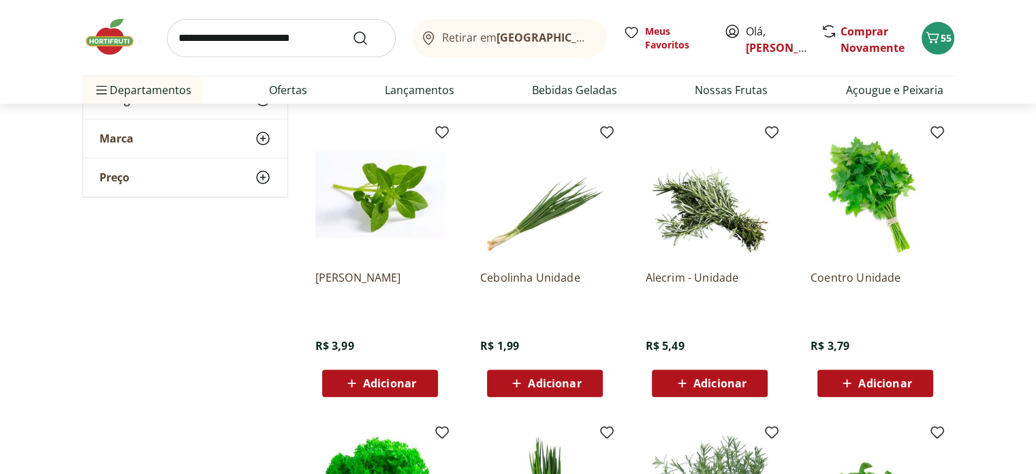
click at [381, 392] on div "Adicionar" at bounding box center [380, 383] width 94 height 25
click at [343, 388] on icon at bounding box center [342, 382] width 11 height 13
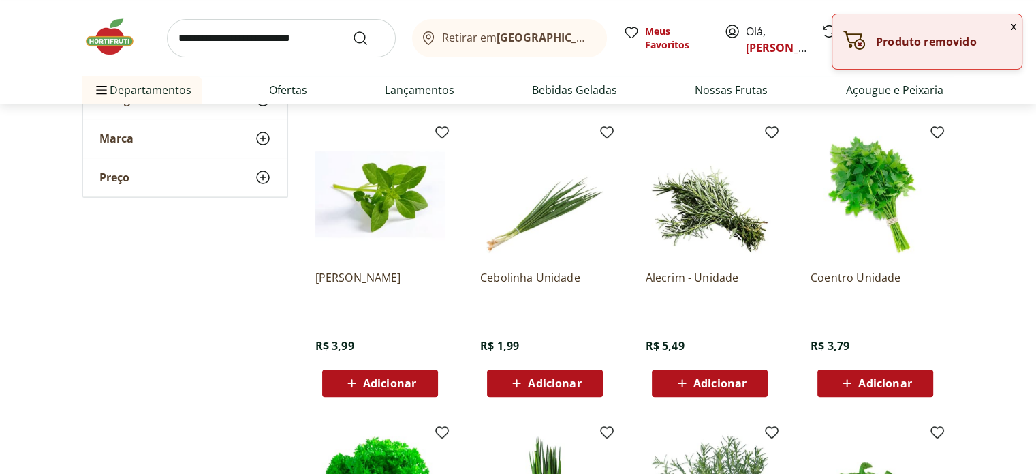
click at [668, 381] on div "Adicionar" at bounding box center [710, 383] width 94 height 25
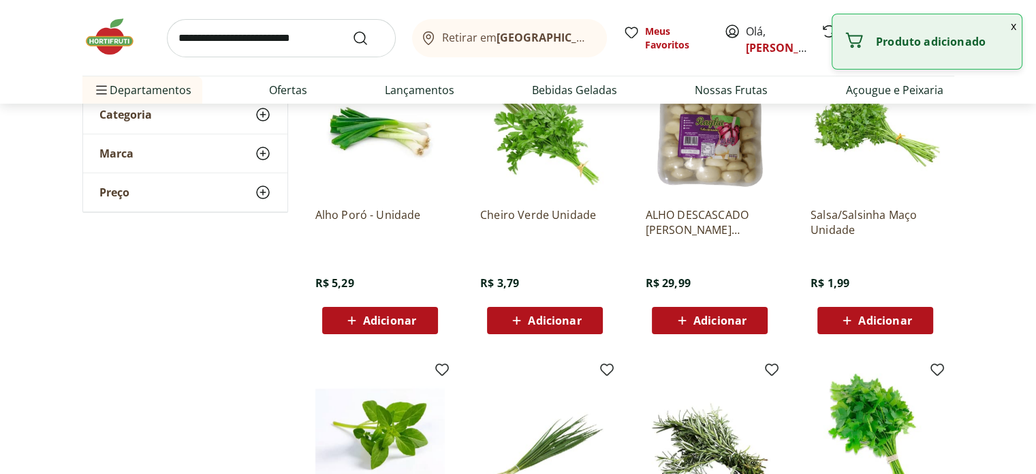
scroll to position [0, 0]
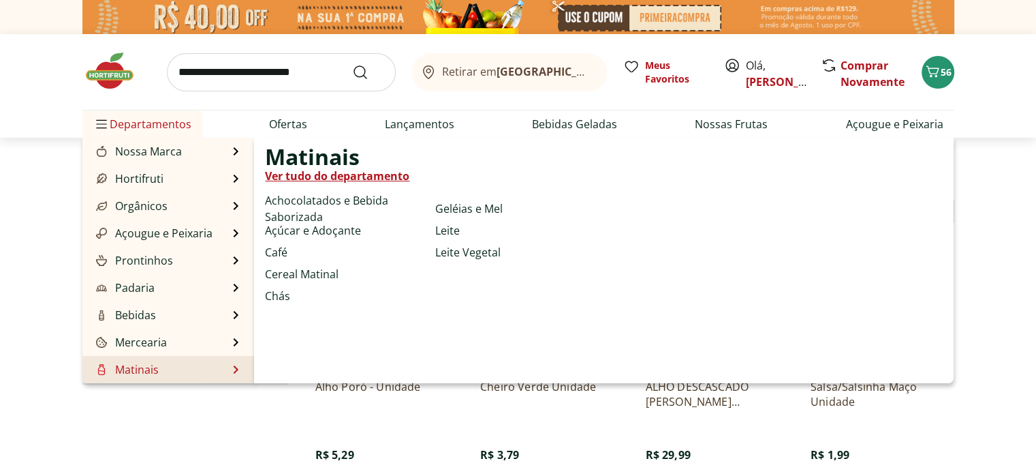
click at [289, 250] on li "Café" at bounding box center [347, 252] width 165 height 16
click at [281, 253] on link "Café" at bounding box center [276, 252] width 22 height 16
select select "**********"
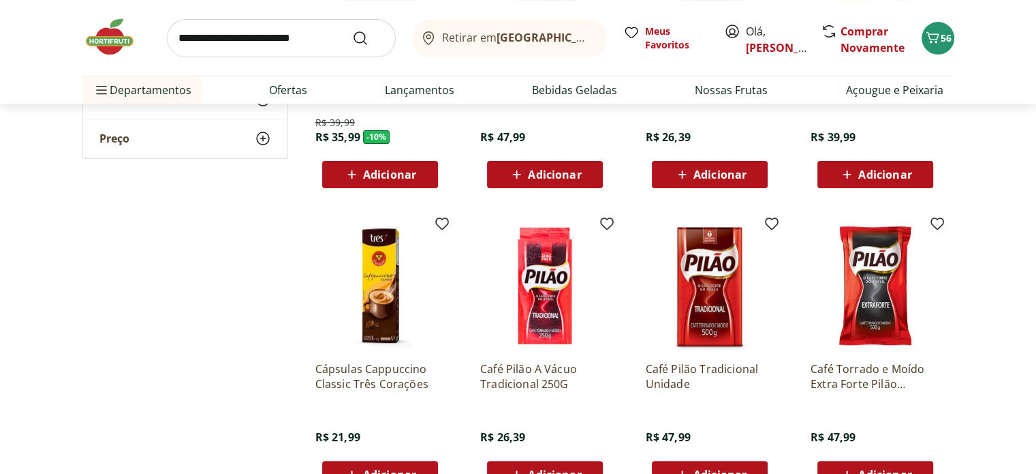
scroll to position [204, 0]
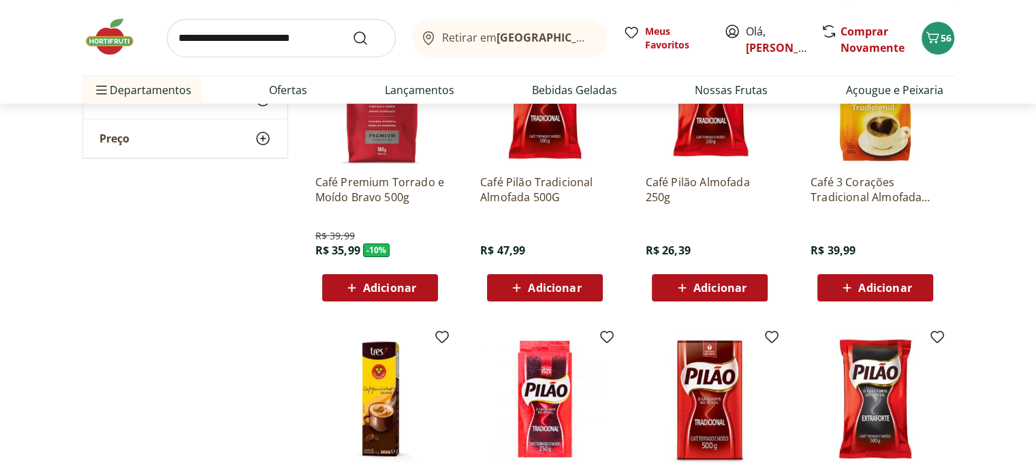
click at [343, 271] on div "Café Premium Torrado e Moído Bravo 500g R$ 39,99 R$ 35,99 - 10 % Adicionar" at bounding box center [379, 233] width 129 height 138
click at [333, 287] on div "Adicionar" at bounding box center [380, 287] width 94 height 25
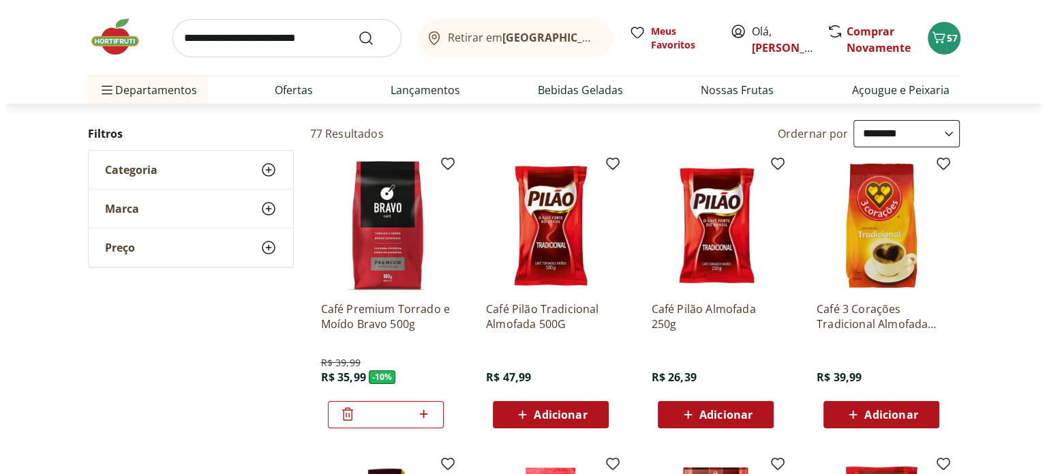
scroll to position [0, 0]
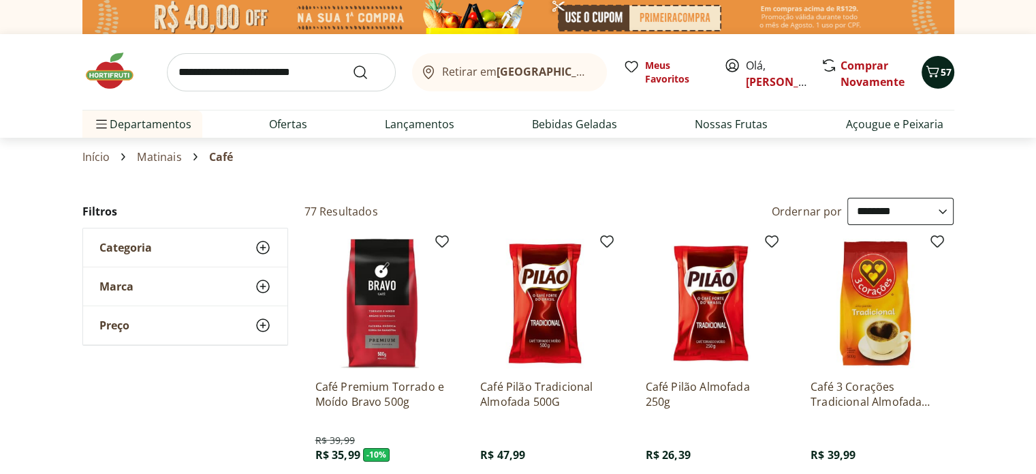
drag, startPoint x: 957, startPoint y: 74, endPoint x: 944, endPoint y: 70, distance: 13.6
click at [957, 74] on div "Retirar em Rio de Janeiro/RJ Meus Favoritos Olá, GABRIEL Comprar Novamente 57 D…" at bounding box center [518, 86] width 927 height 104
click at [944, 70] on span "57" at bounding box center [946, 71] width 11 height 13
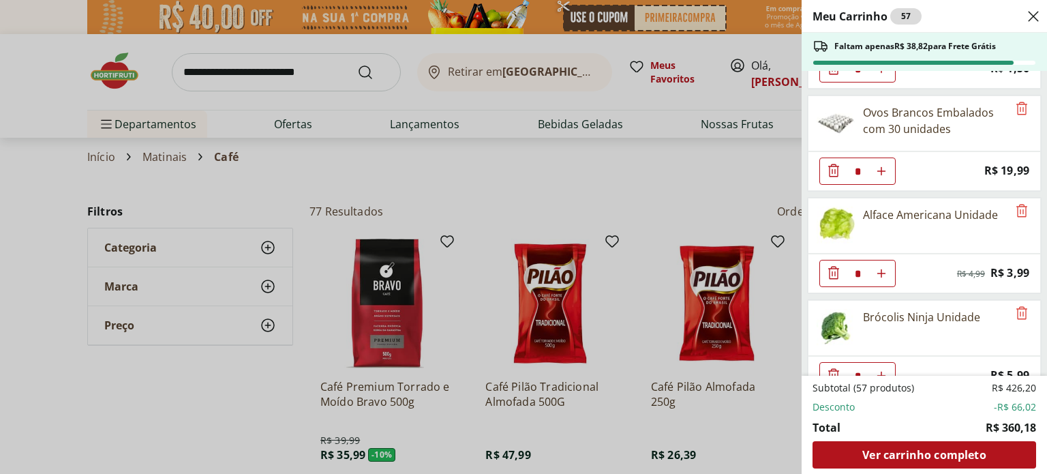
scroll to position [2337, 0]
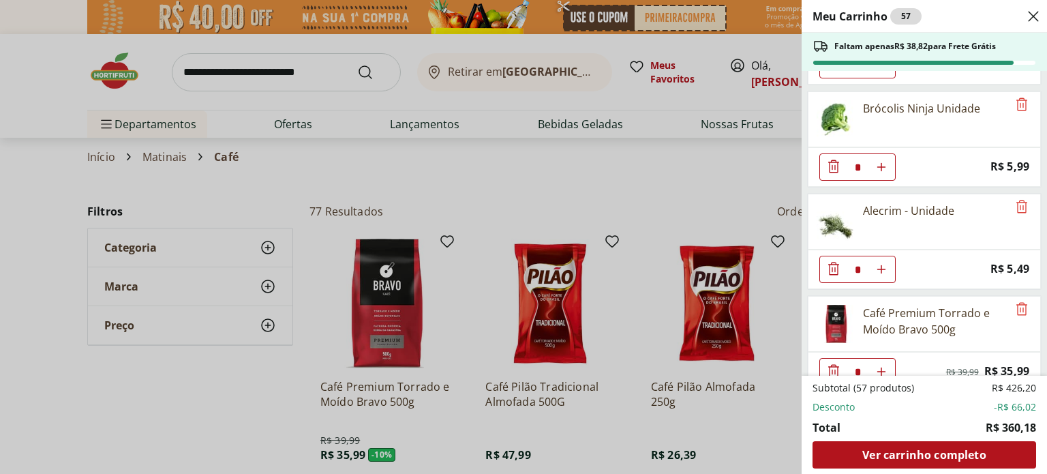
click at [882, 366] on use "Aumentar Quantidade" at bounding box center [881, 371] width 11 height 11
type input "*"
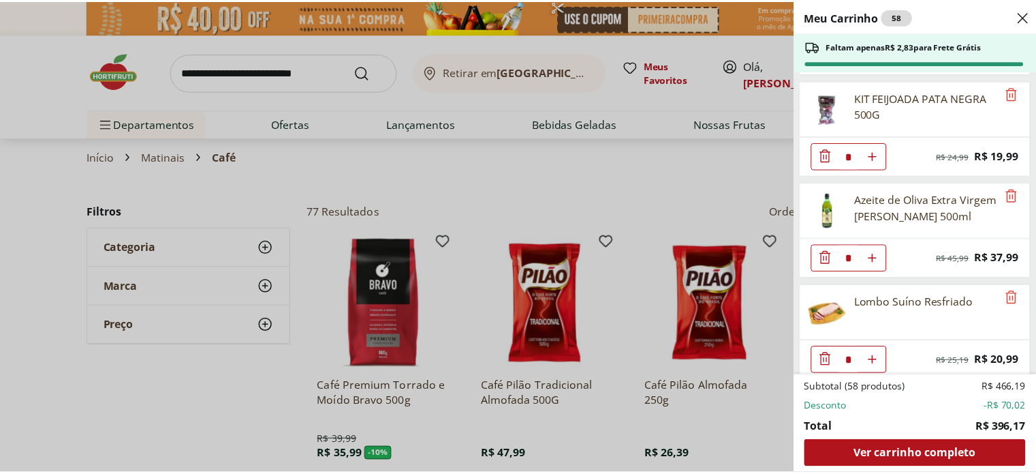
scroll to position [0, 0]
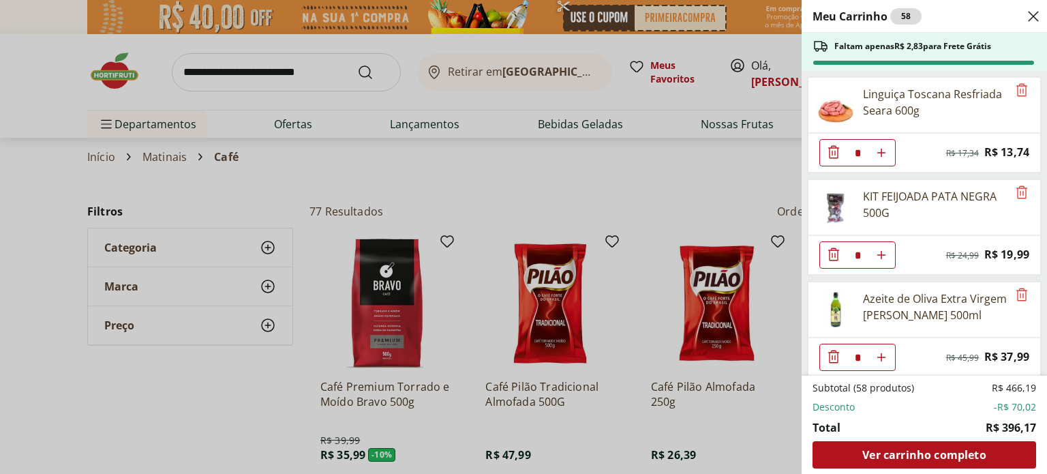
click at [159, 405] on div "Meu Carrinho 58 Faltam apenas R$ 2,83 para Frete Grátis Linguiça Toscana Resfri…" at bounding box center [523, 237] width 1047 height 474
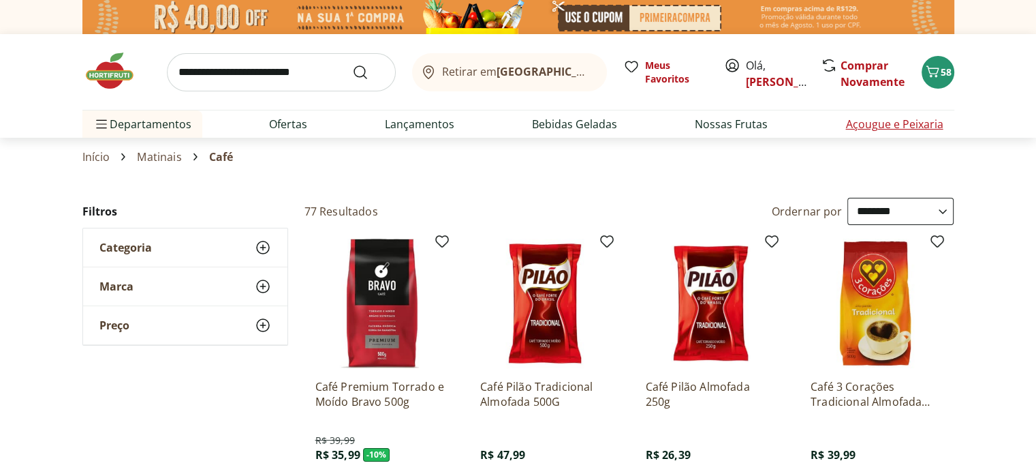
click at [872, 123] on link "Açougue e Peixaria" at bounding box center [894, 124] width 97 height 16
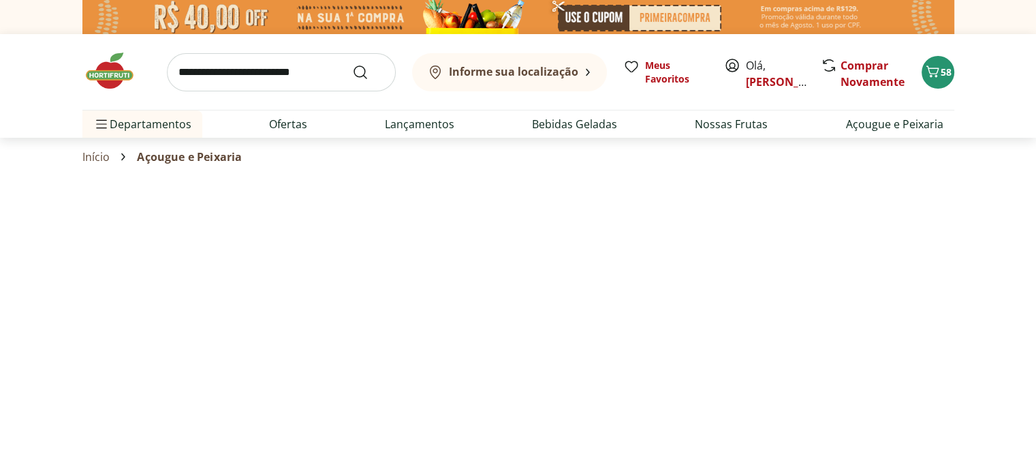
select select "**********"
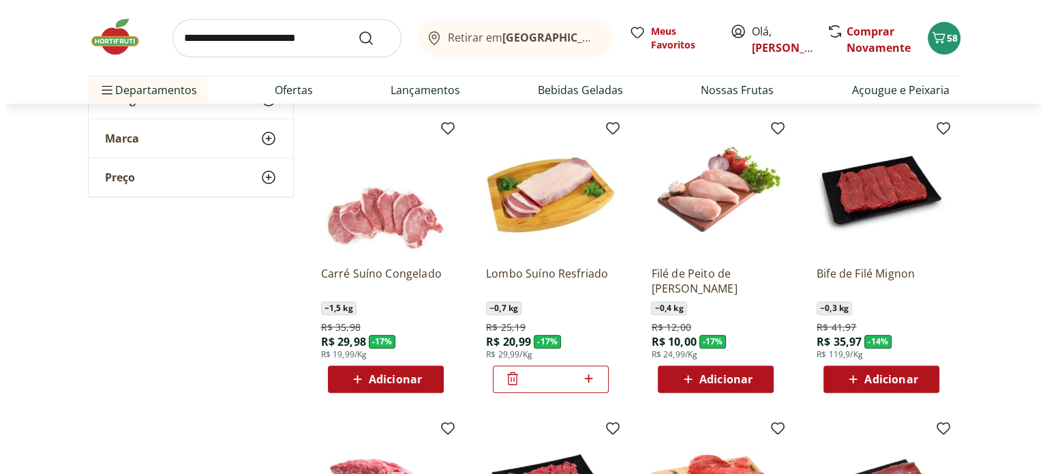
scroll to position [545, 0]
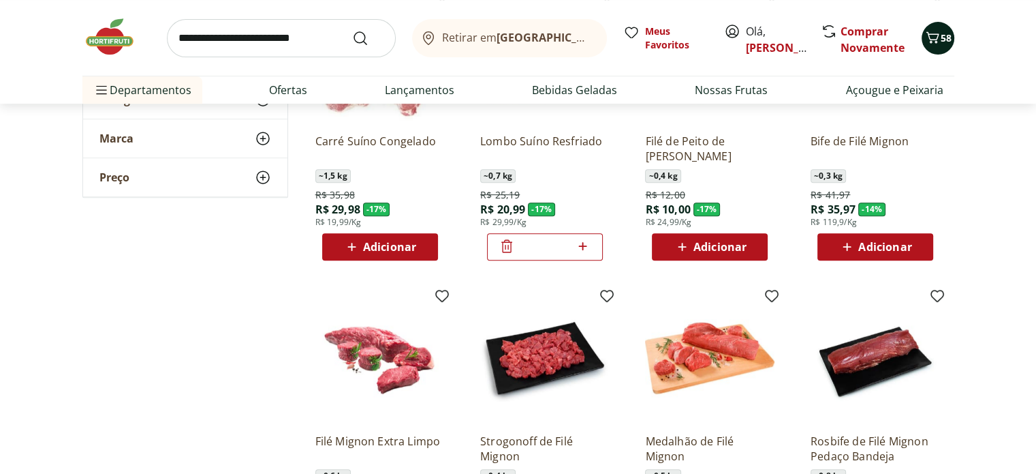
click at [937, 37] on icon "Carrinho" at bounding box center [932, 37] width 13 height 12
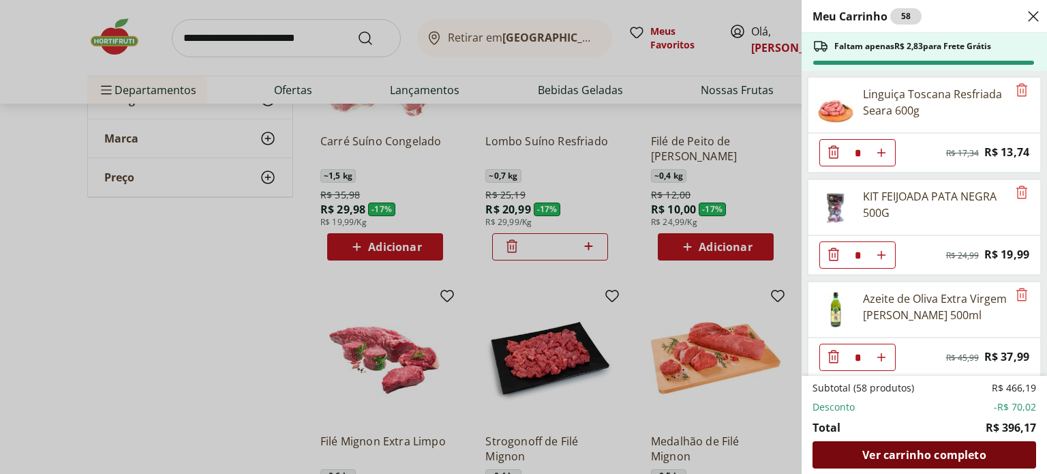
click at [919, 449] on span "Ver carrinho completo" at bounding box center [923, 454] width 123 height 11
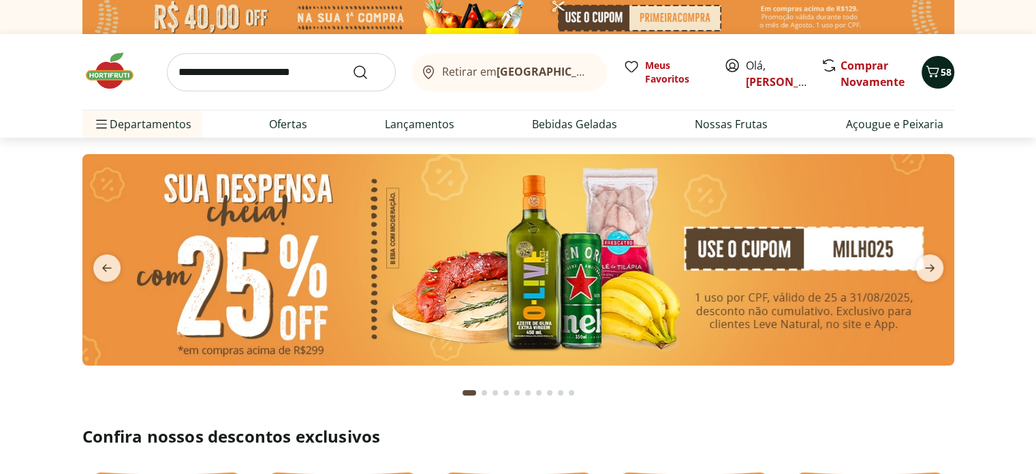
click at [944, 79] on button "58" at bounding box center [938, 72] width 33 height 33
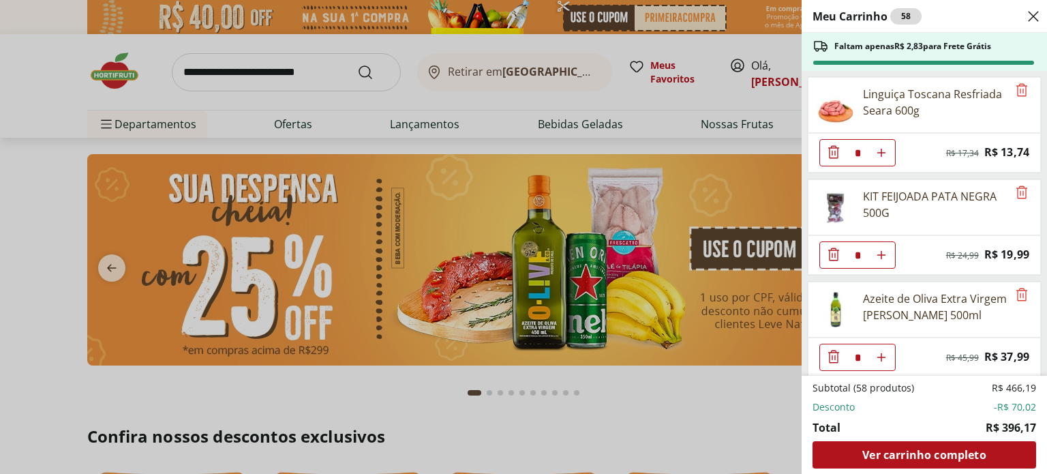
click at [941, 457] on span "Ver carrinho completo" at bounding box center [923, 454] width 123 height 11
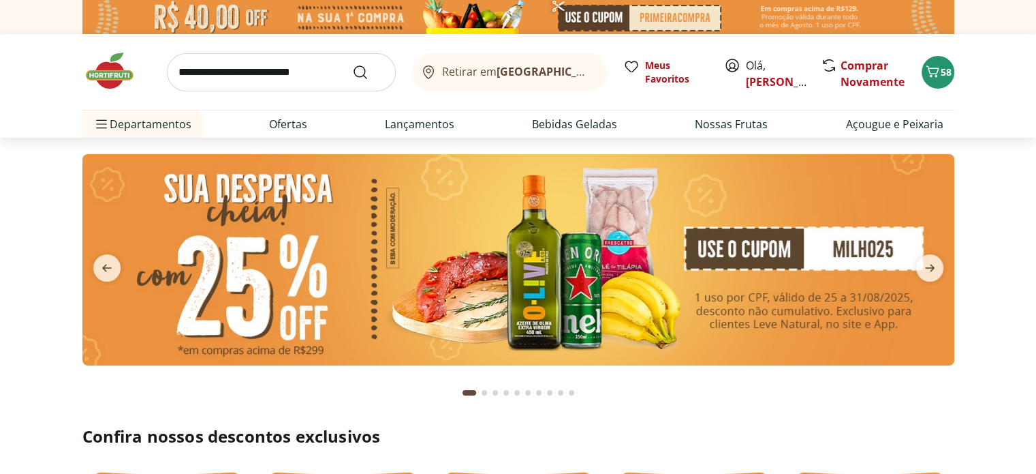
click at [440, 226] on img at bounding box center [518, 259] width 872 height 211
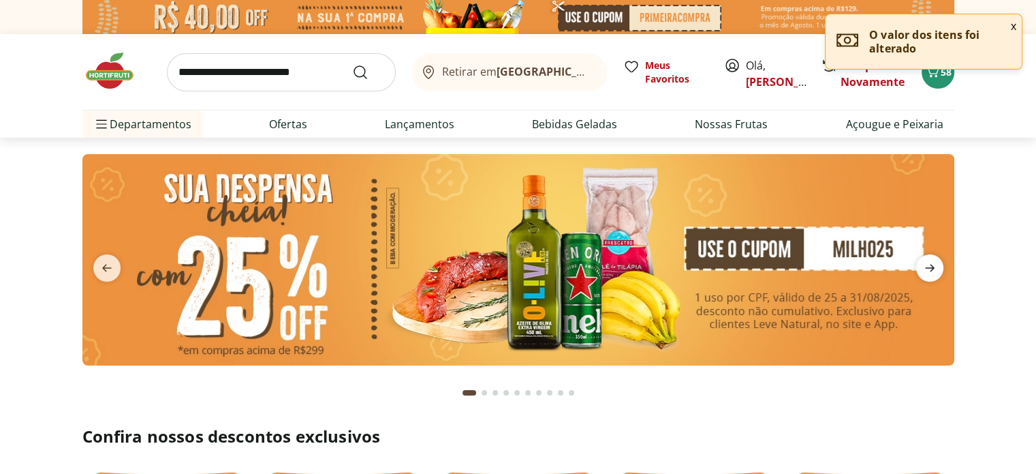
click at [935, 269] on icon "next" at bounding box center [930, 268] width 16 height 16
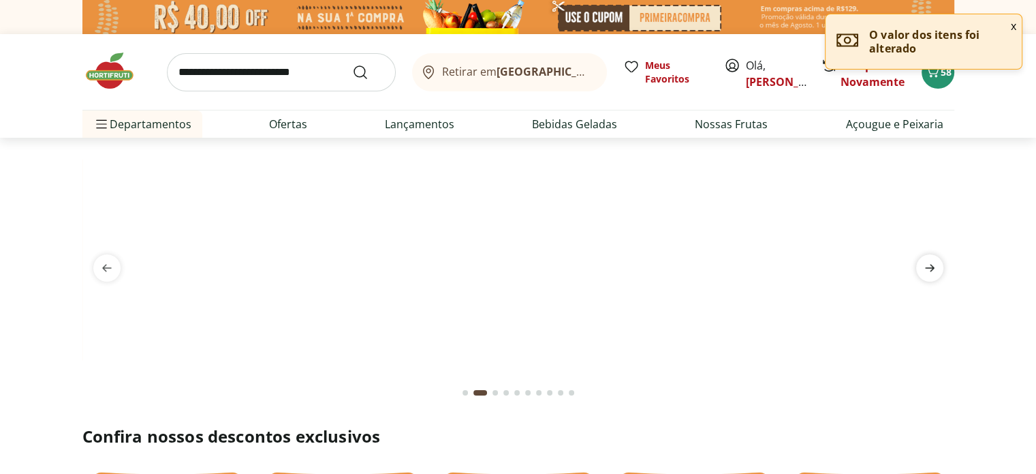
click at [935, 269] on icon "next" at bounding box center [930, 268] width 16 height 16
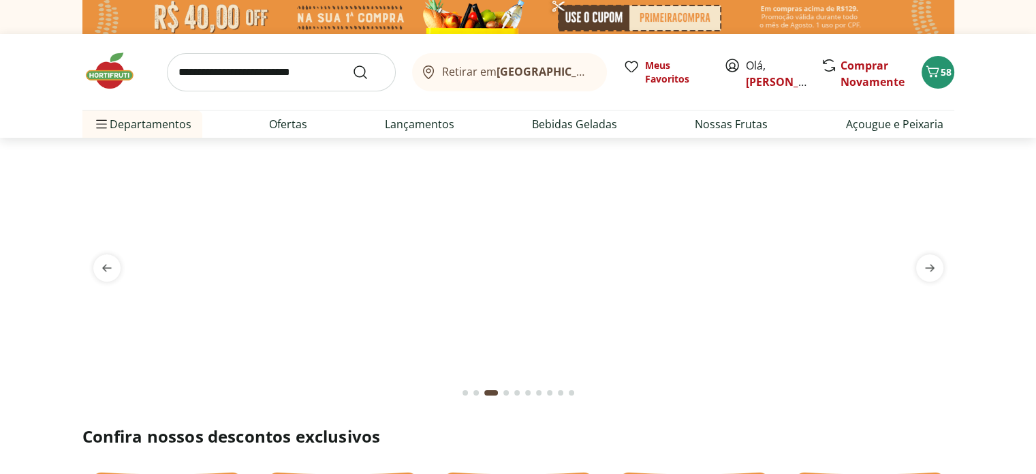
click at [542, 154] on img at bounding box center [518, 154] width 872 height 0
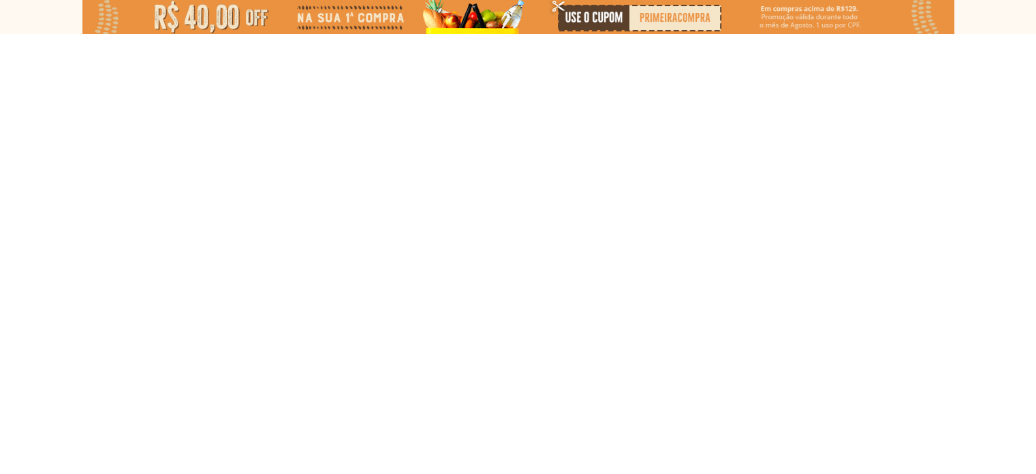
select select "**********"
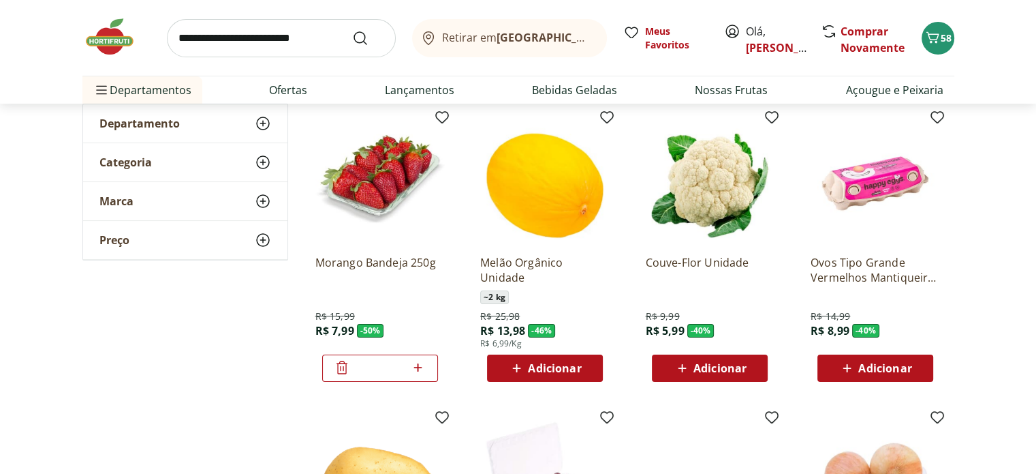
scroll to position [204, 0]
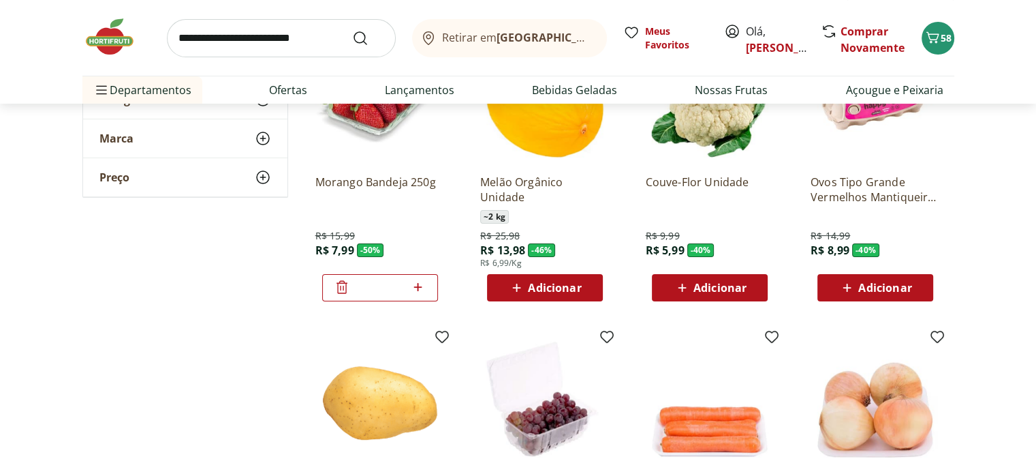
click at [418, 294] on icon at bounding box center [418, 287] width 17 height 16
type input "*"
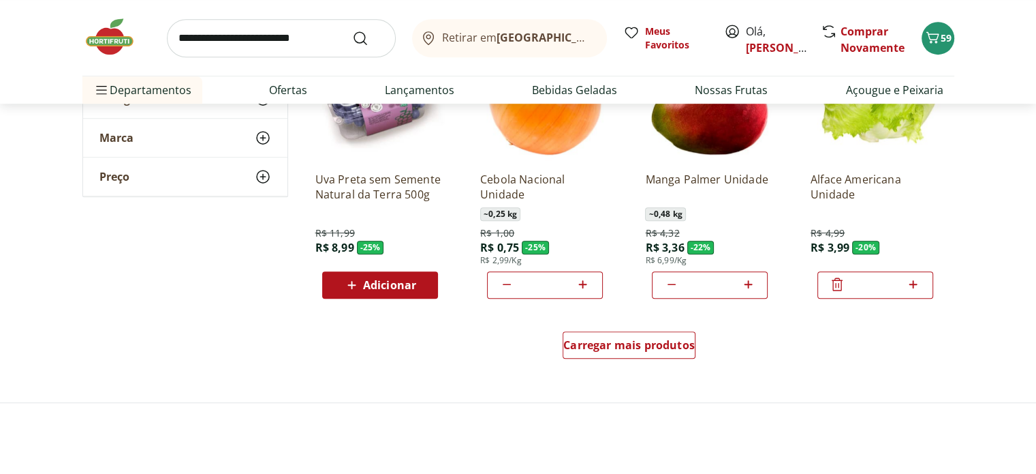
scroll to position [886, 0]
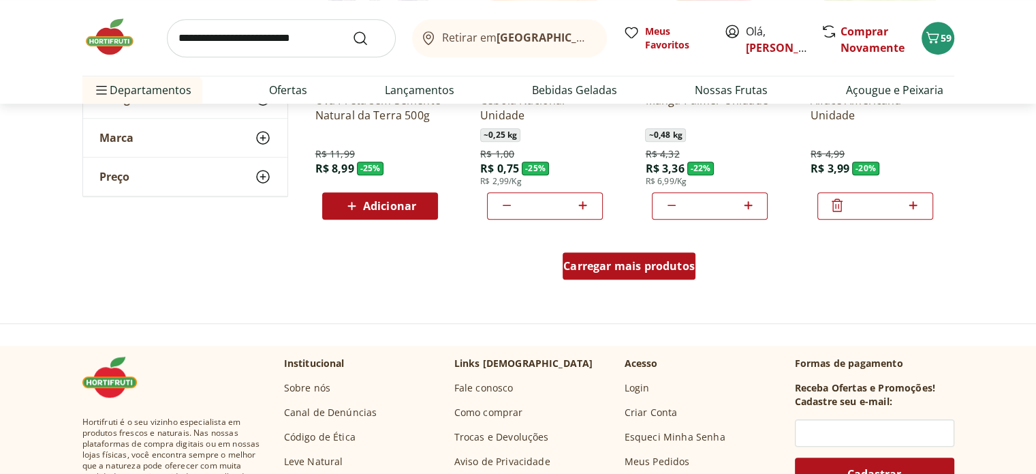
drag, startPoint x: 664, startPoint y: 244, endPoint x: 636, endPoint y: 254, distance: 29.1
click at [664, 243] on div "Carregar mais produtos" at bounding box center [629, 268] width 661 height 65
click at [585, 270] on span "Carregar mais produtos" at bounding box center [630, 265] width 132 height 11
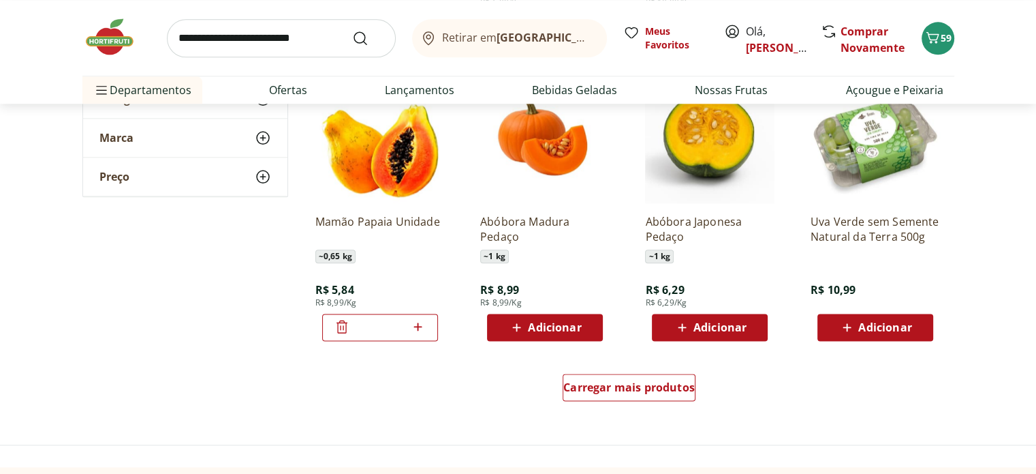
scroll to position [1703, 0]
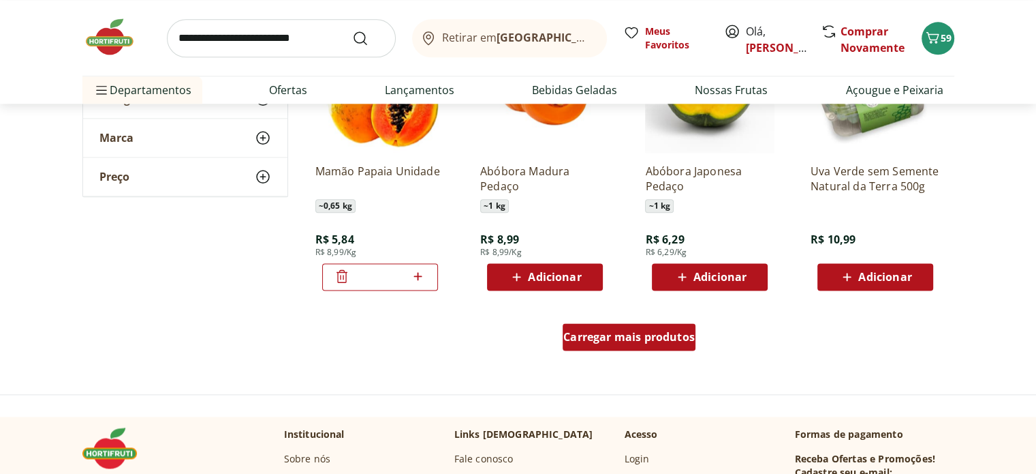
click at [595, 331] on span "Carregar mais produtos" at bounding box center [630, 336] width 132 height 11
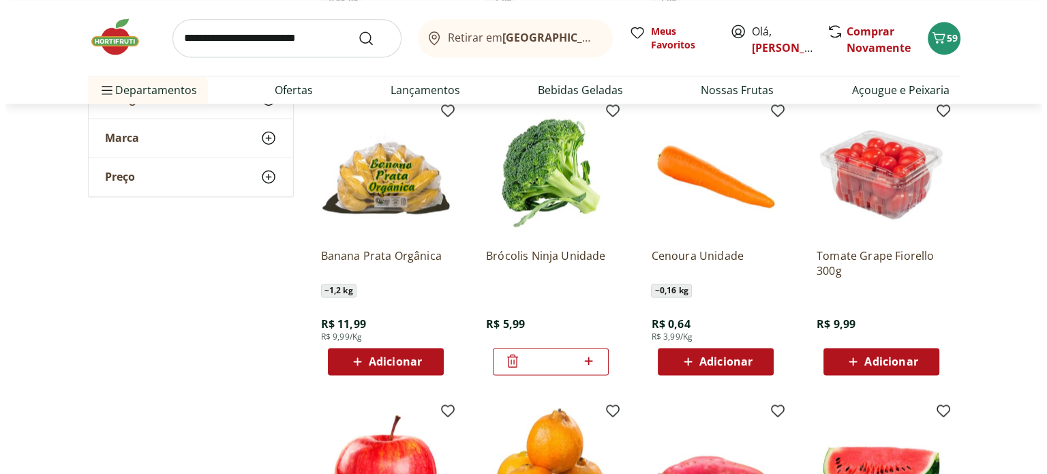
scroll to position [2044, 0]
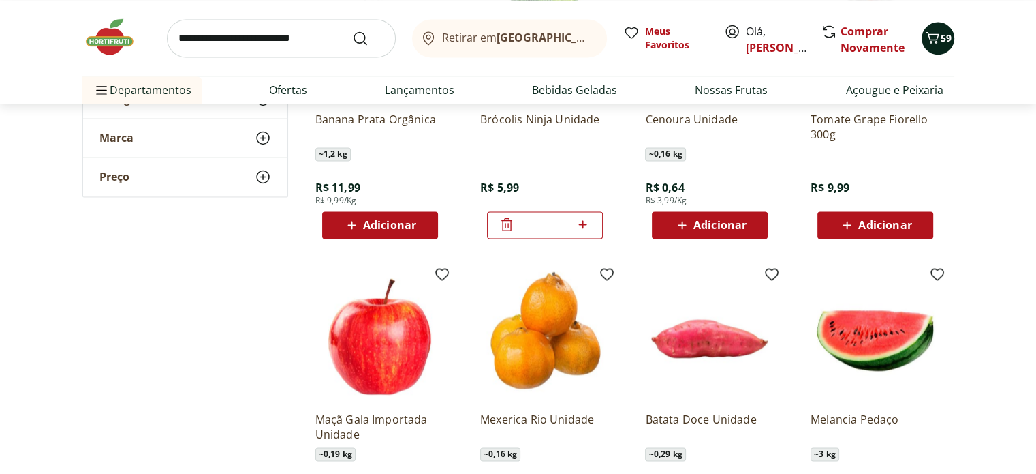
click at [932, 31] on icon "Carrinho" at bounding box center [933, 37] width 16 height 16
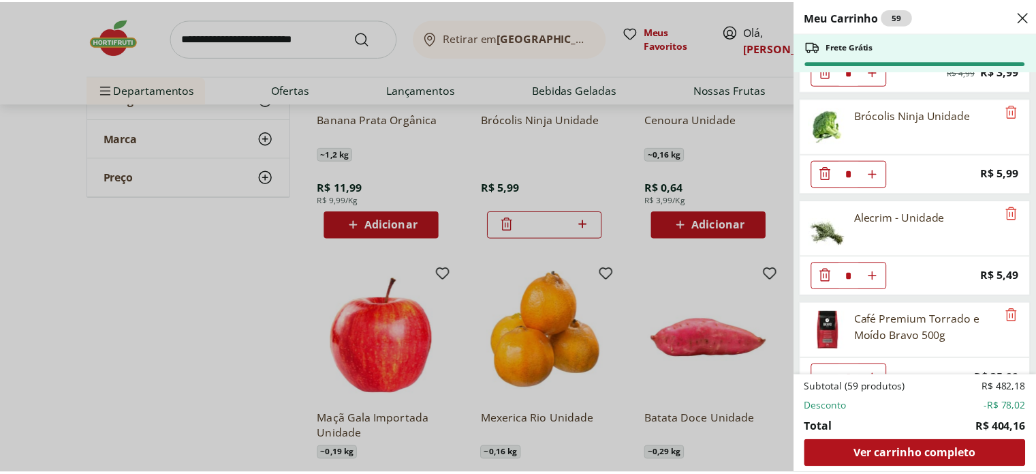
scroll to position [2337, 0]
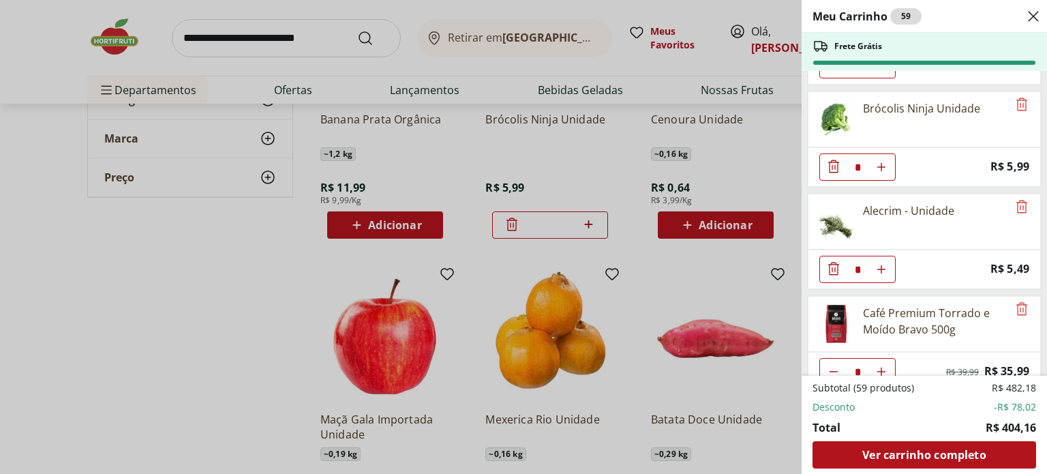
click at [131, 322] on div "Meu Carrinho 59 Frete Grátis Linguiça [GEOGRAPHIC_DATA] Resfriada Seara 600g * …" at bounding box center [523, 237] width 1047 height 474
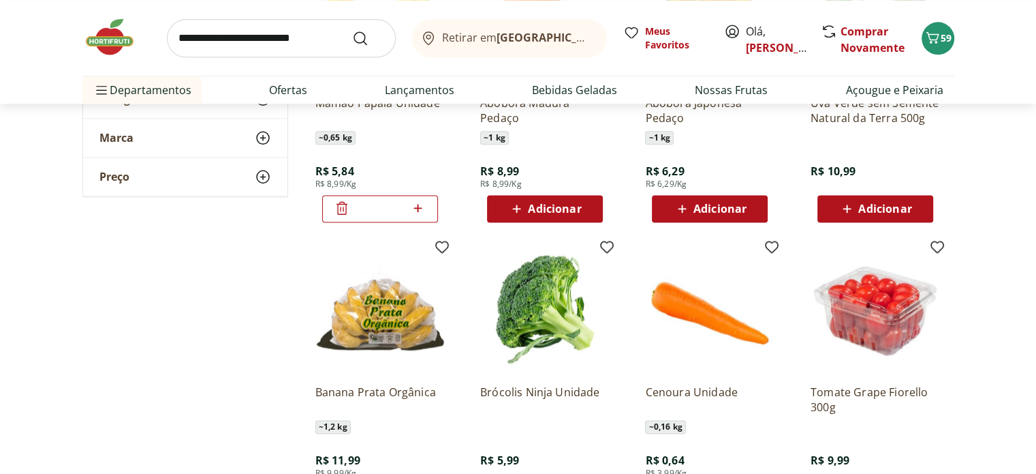
scroll to position [1976, 0]
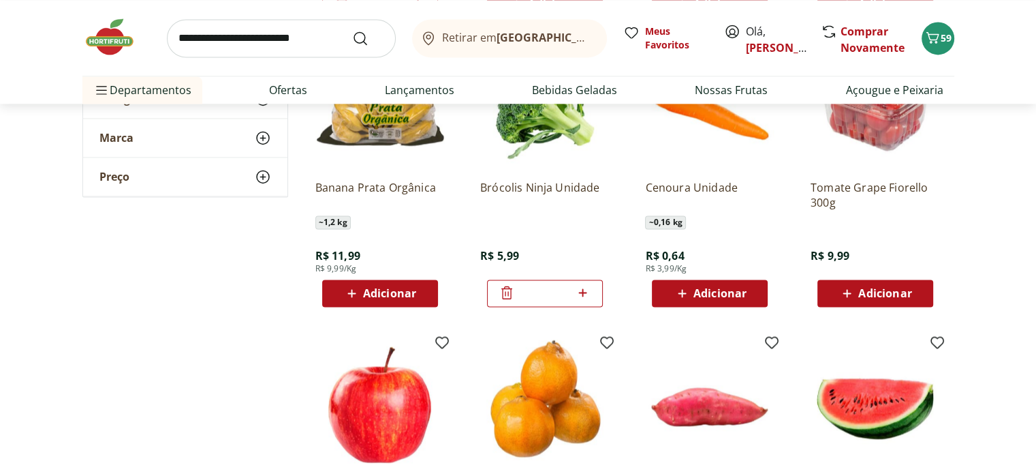
click at [876, 288] on span "Adicionar" at bounding box center [885, 293] width 53 height 11
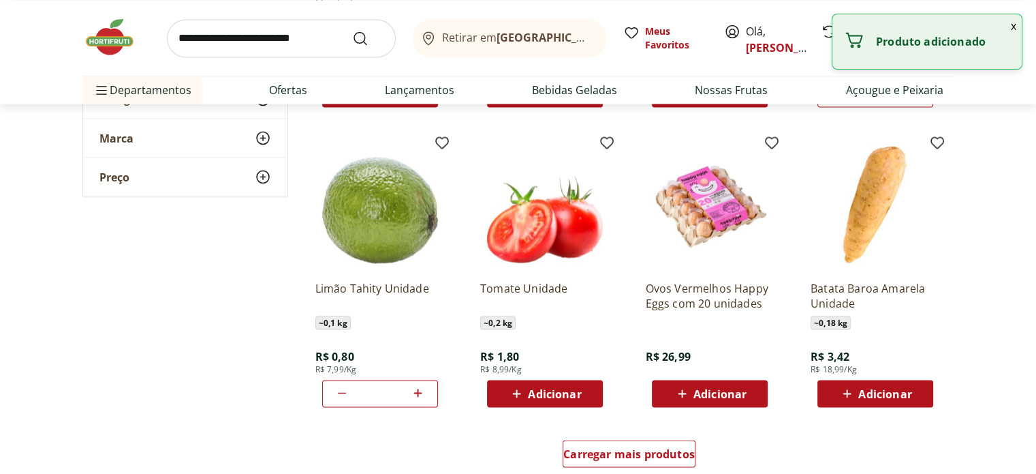
scroll to position [2521, 0]
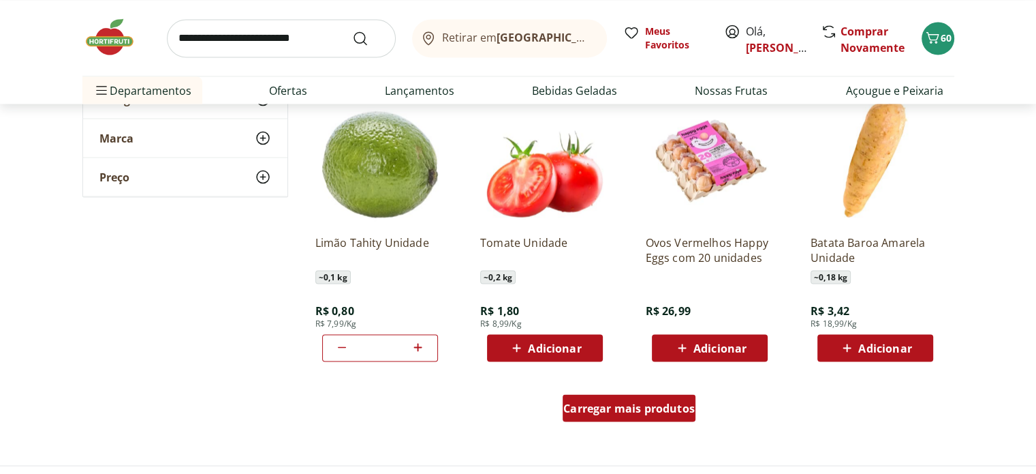
click at [639, 405] on span "Carregar mais produtos" at bounding box center [630, 407] width 132 height 11
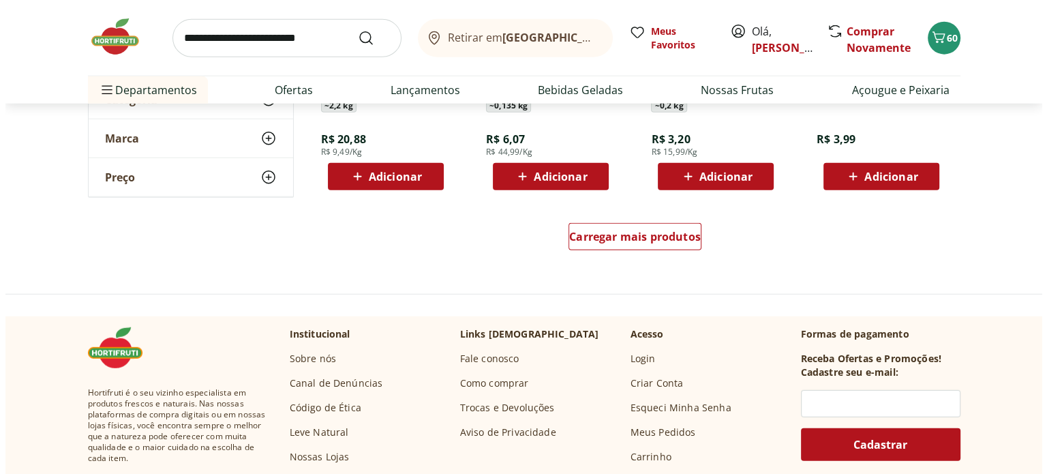
scroll to position [3680, 0]
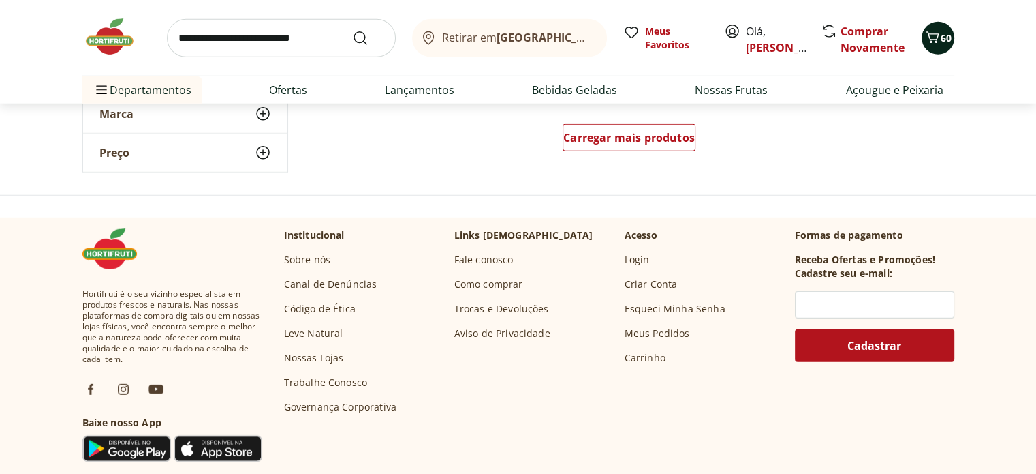
click at [929, 46] on button "60" at bounding box center [938, 38] width 33 height 33
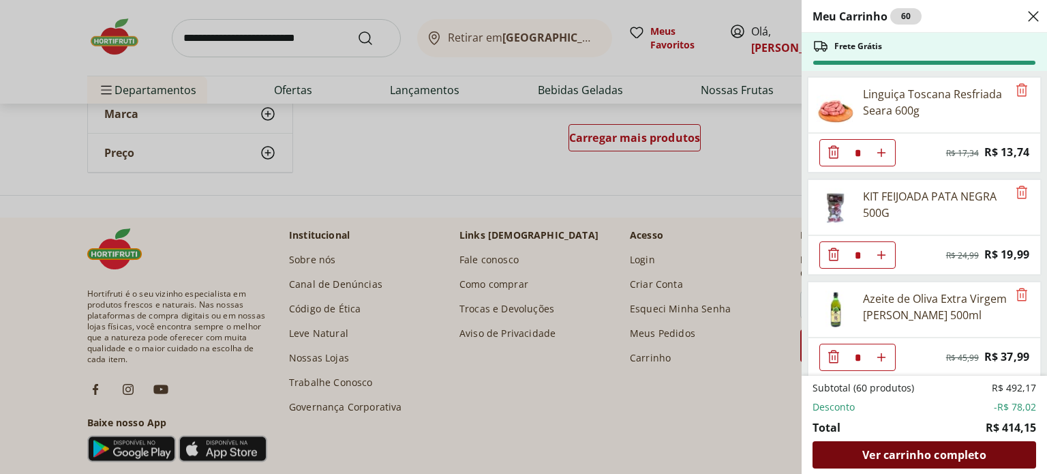
click at [938, 452] on span "Ver carrinho completo" at bounding box center [923, 454] width 123 height 11
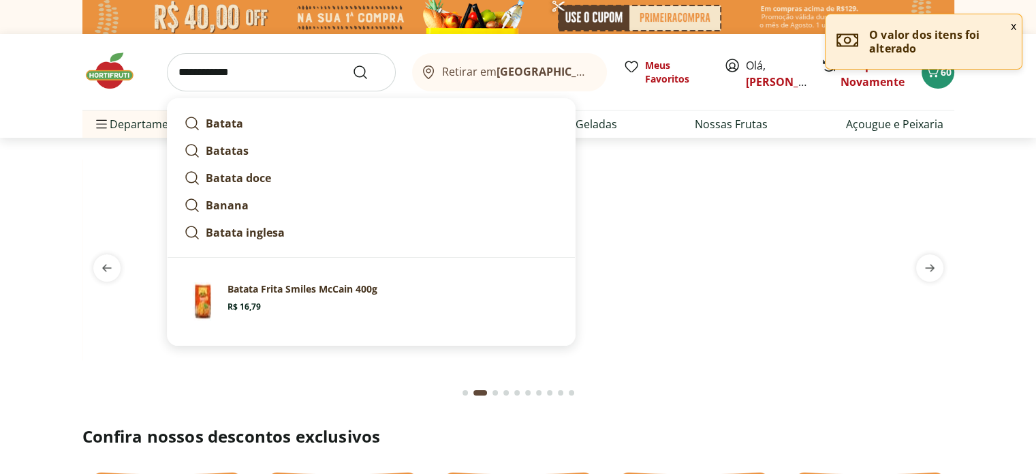
type input "**********"
click at [352, 64] on button "Submit Search" at bounding box center [368, 72] width 33 height 16
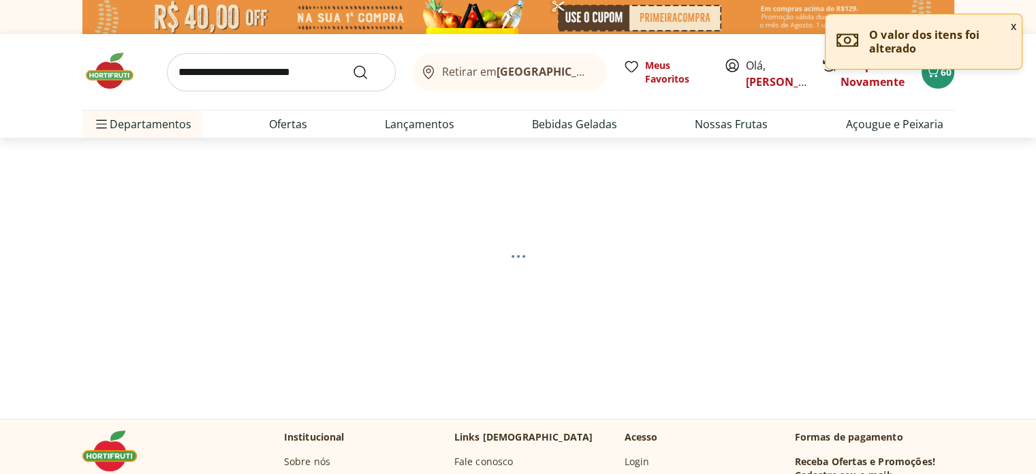
select select "**********"
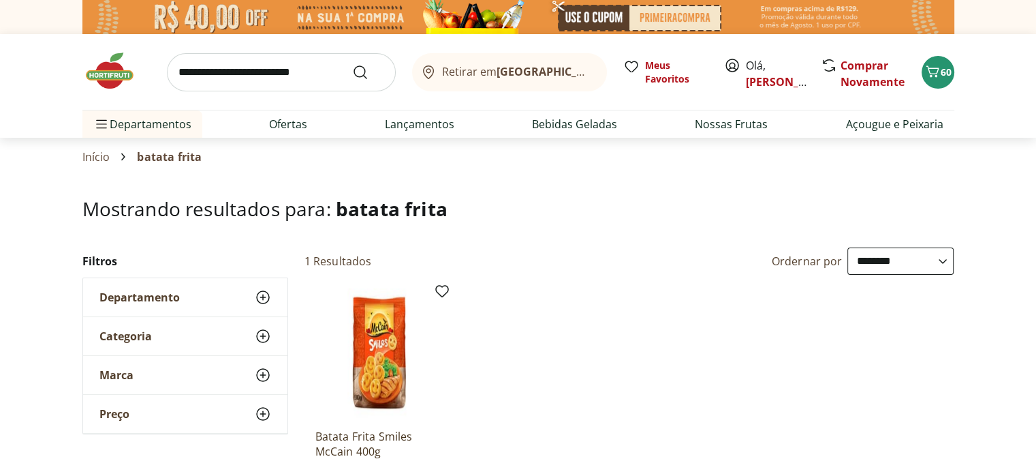
click at [256, 80] on input "search" at bounding box center [281, 72] width 229 height 38
type input "**********"
click at [352, 64] on button "Submit Search" at bounding box center [368, 72] width 33 height 16
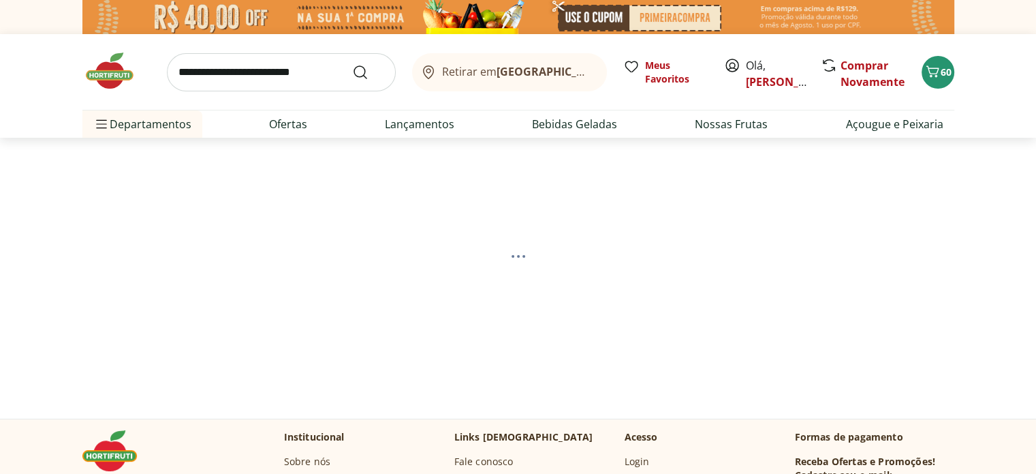
select select "**********"
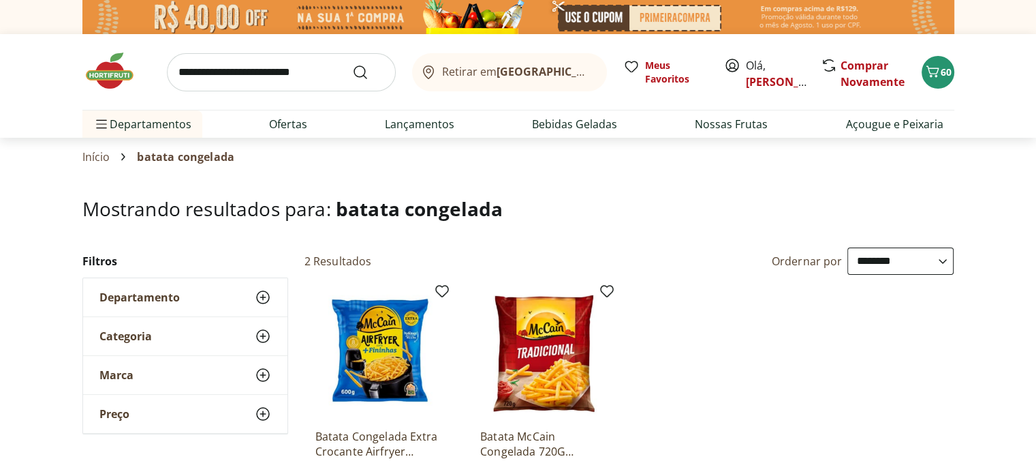
scroll to position [204, 0]
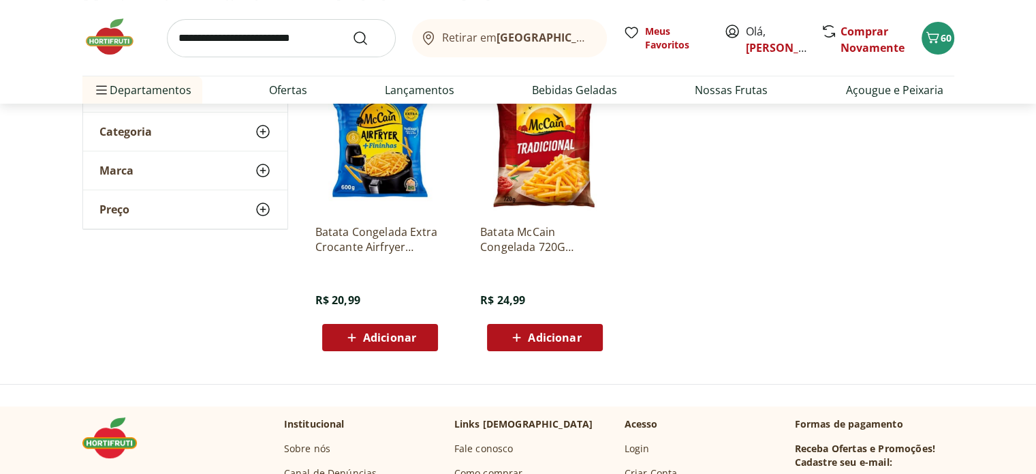
click at [381, 339] on span "Adicionar" at bounding box center [389, 337] width 53 height 11
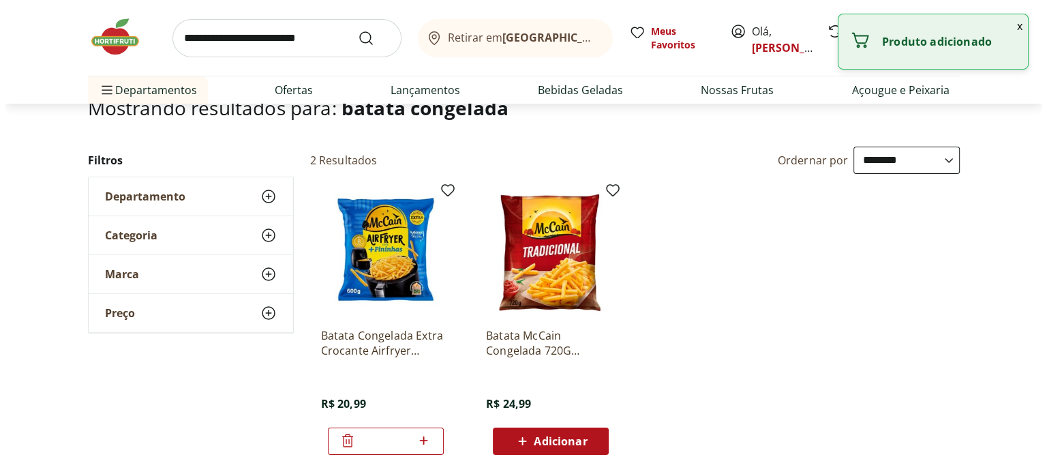
scroll to position [68, 0]
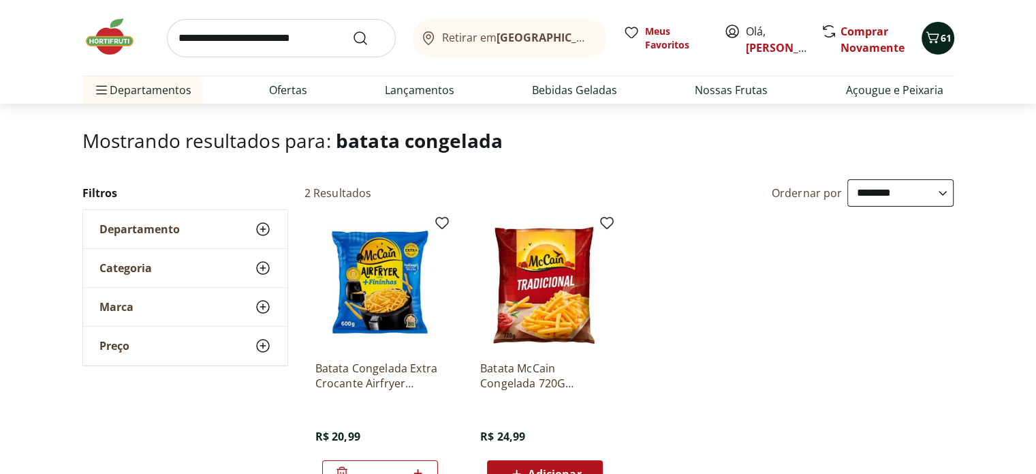
click at [945, 32] on span "61" at bounding box center [946, 37] width 11 height 13
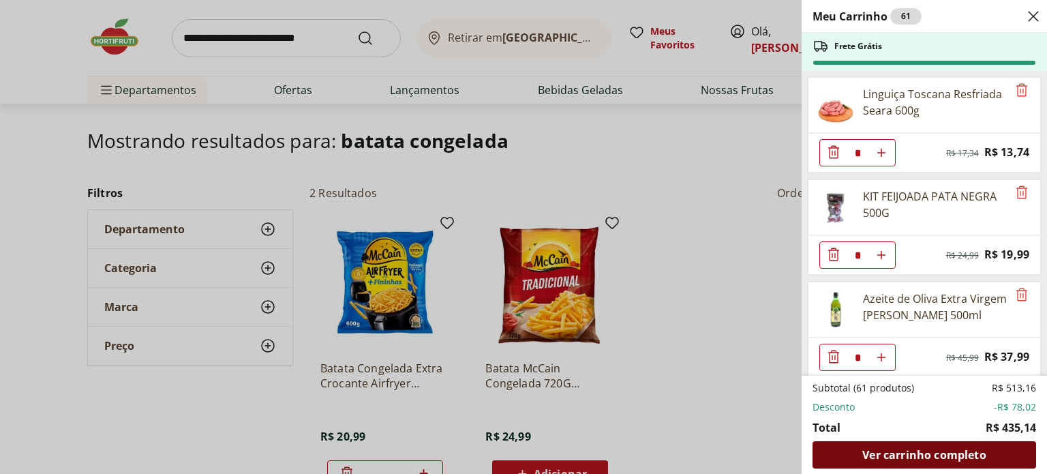
click at [955, 450] on span "Ver carrinho completo" at bounding box center [923, 454] width 123 height 11
